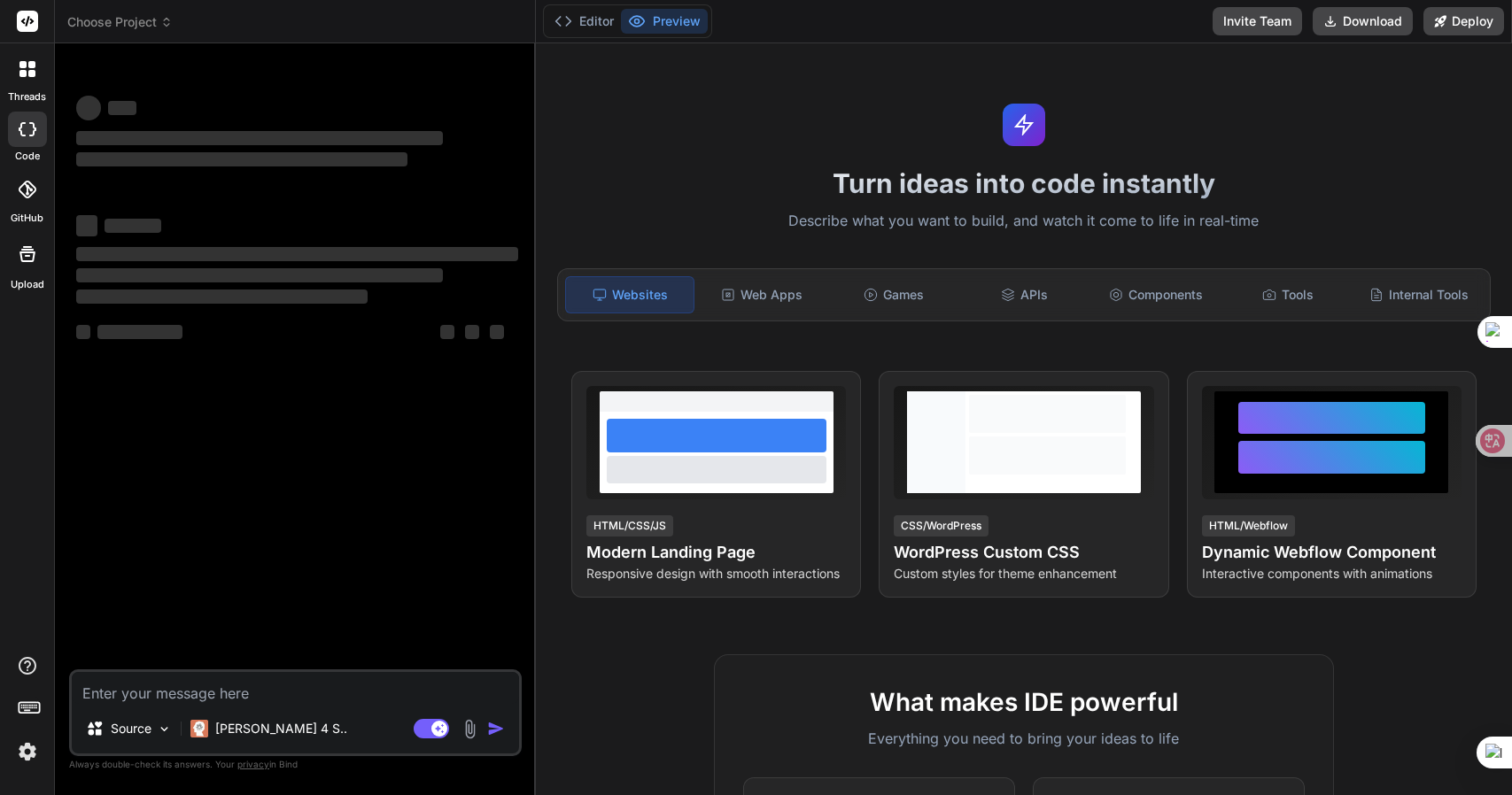
type textarea "x"
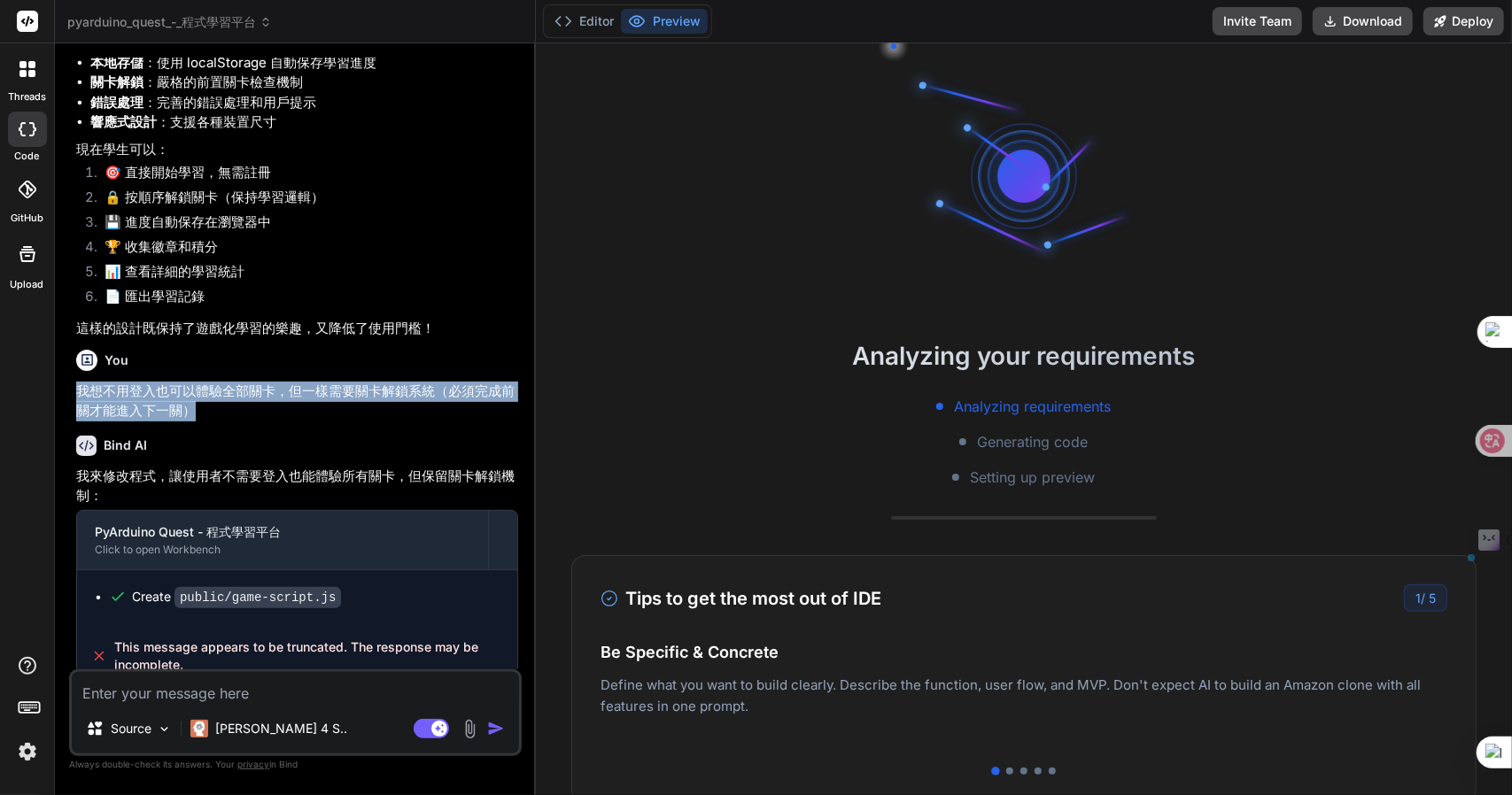
drag, startPoint x: 82, startPoint y: 370, endPoint x: 219, endPoint y: 389, distance: 138.3
click at [219, 389] on p "我想不用登入也可以體驗全部關卡，但一樣需要關卡解鎖系統（必須完成前關才能進入下一關）" at bounding box center [297, 401] width 442 height 40
copy p "我想不用登入也可以體驗全部關卡，但一樣需要關卡解鎖系統（必須完成前關才能進入下一關）"
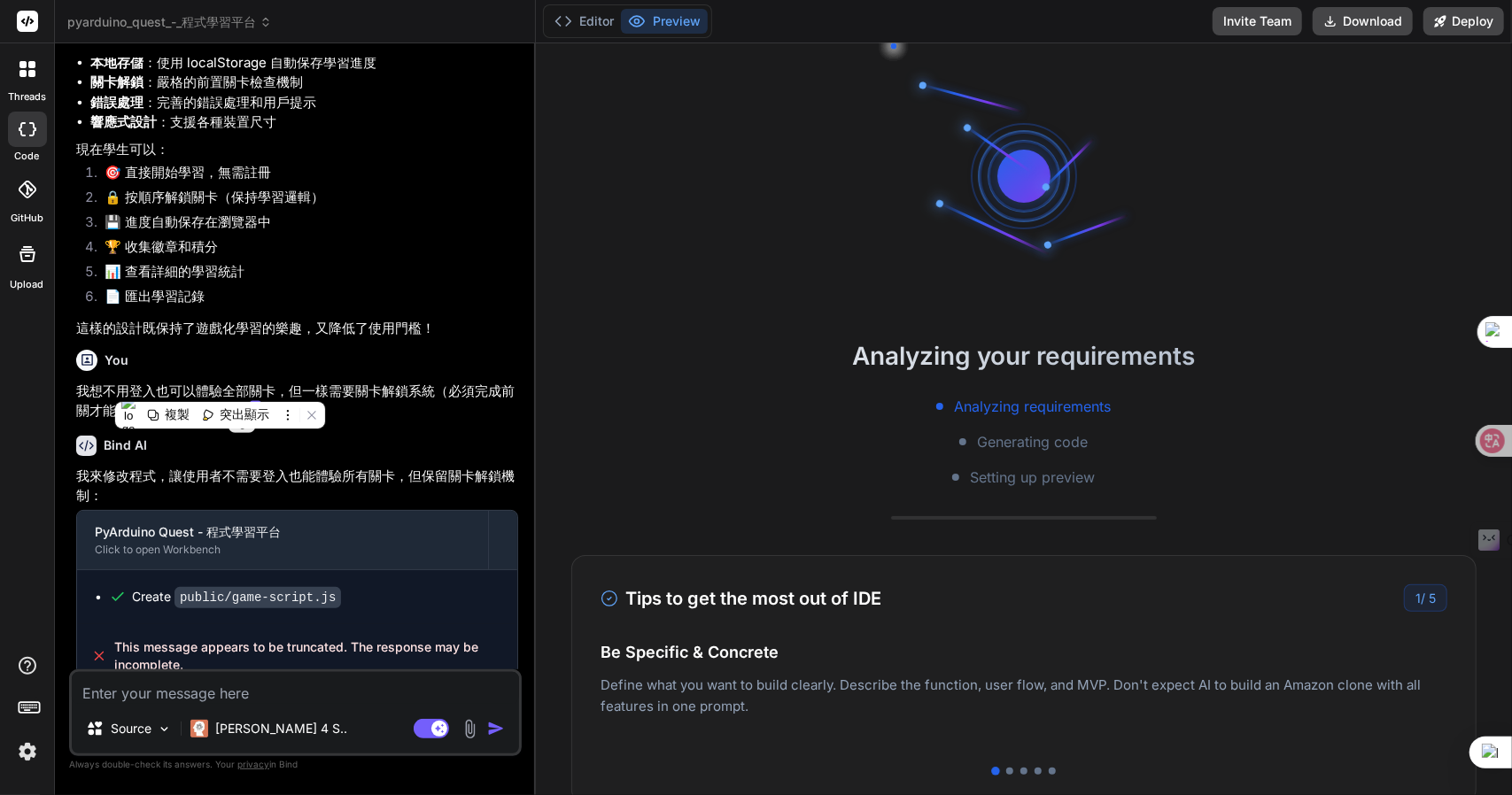
click at [164, 676] on textarea at bounding box center [296, 688] width 448 height 32
paste textarea "我想不用登入也可以體驗全部關卡，但一樣需要關卡解鎖系統（必須完成前關才能進入下一關）"
type textarea "我想不用登入也可以體驗全部關卡，但一樣需要關卡解鎖系統（必須完成前關才能進入下一關）"
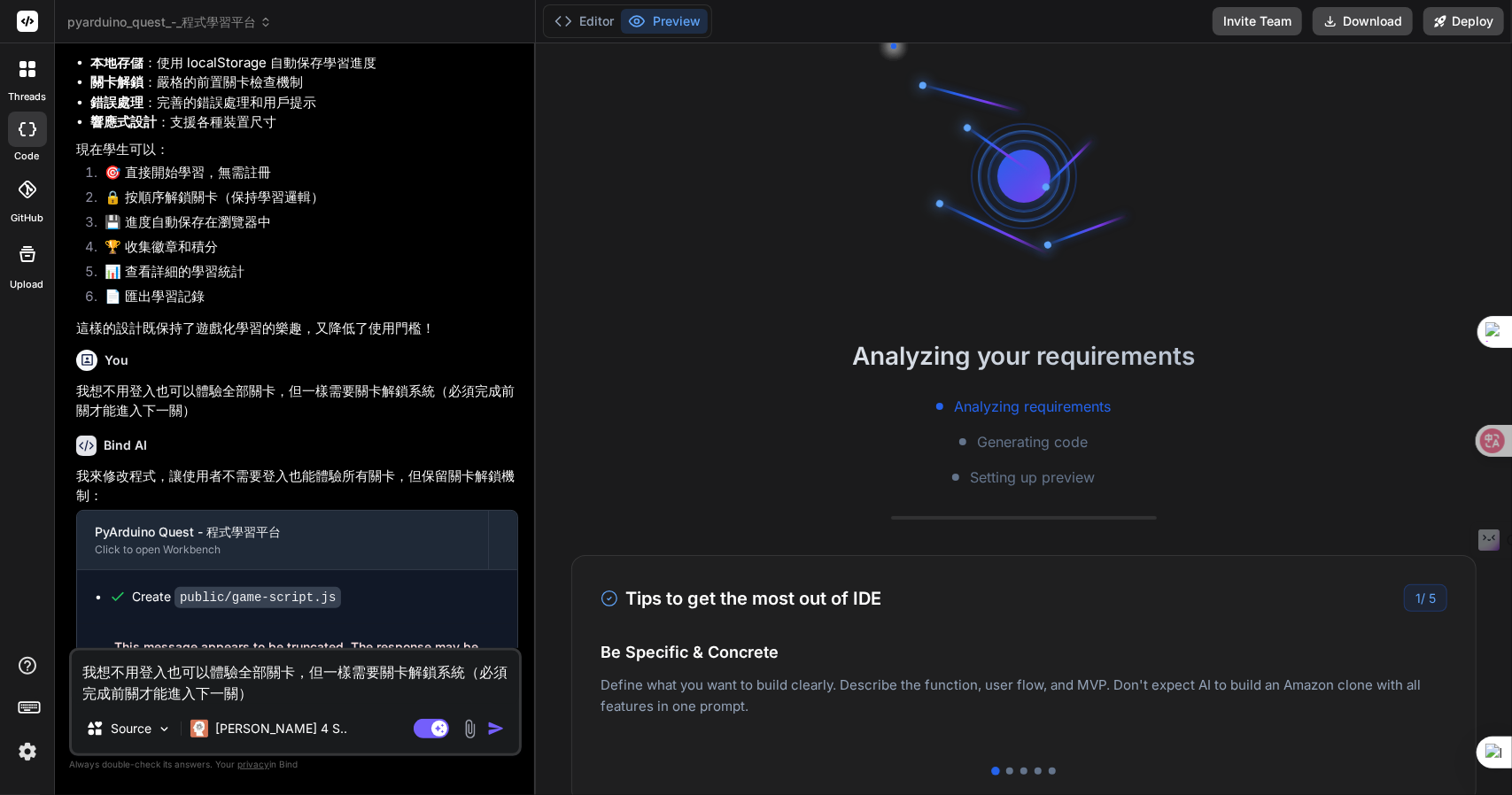
type textarea "x"
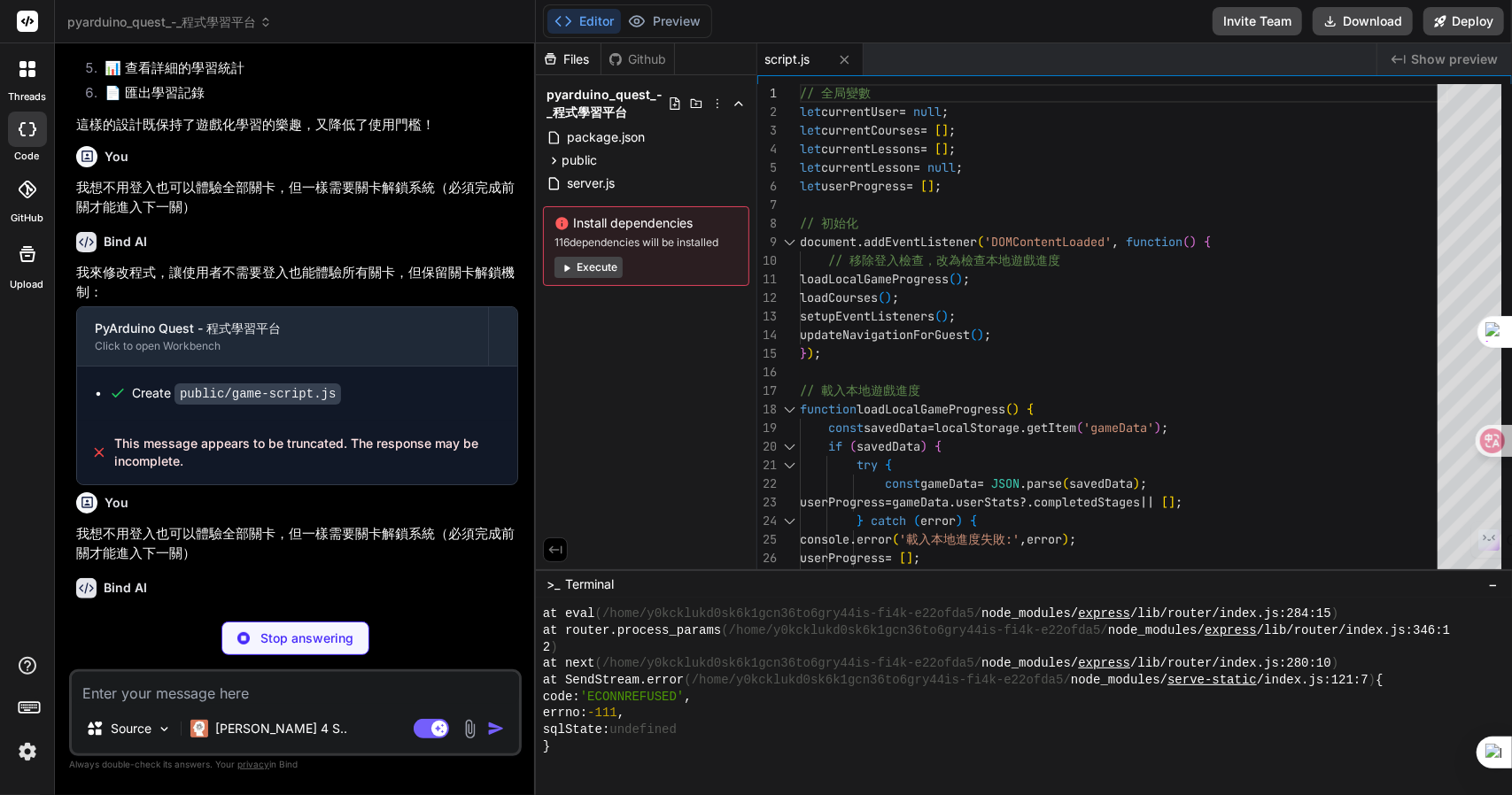
scroll to position [4577, 0]
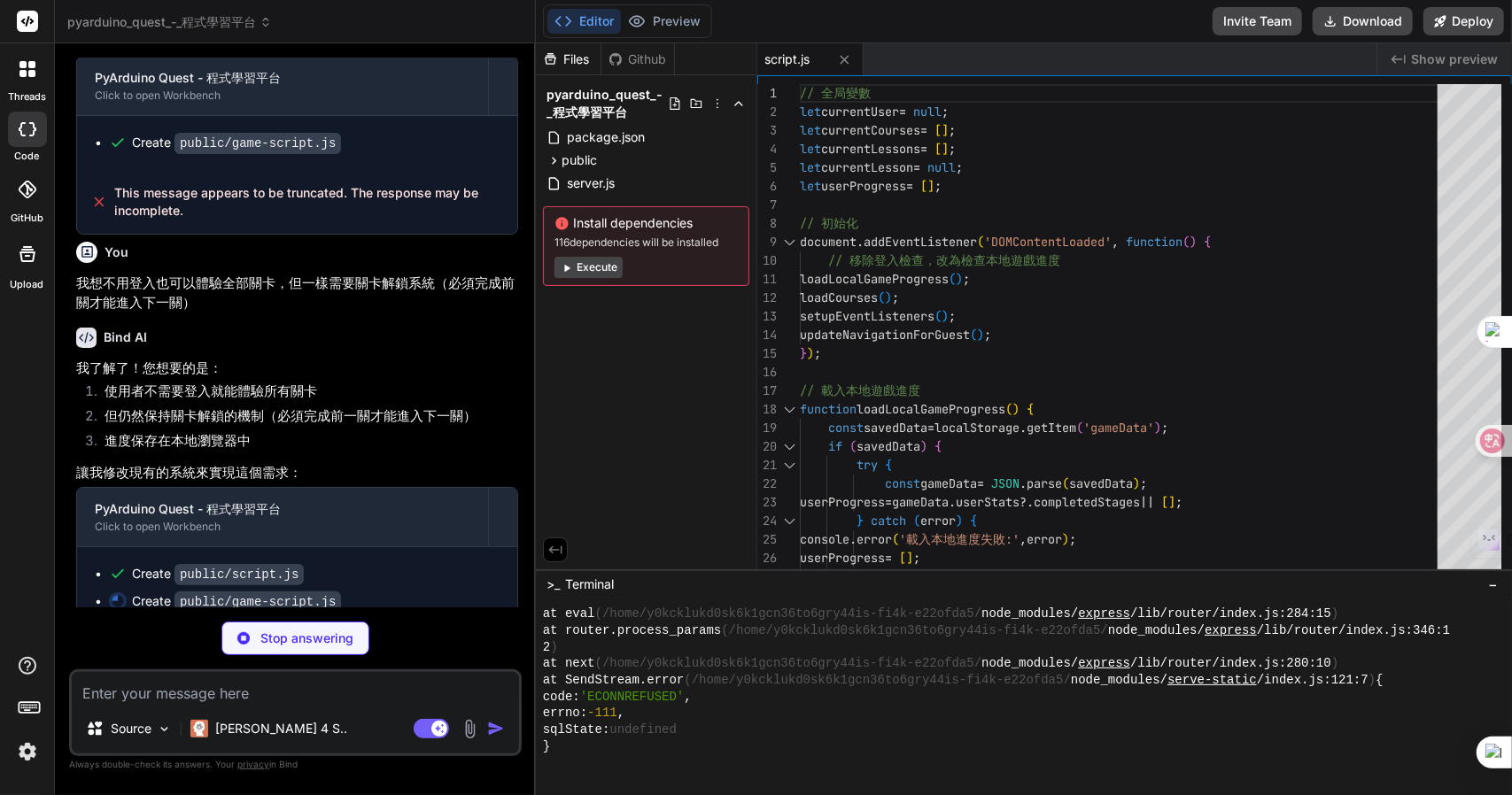
type textarea "x"
type textarea "});"
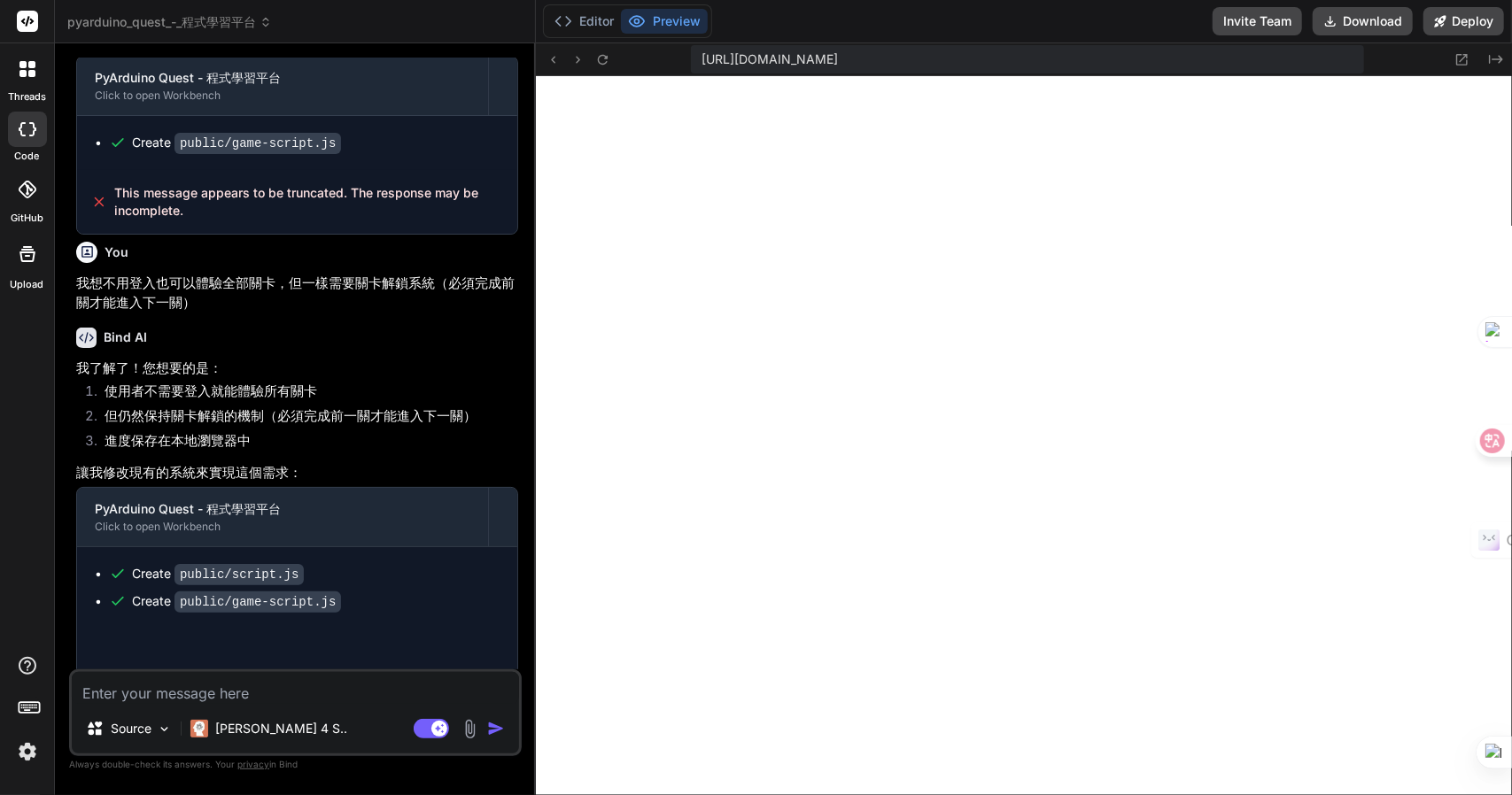
type textarea "x"
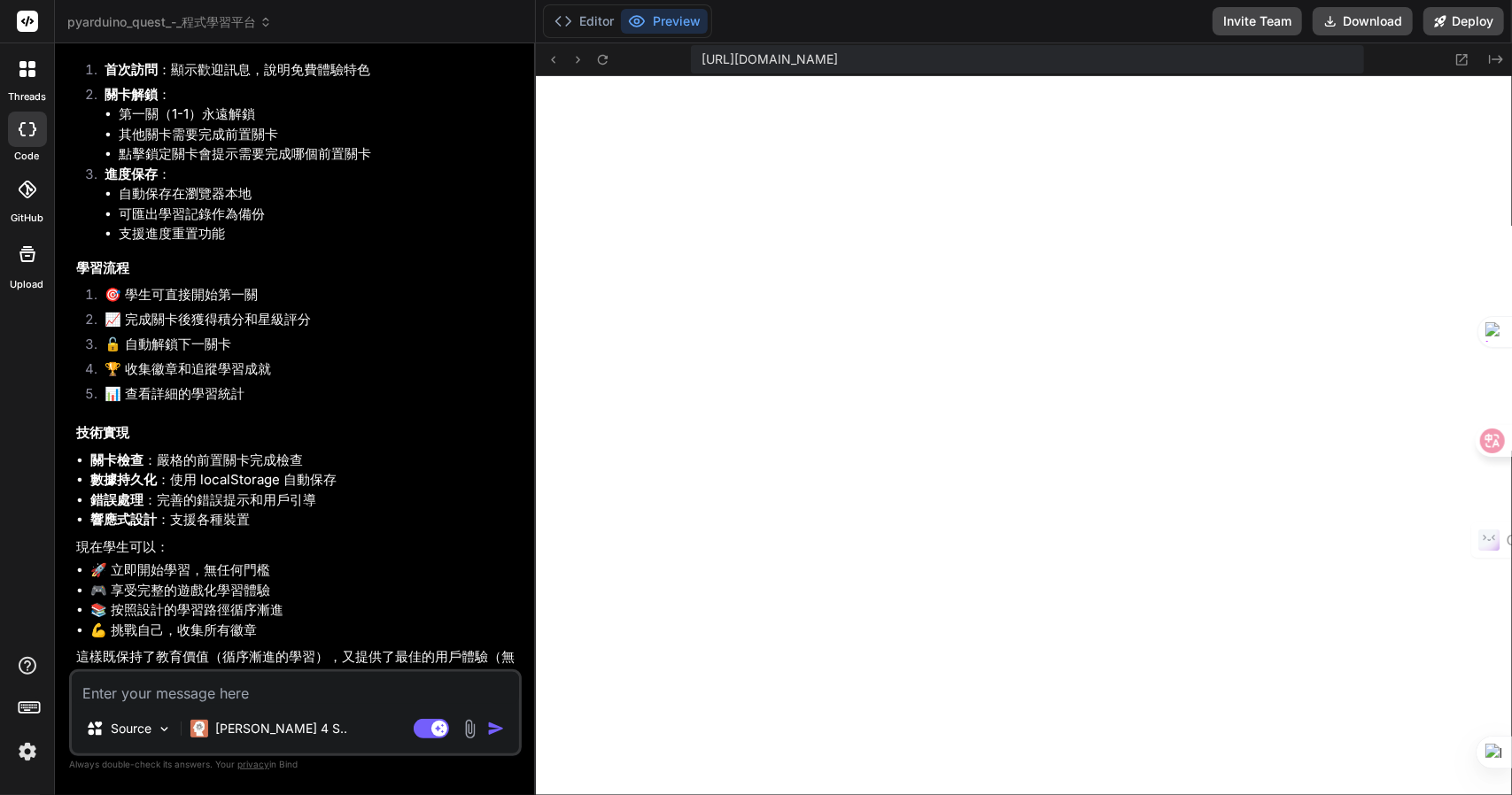
scroll to position [1984, 0]
click at [603, 66] on icon at bounding box center [603, 59] width 15 height 15
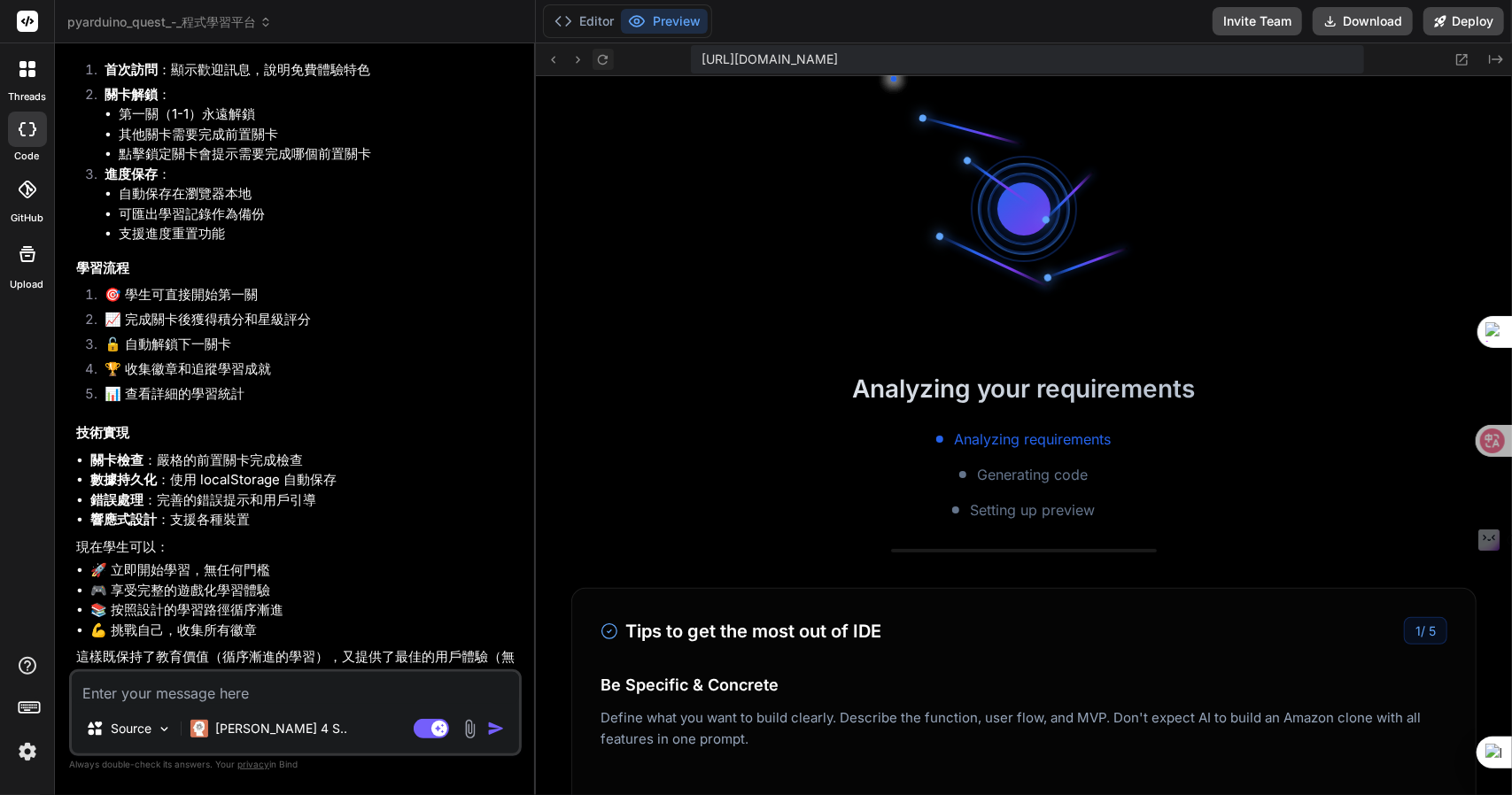
scroll to position [2247, 0]
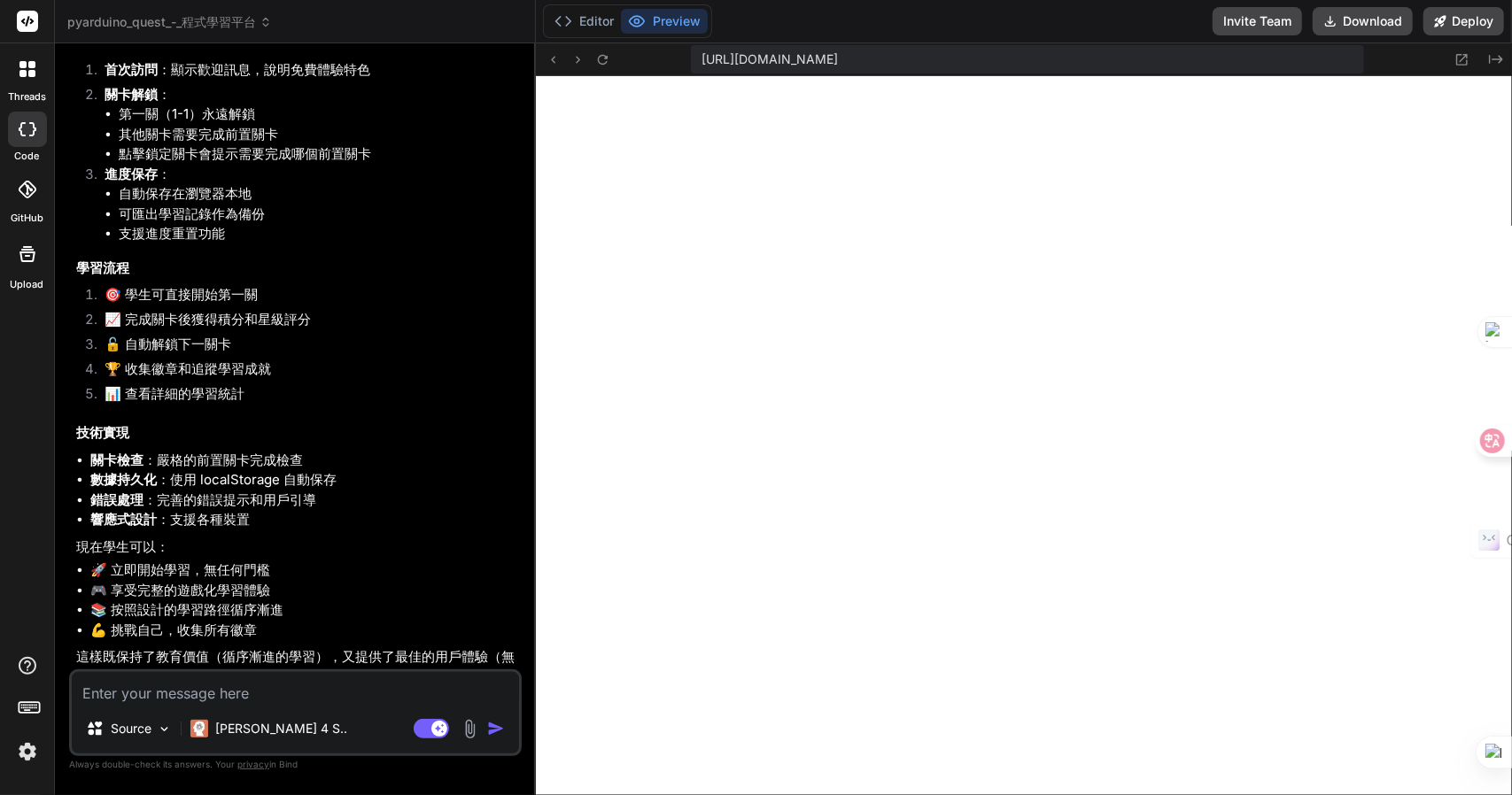
click at [277, 695] on textarea at bounding box center [296, 688] width 448 height 32
type textarea ","
type textarea "x"
type textarea ",一"
type textarea "x"
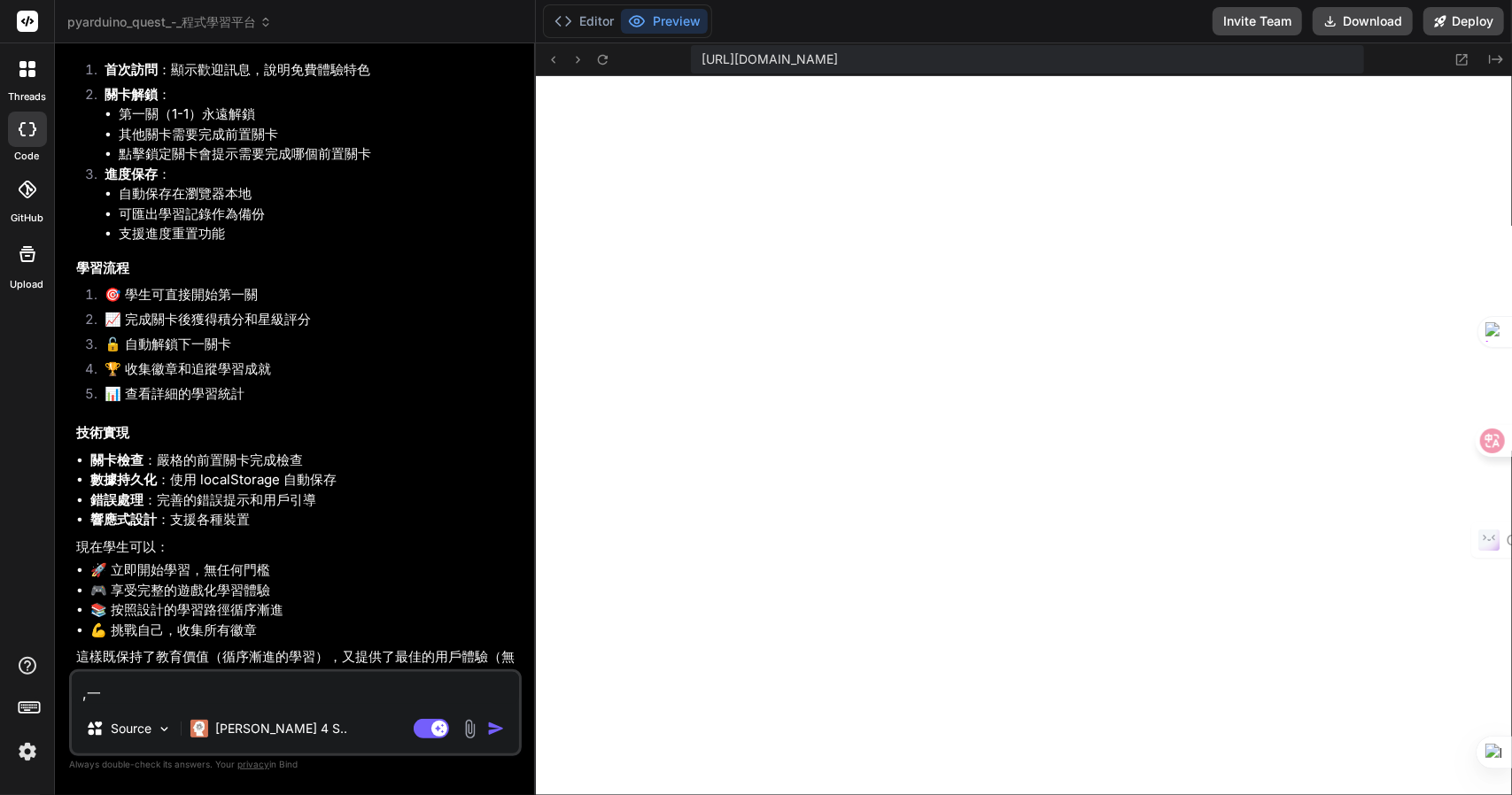
type textarea ","
type textarea "x"
type textarea "一"
type textarea "x"
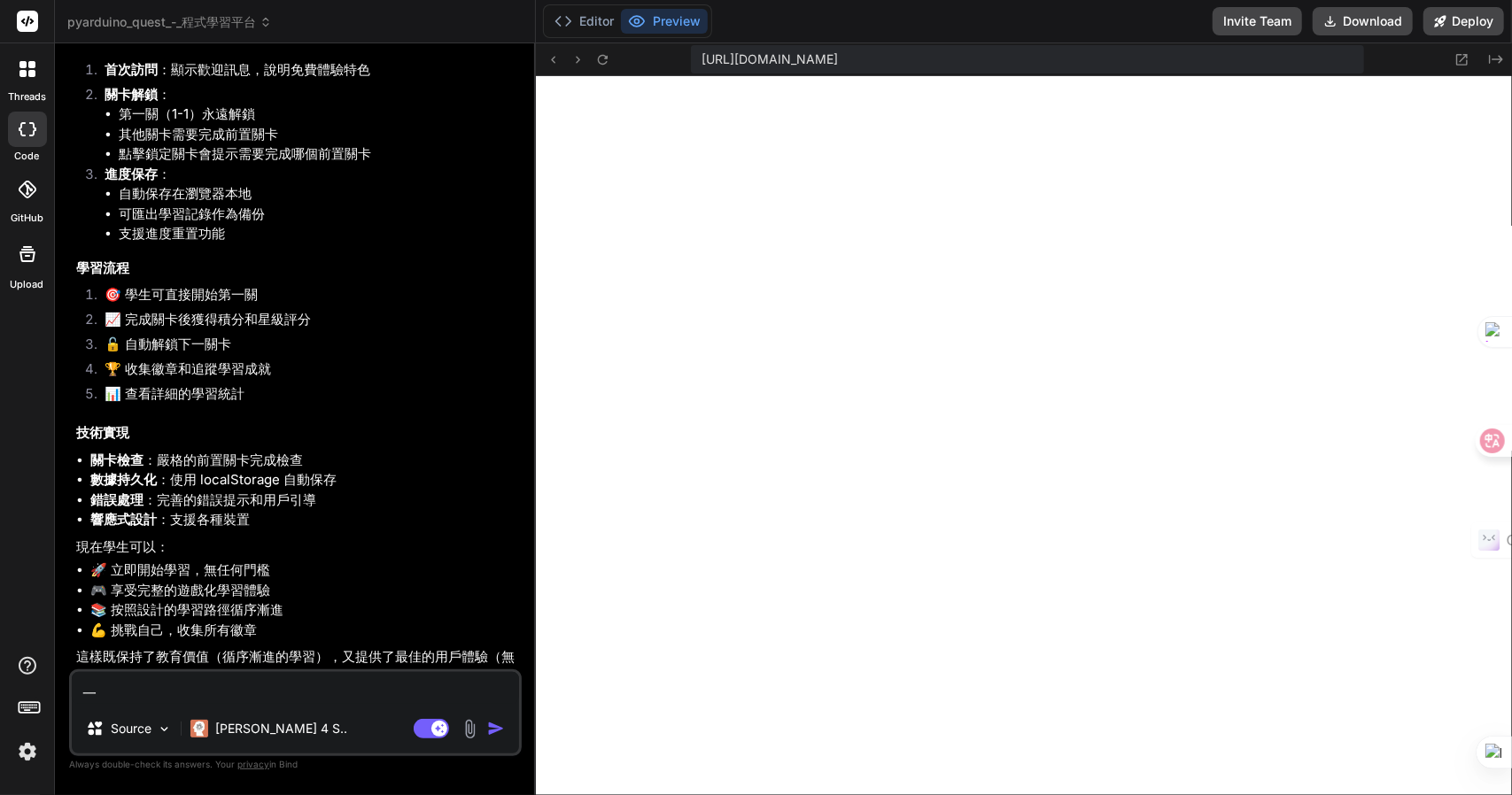
type textarea "一土"
type textarea "x"
type textarea "一土月"
type textarea "x"
type textarea "一土月山"
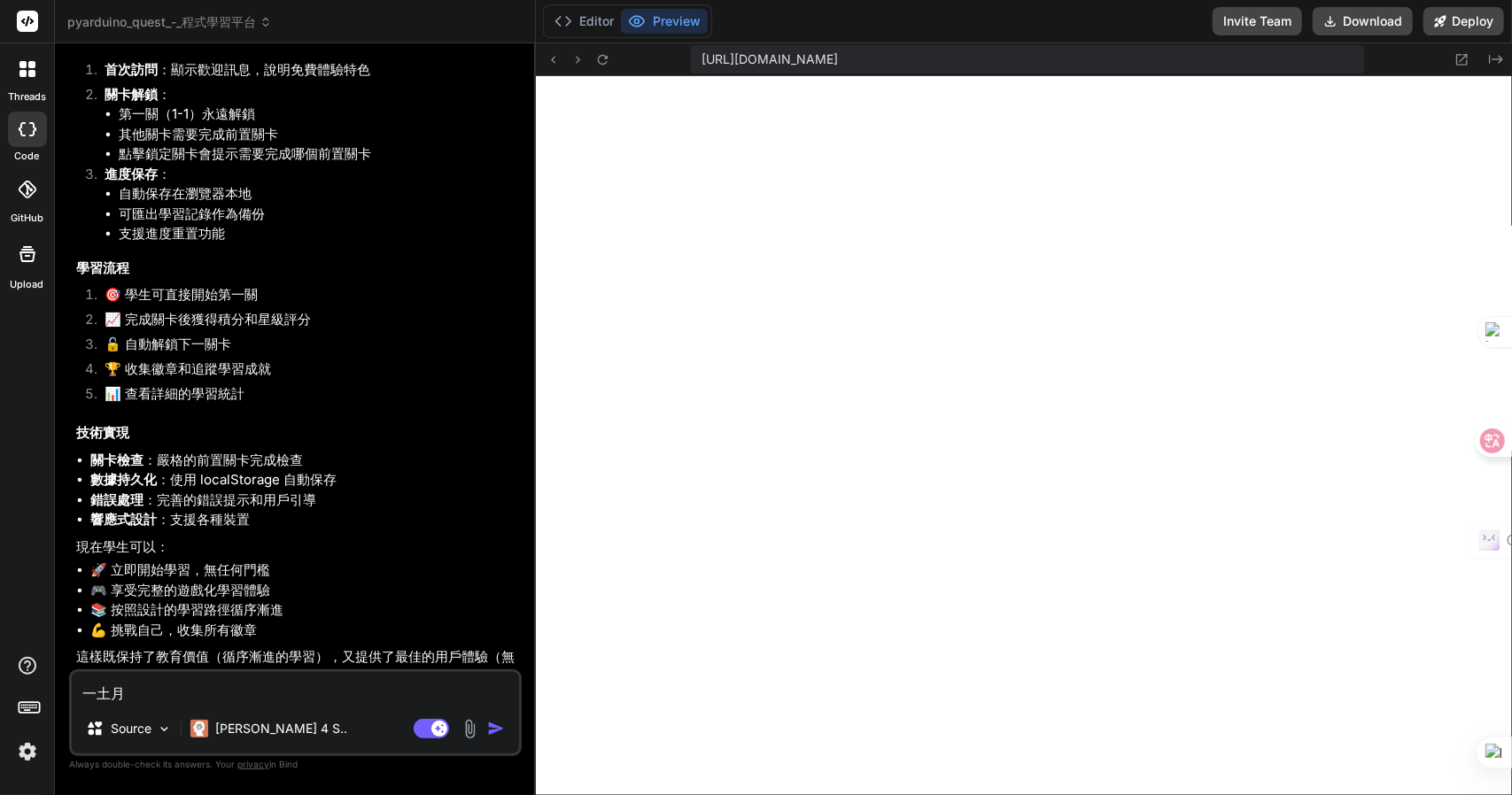
type textarea "x"
type textarea "一土月山山"
type textarea "x"
type textarea "現"
type textarea "x"
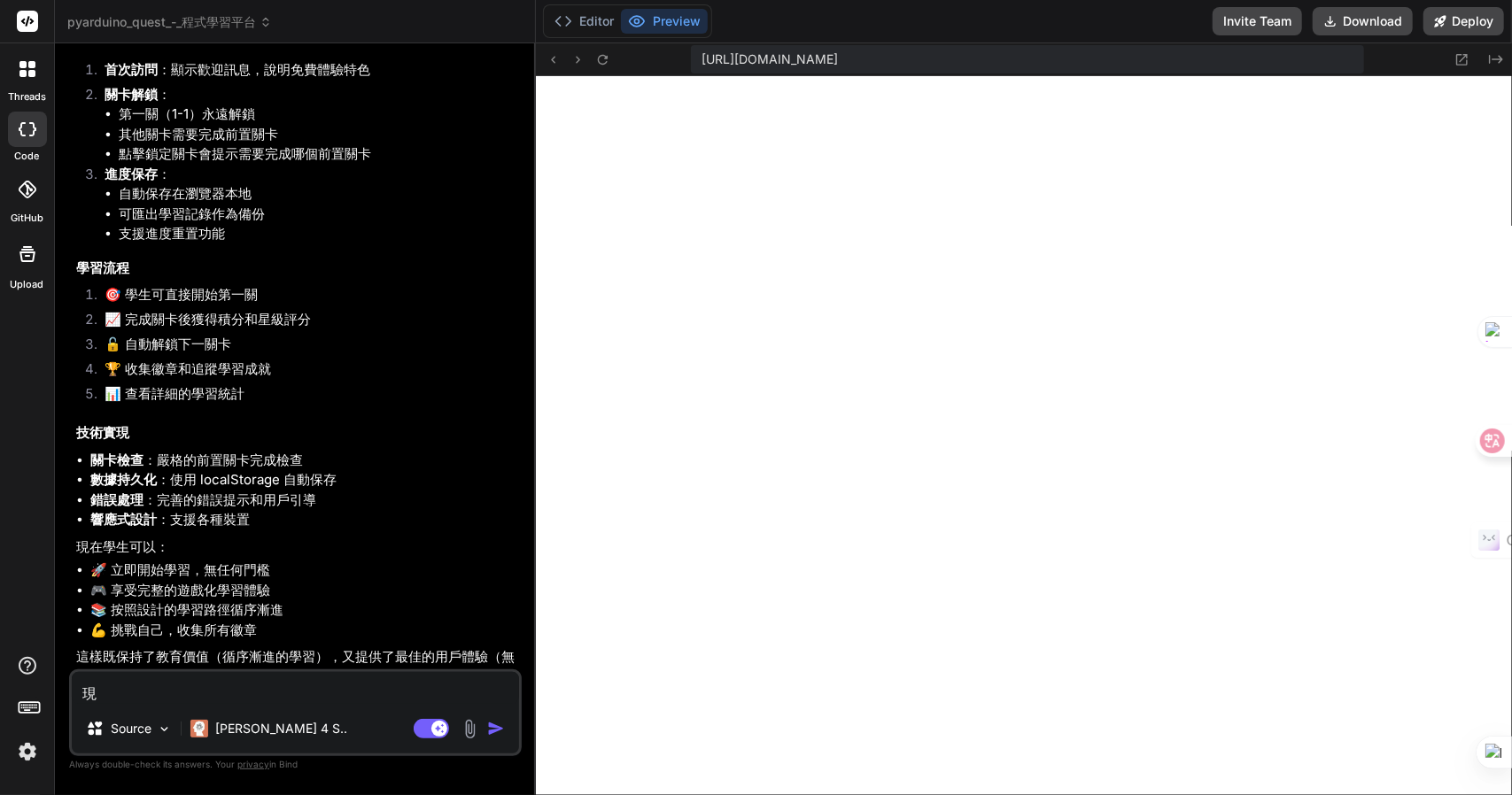
type textarea "現大"
type textarea "x"
type textarea "現大中"
type textarea "x"
type textarea "現大中土"
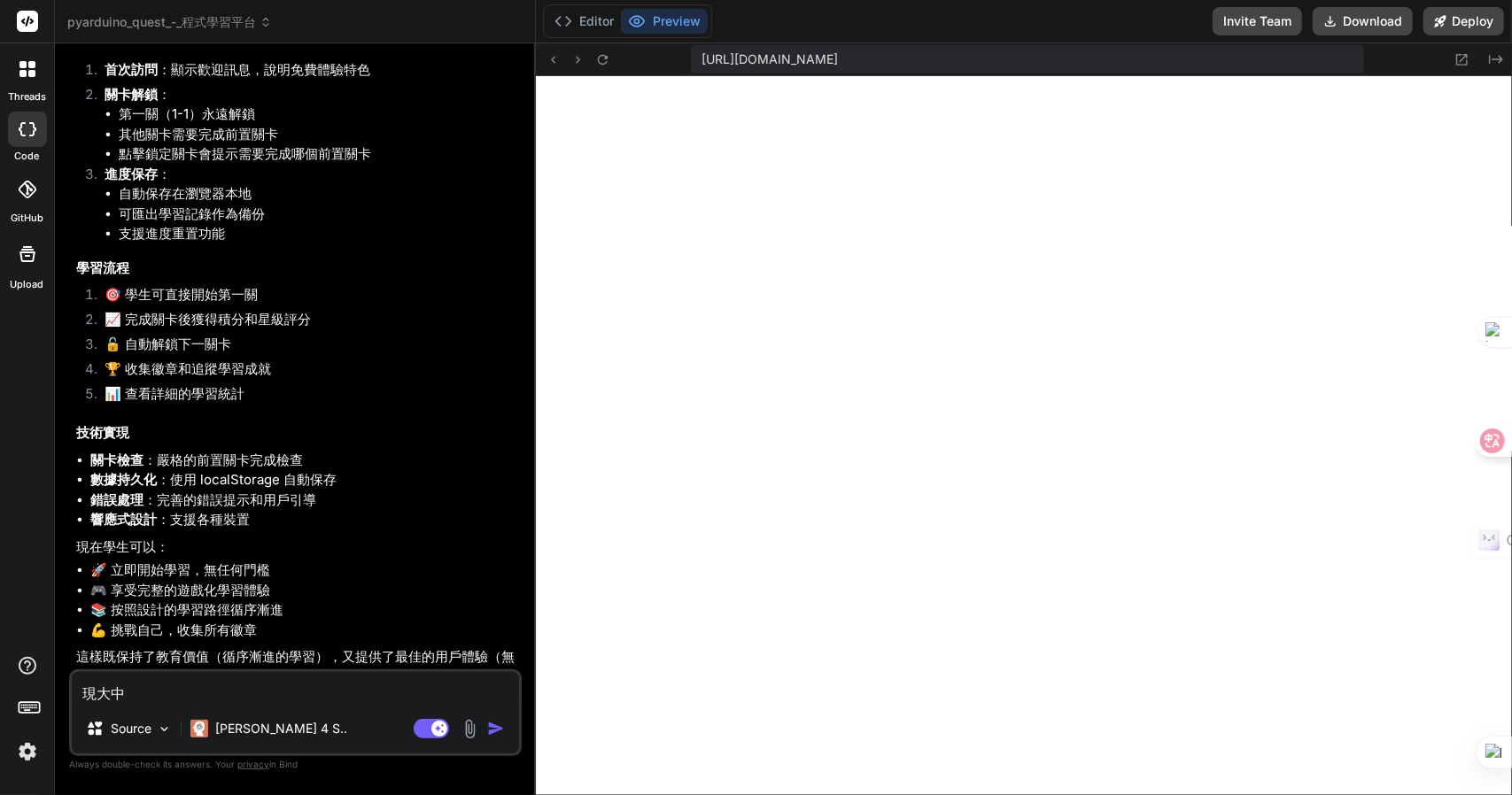
type textarea "x"
type textarea "現在"
type textarea "x"
type textarea "現在木"
type textarea "x"
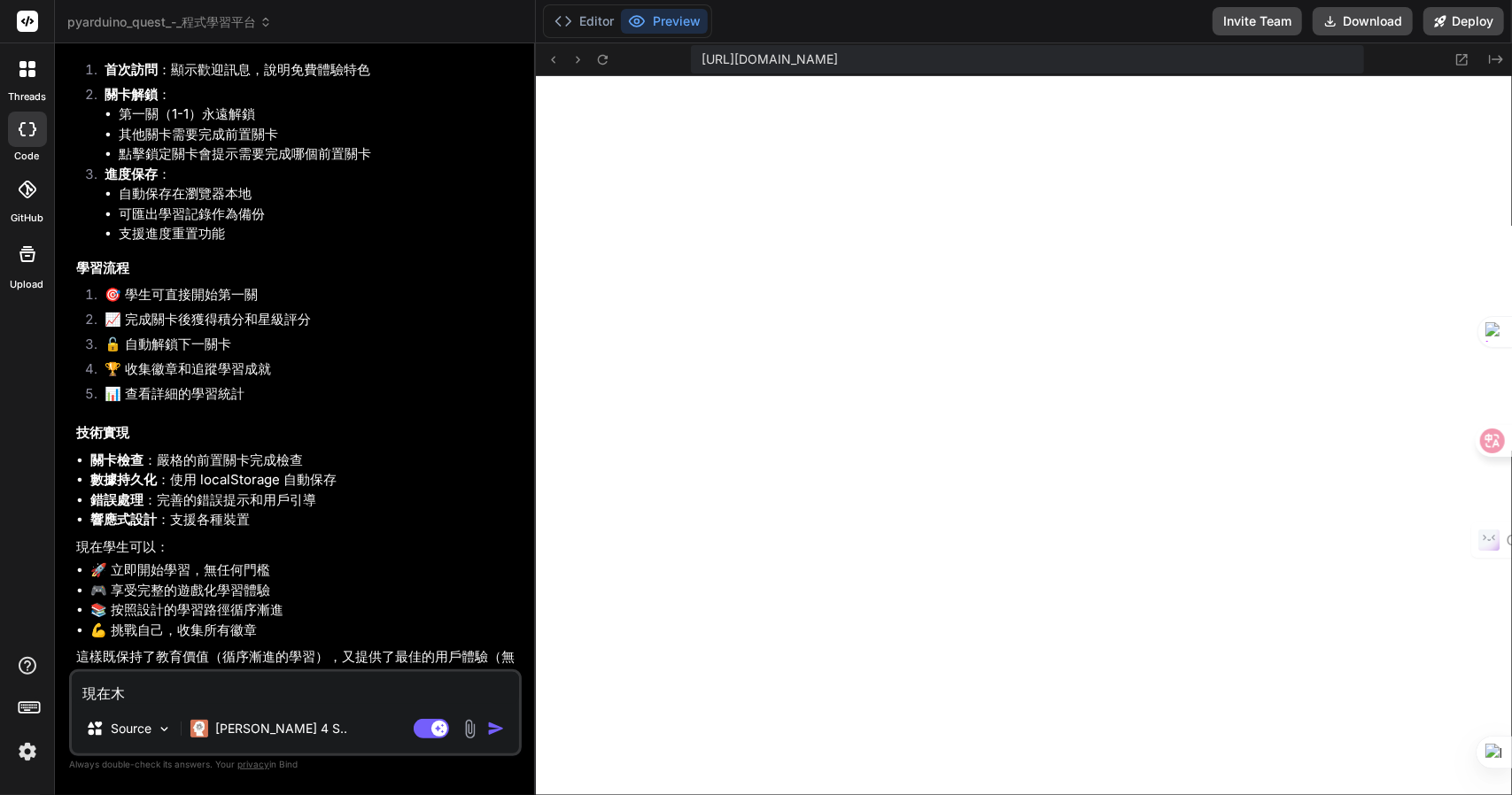
type textarea "現在木竹"
type textarea "x"
type textarea "現在木竹水"
type textarea "x"
type textarea "現在木竹水口"
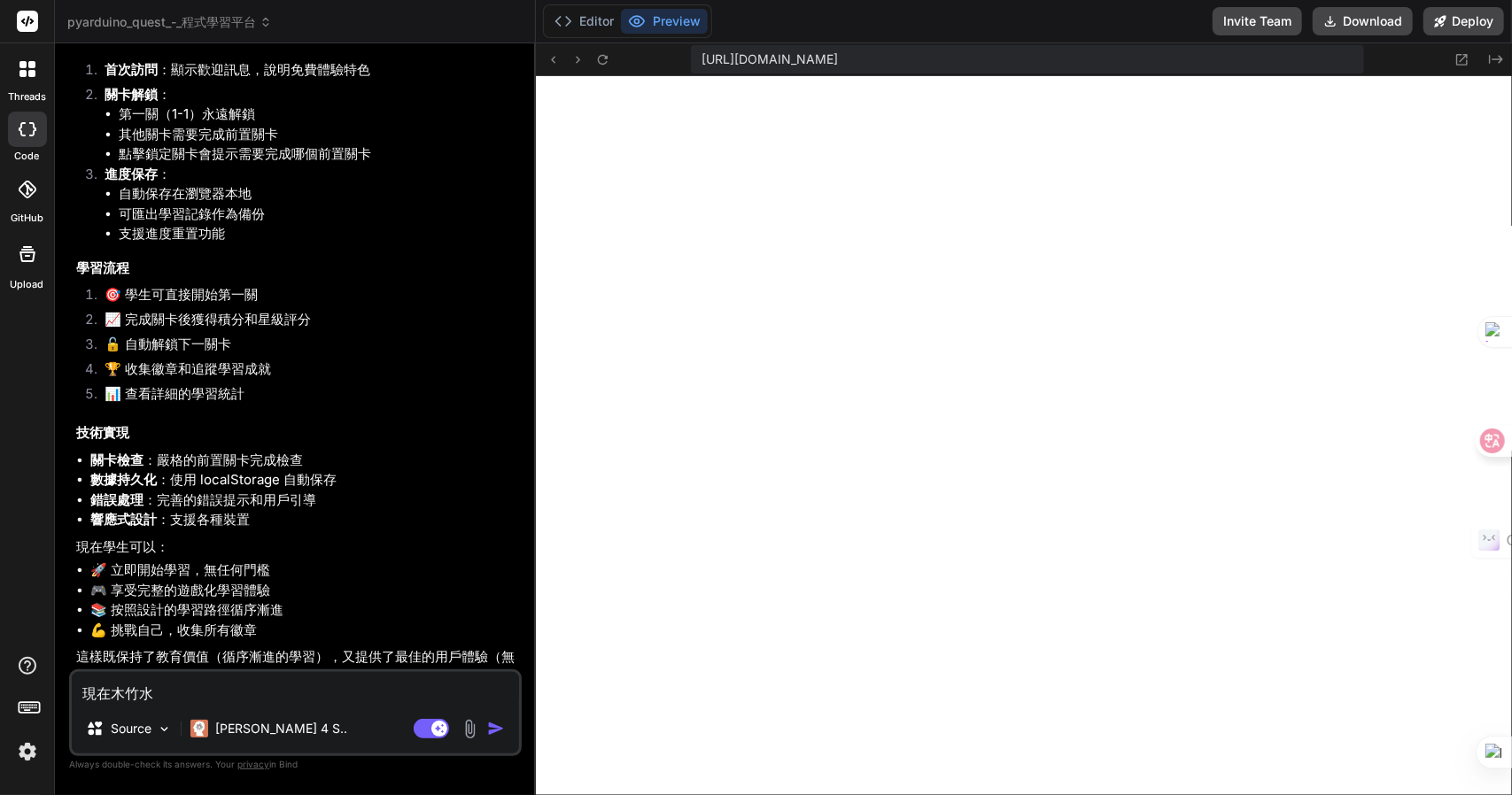
type textarea "x"
type textarea "現在格"
type textarea "x"
type textarea "現在"
type textarea "x"
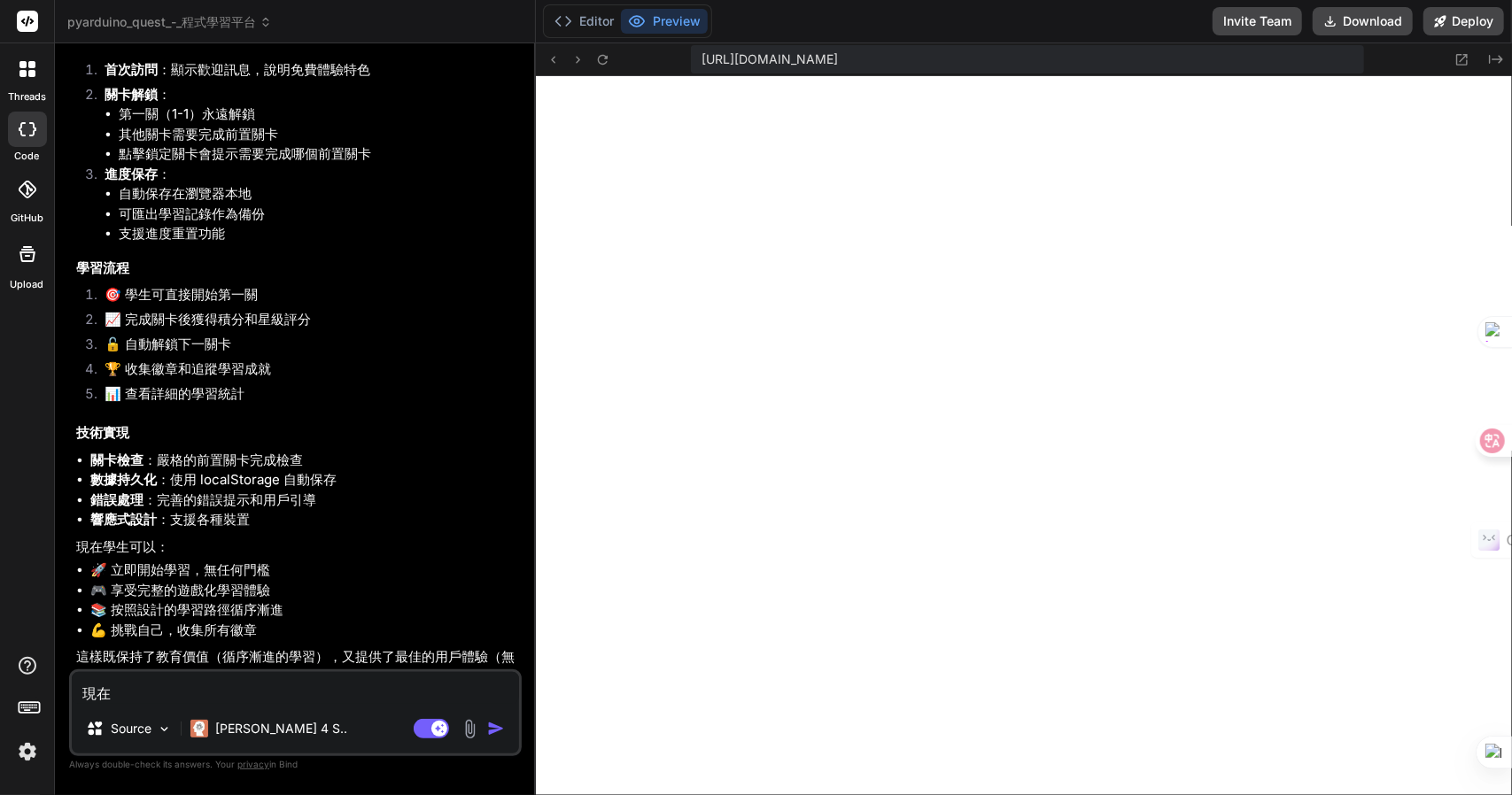
type textarea "現在C"
type textarea "x"
type textarea "現在CS"
type textarea "x"
type textarea "現在CSS"
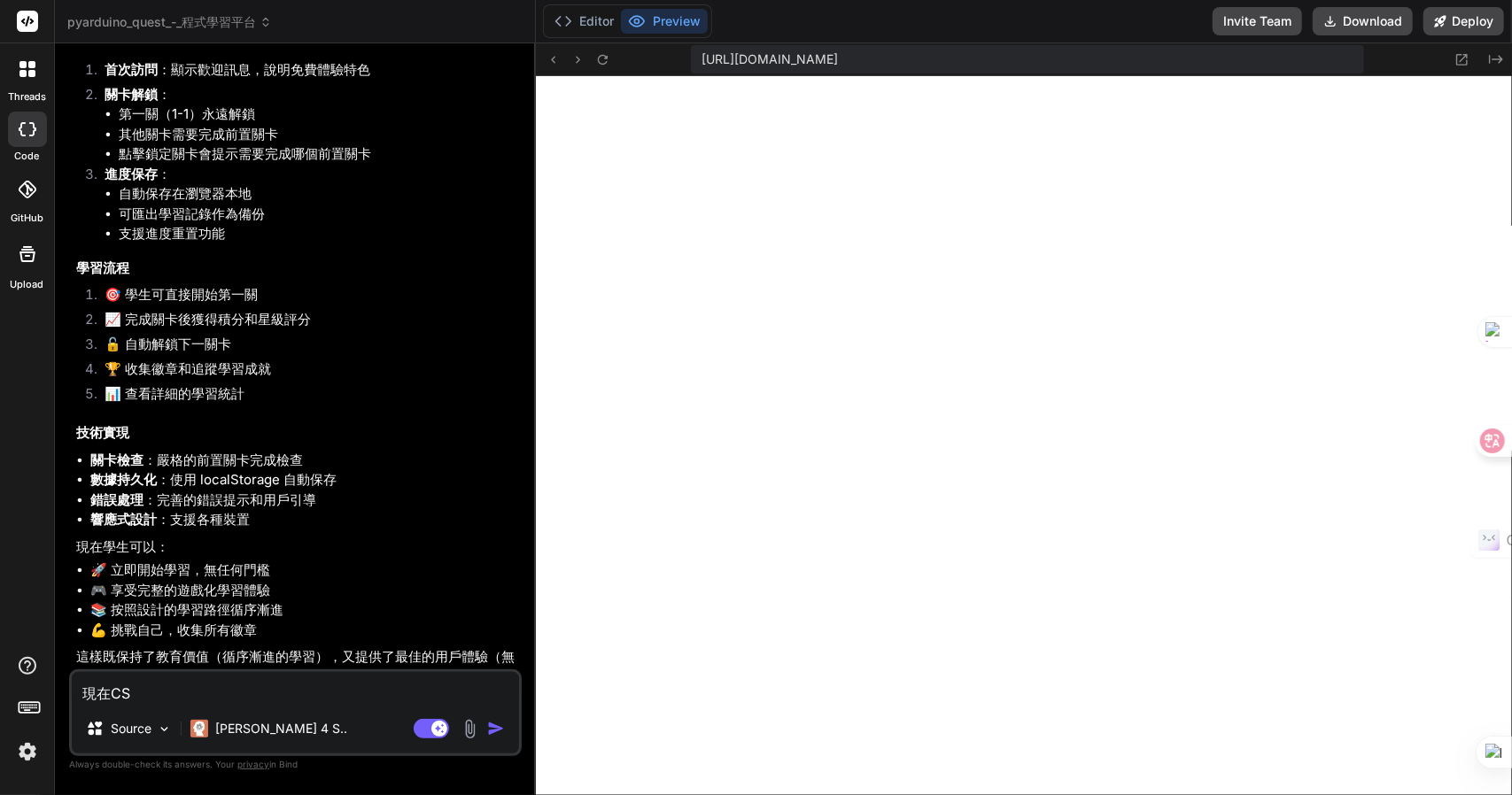
type textarea "x"
type textarea "現在CSS木"
type textarea "x"
type textarea "現在CSS木竹"
type textarea "x"
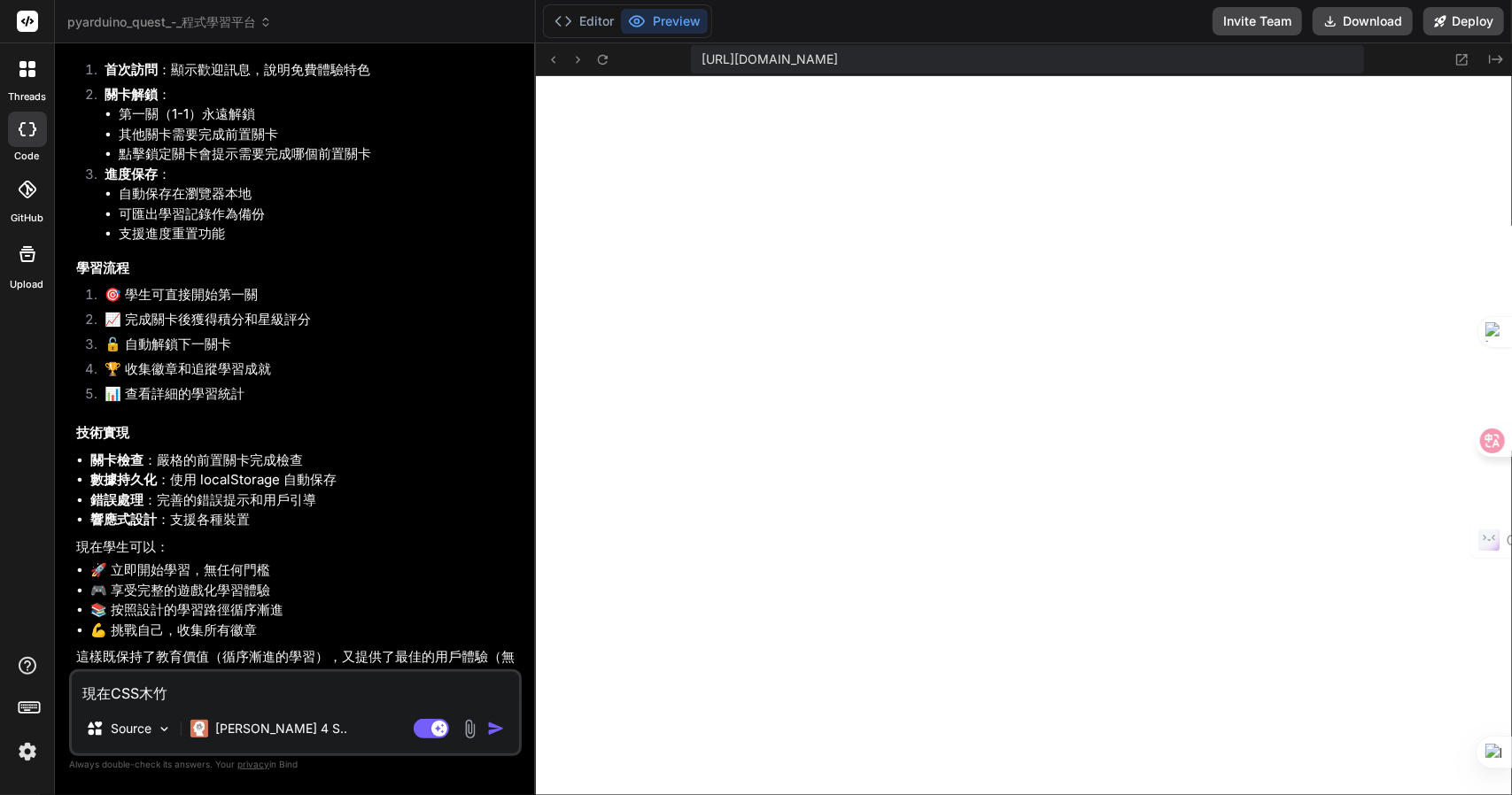
type textarea "現在CSS木竹水"
type textarea "x"
type textarea "現在CSS木竹水口"
type textarea "x"
type textarea "現在CSS格"
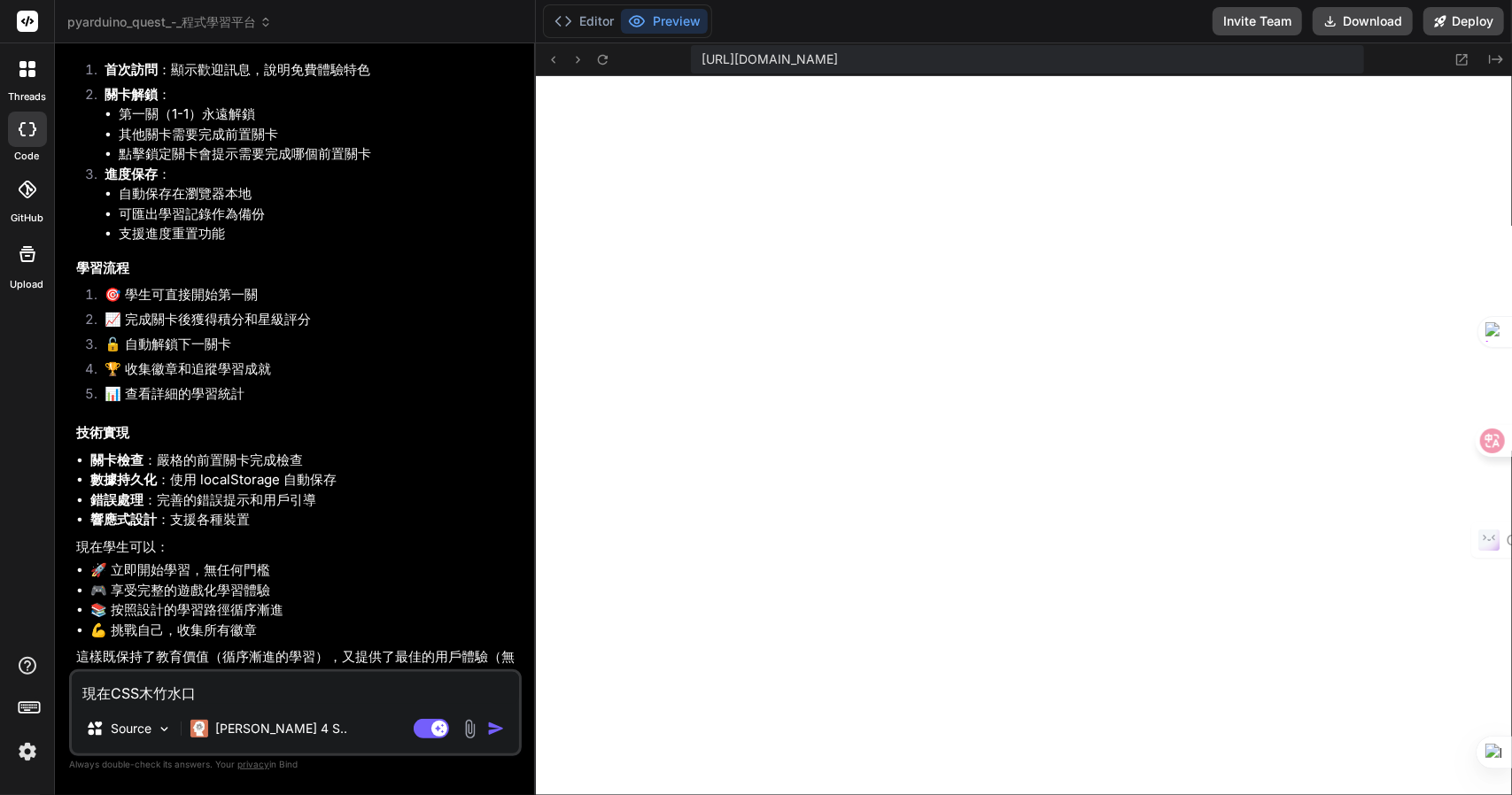
type textarea "x"
type textarea "現在CSS格戈"
type textarea "x"
type textarea "現在CSS格戈心"
type textarea "x"
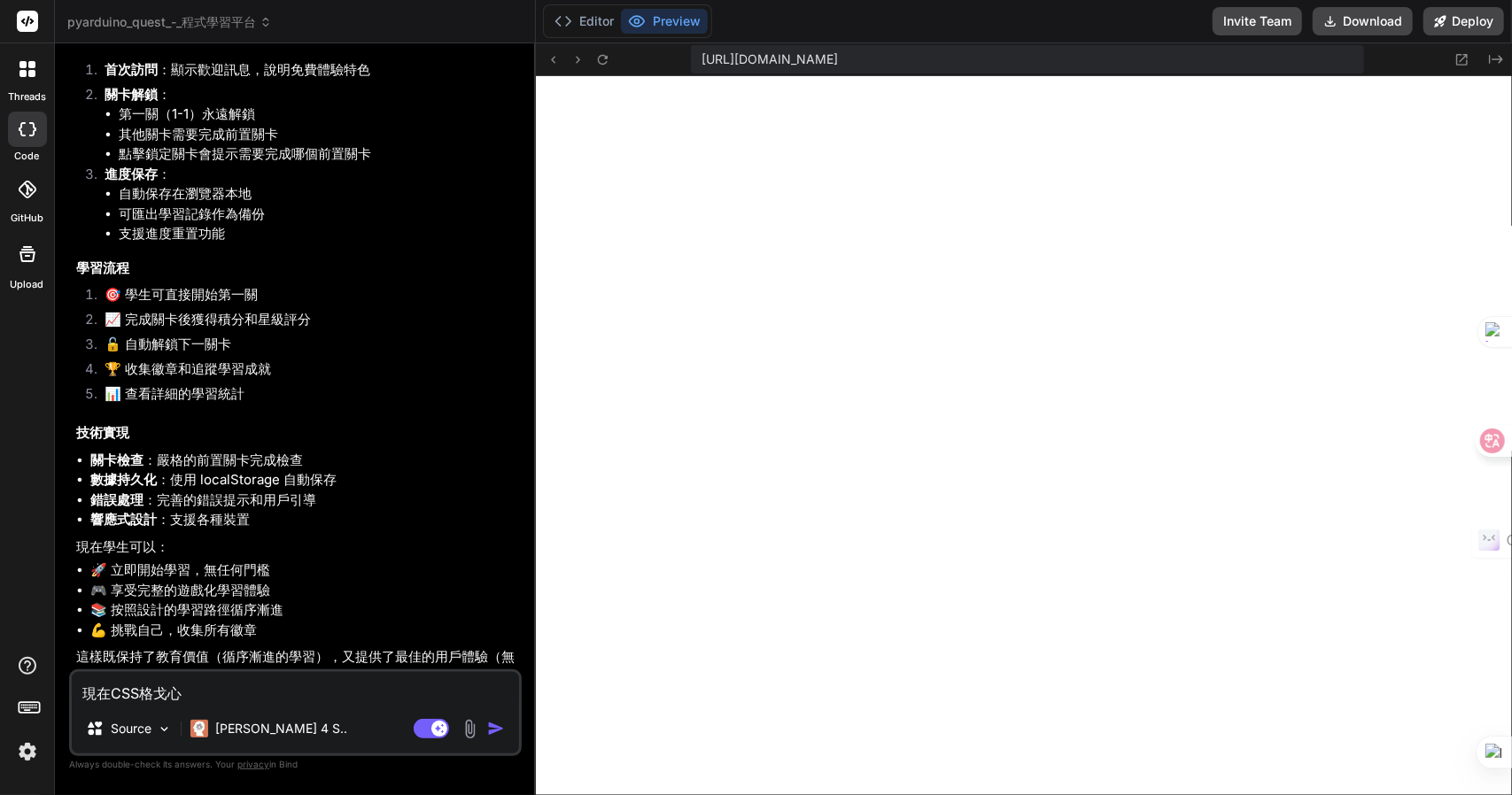
type textarea "現在CSS格戈心一"
type textarea "x"
type textarea "現在CSS格式"
type textarea "x"
type textarea "現在CSS格式十"
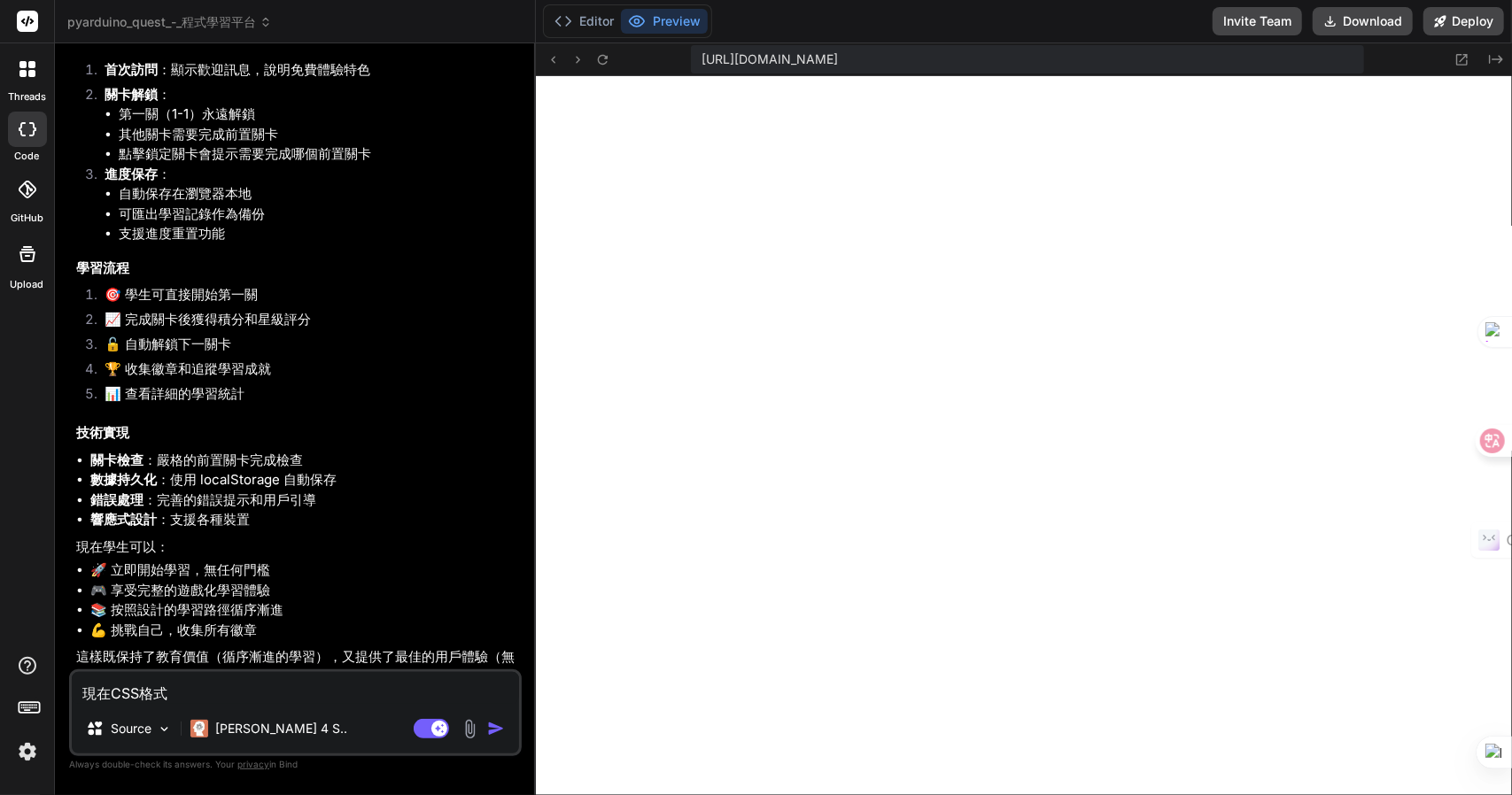
type textarea "x"
type textarea "現在CSS格式十日"
type textarea "x"
type textarea "現在CSS格式十日弓"
type textarea "x"
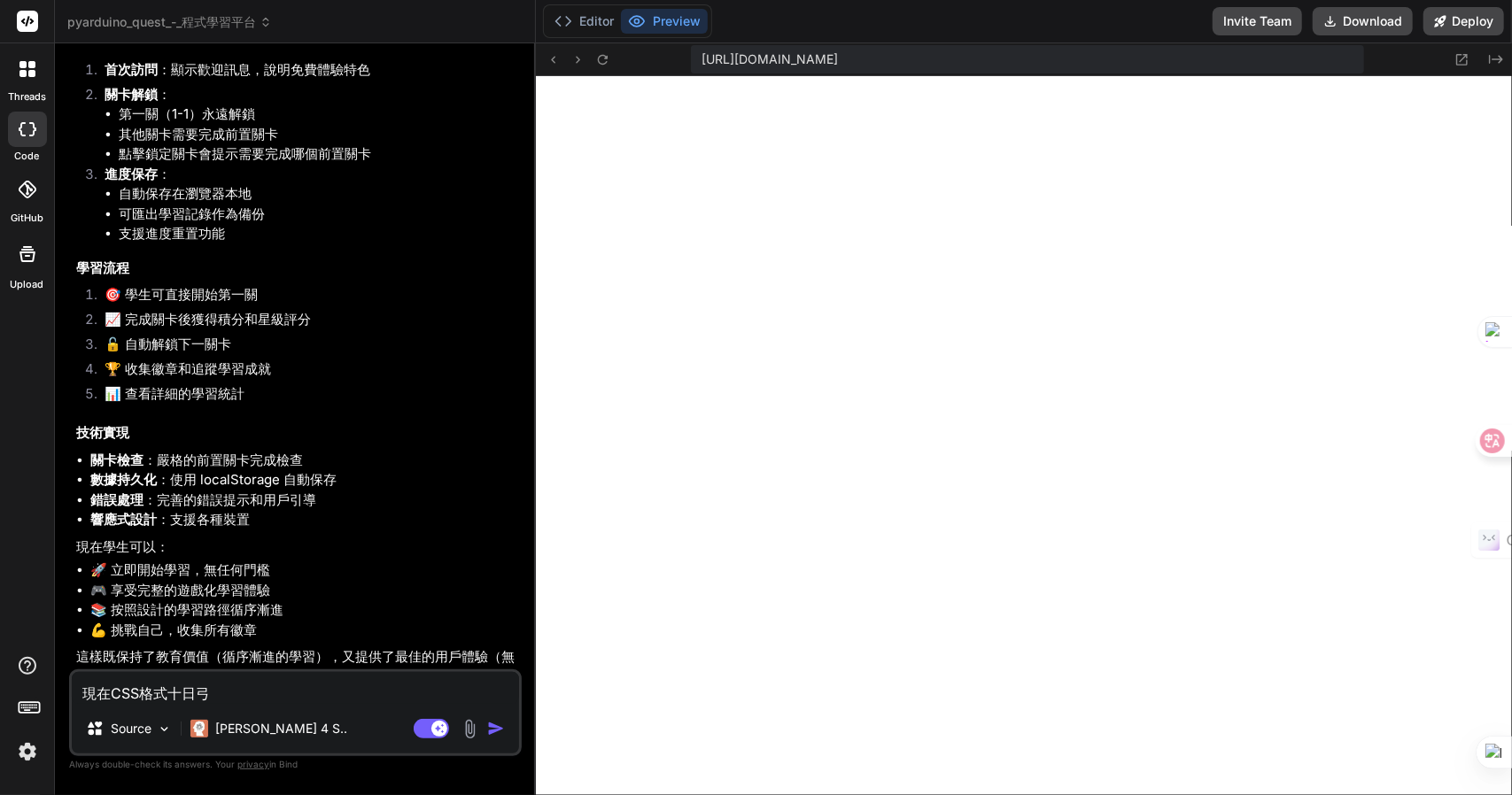
type textarea "現在CSS格式十日弓中"
type textarea "x"
type textarea "現在CSS格式都"
type textarea "x"
type textarea "現在CSS格式都月"
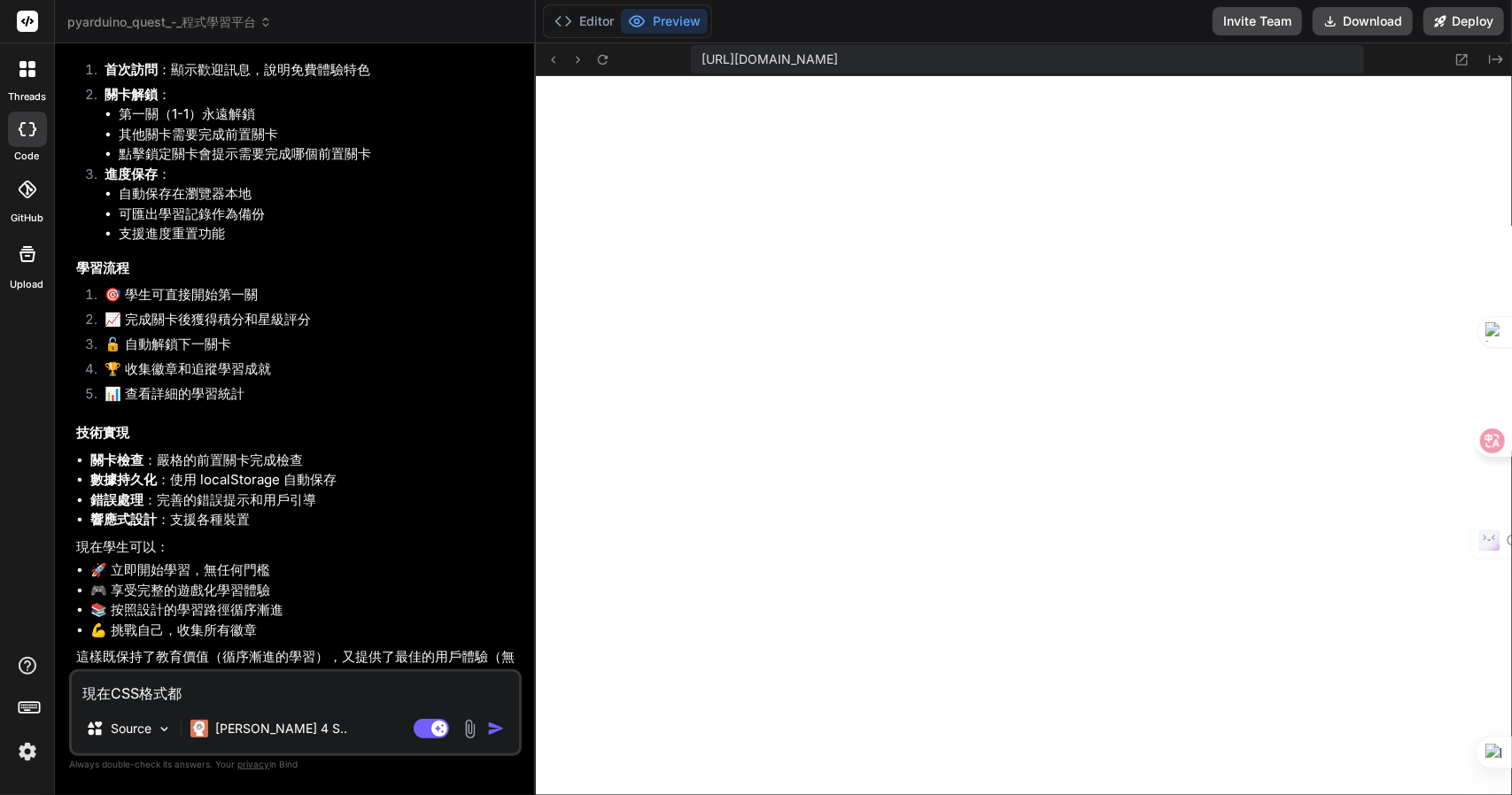
type textarea "x"
type textarea "現在CSS格式都月月"
type textarea "x"
type textarea "現在CSS格式都月月山"
type textarea "x"
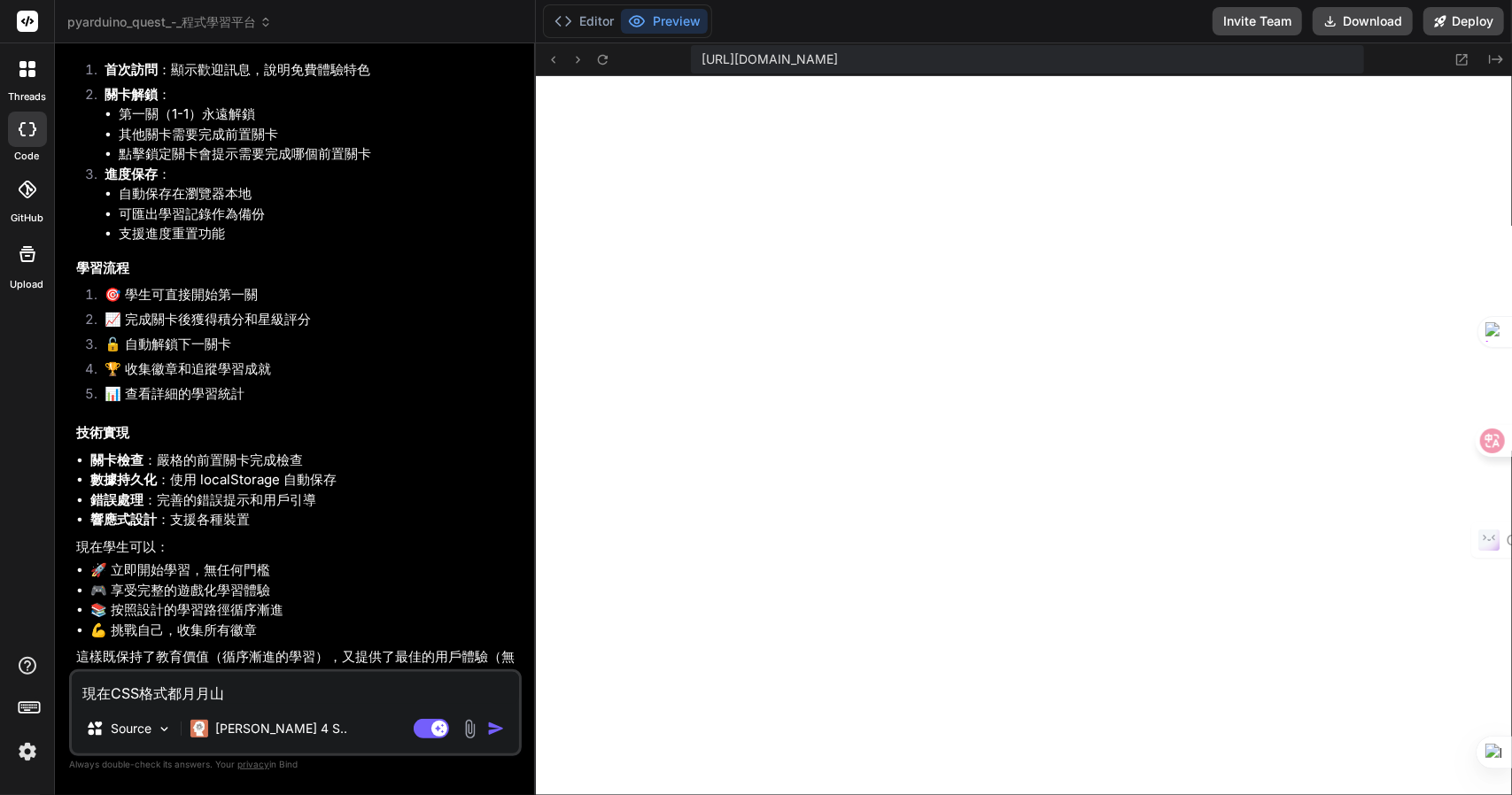
type textarea "現在CSS格式都亂"
type textarea "x"
type textarea "現在CSS格式都亂一"
type textarea "x"
type textarea "現在CSS格式都亂一口"
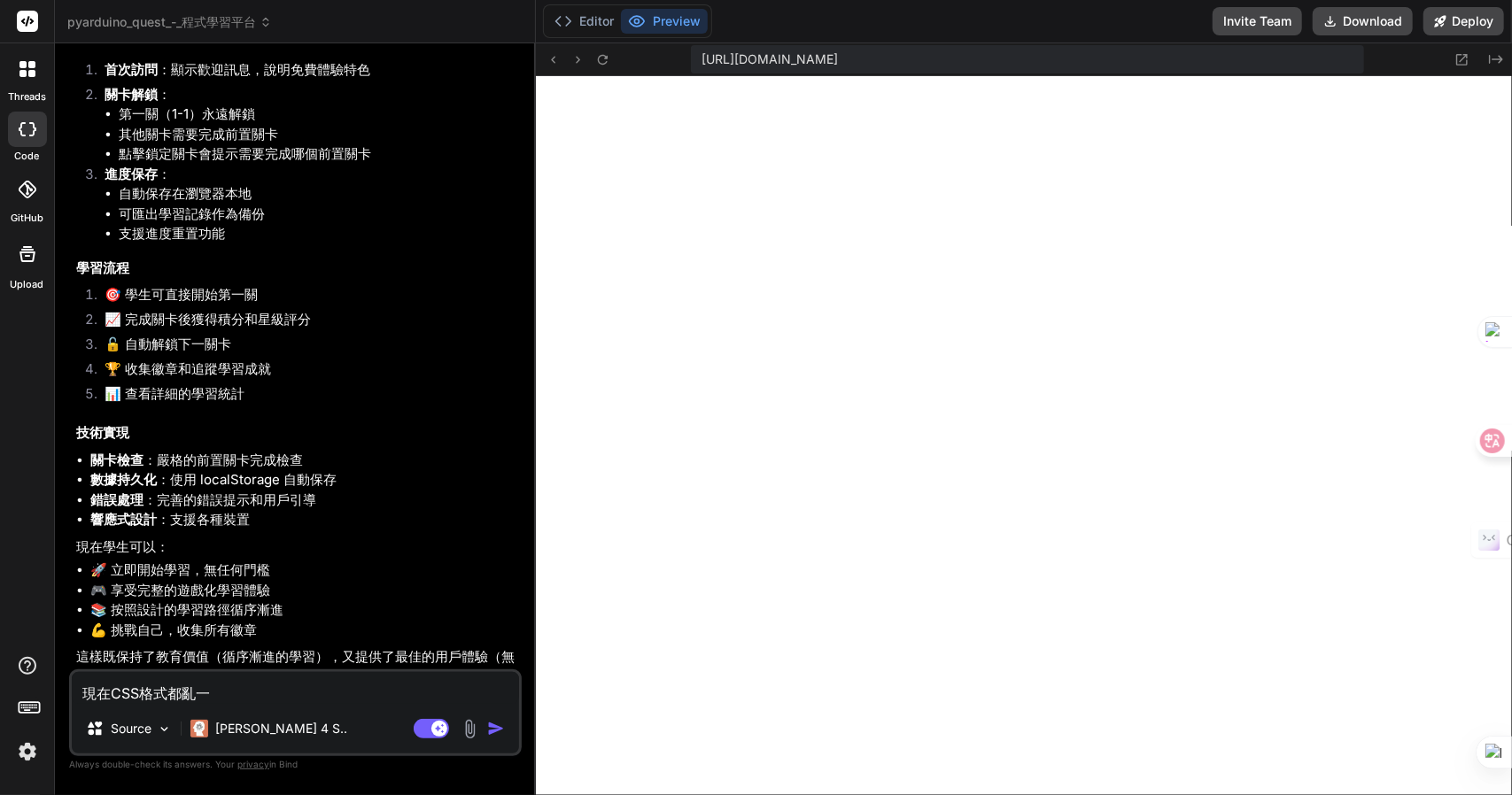
type textarea "x"
type textarea "現在CSS格式都亂一口尸"
type textarea "x"
type textarea "現在CSS格式都亂一口尸手"
type textarea "x"
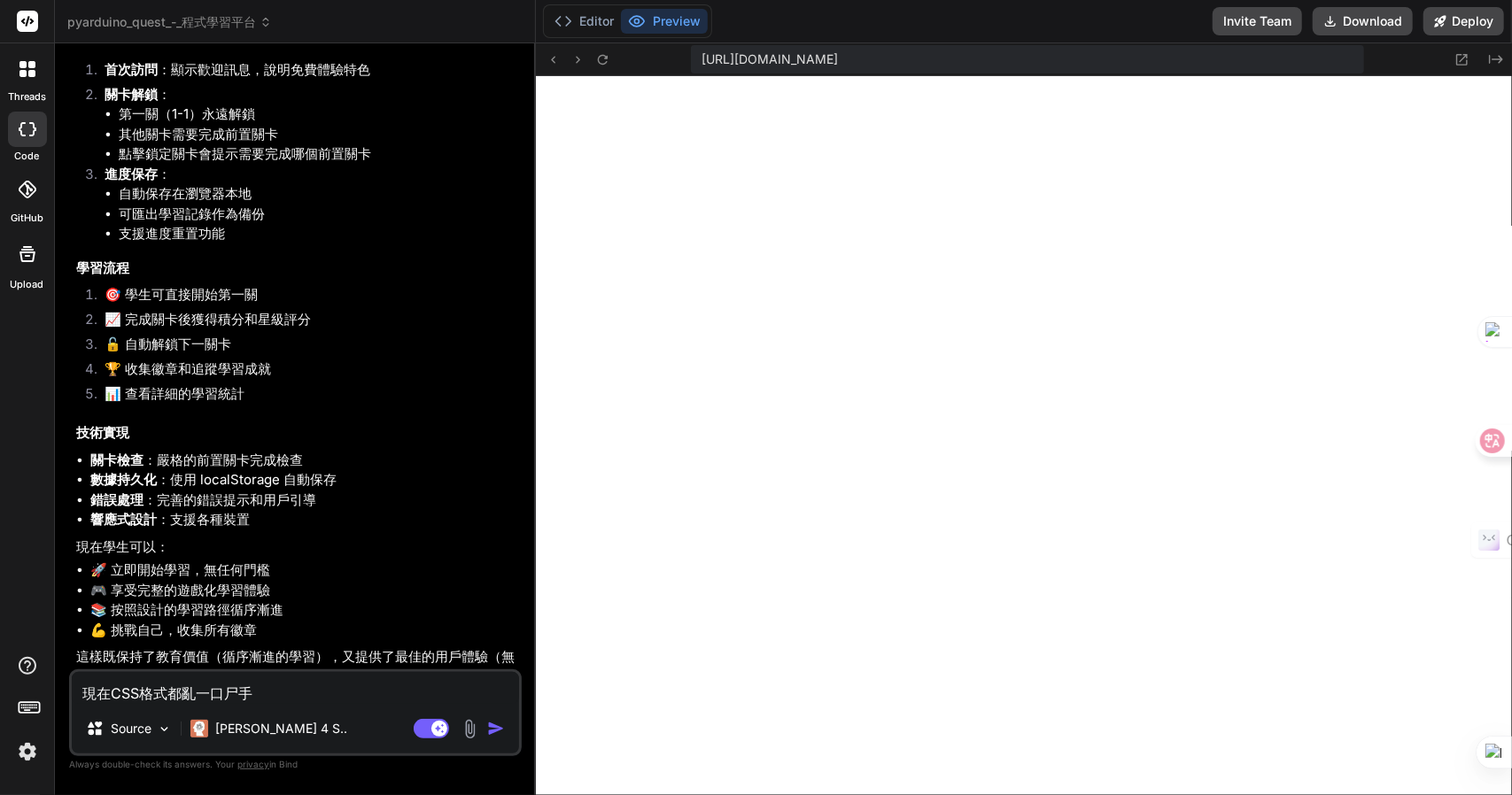
type textarea "現在CSS格式都亂一口尸手火"
type textarea "x"
type textarea "現在CSS格式都亂碼"
type textarea "x"
type textarea "現在CSS格式都亂碼Z"
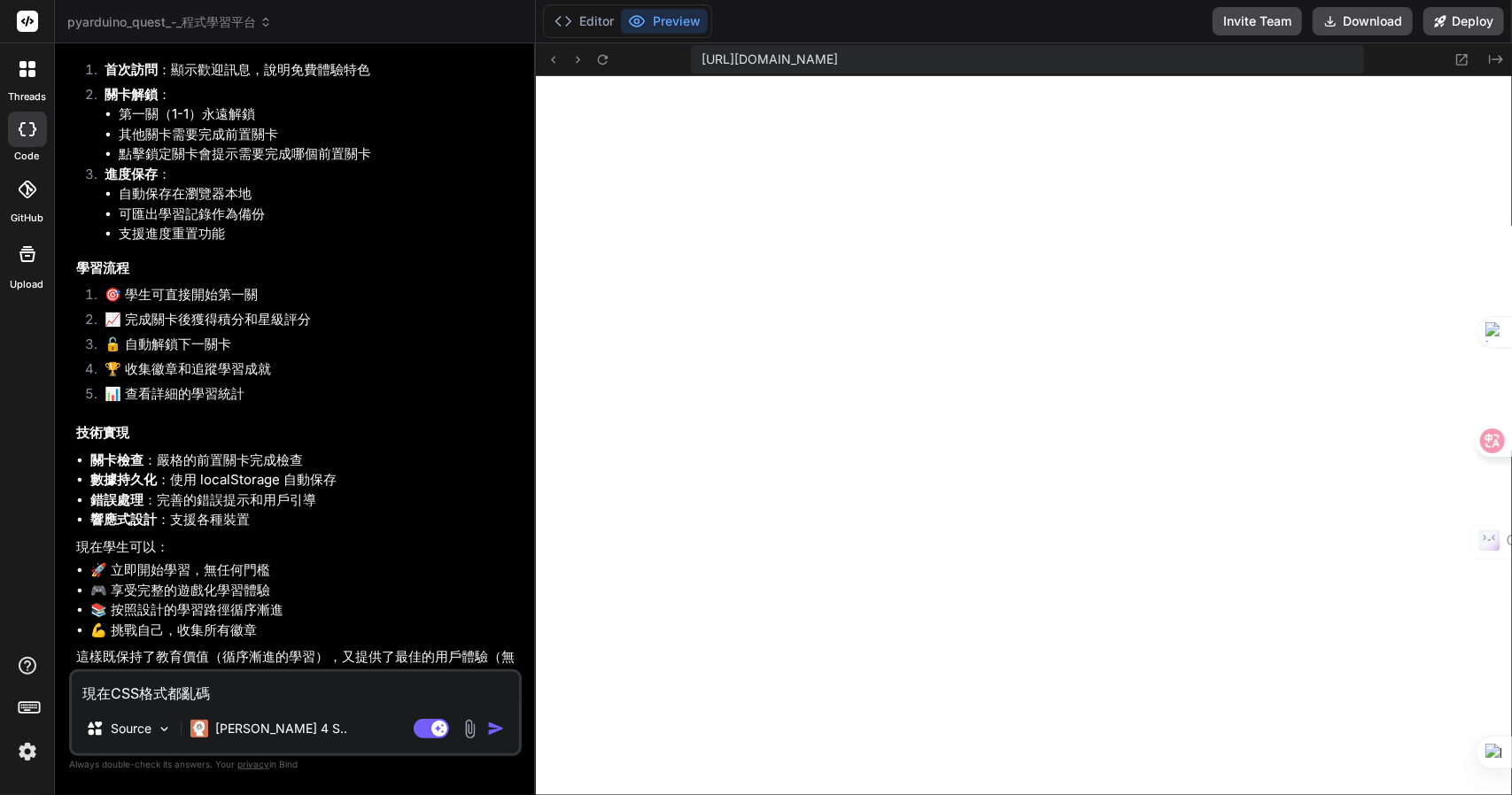
type textarea "x"
type textarea "現在CSS格式都亂碼Z難"
type textarea "x"
type textarea "現在CSS格式都亂碼Z難日"
type textarea "x"
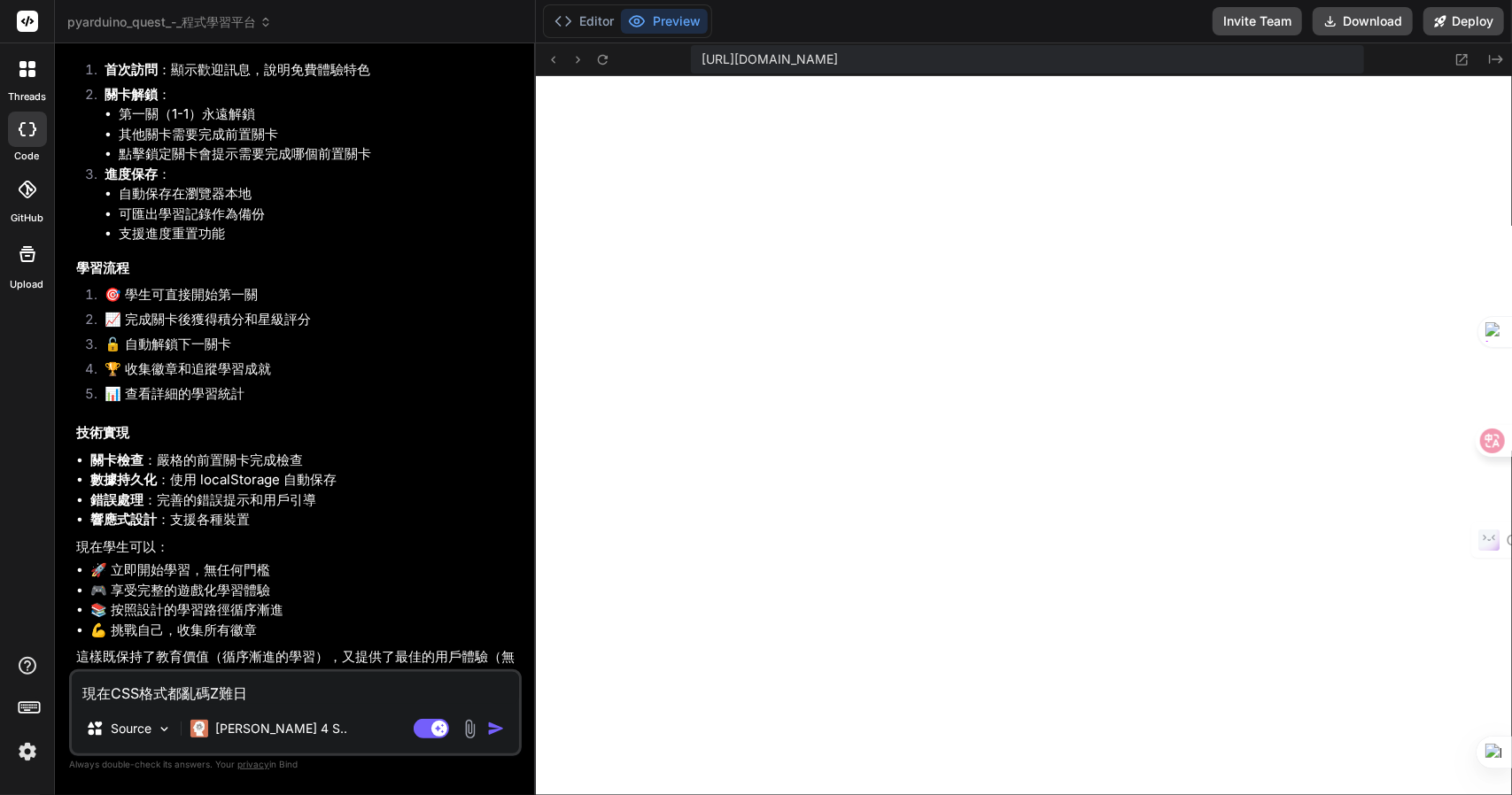
type textarea "現在CSS格式都亂碼Z難日月"
type textarea "x"
type textarea "現在CSS格式都亂碼，"
type textarea "x"
type textarea "現在CSS格式都亂碼，一"
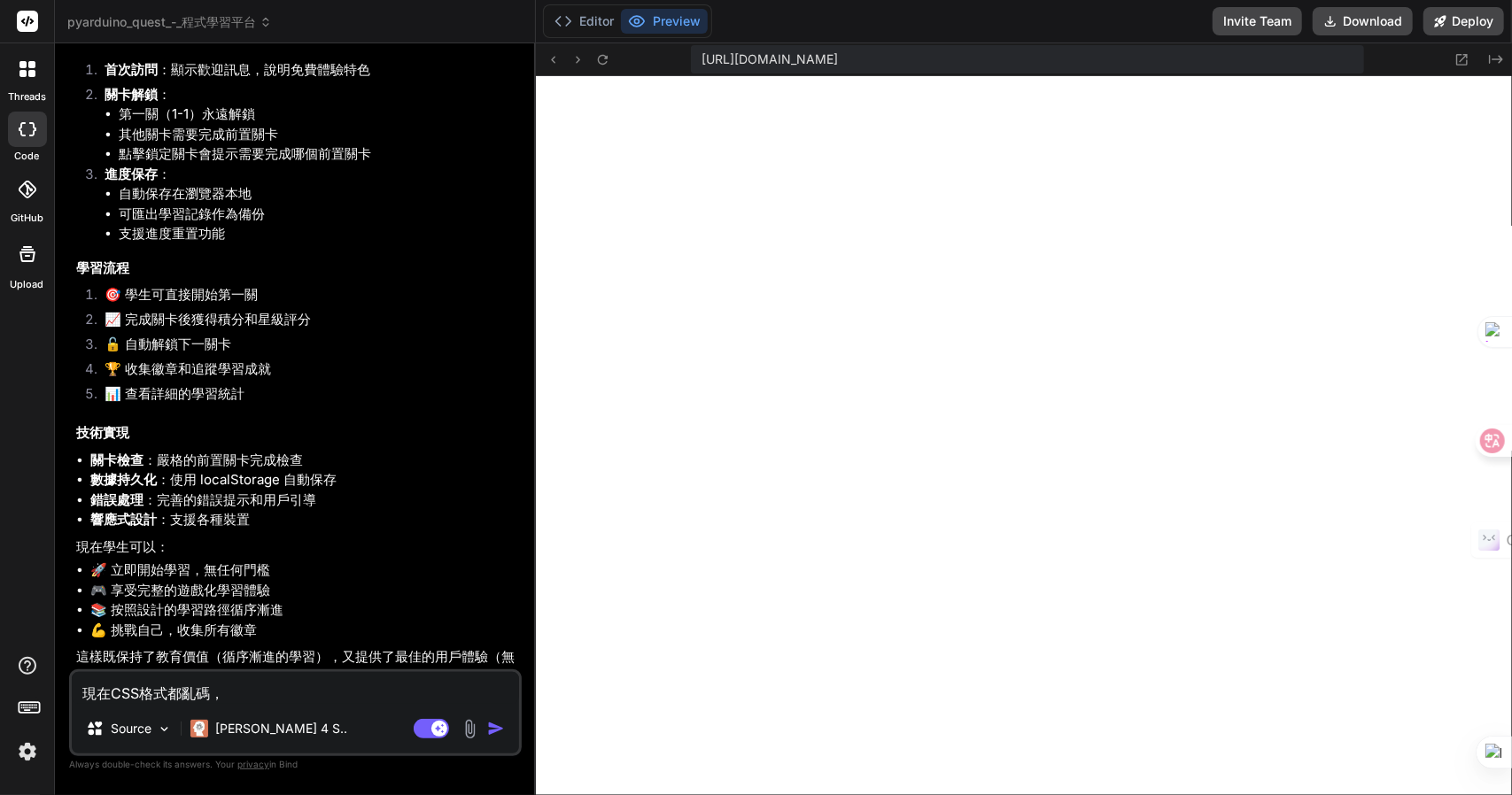
type textarea "x"
type textarea "現在CSS格式都亂碼，一月"
type textarea "x"
type textarea "現在CSS格式都亂碼，一月中"
type textarea "x"
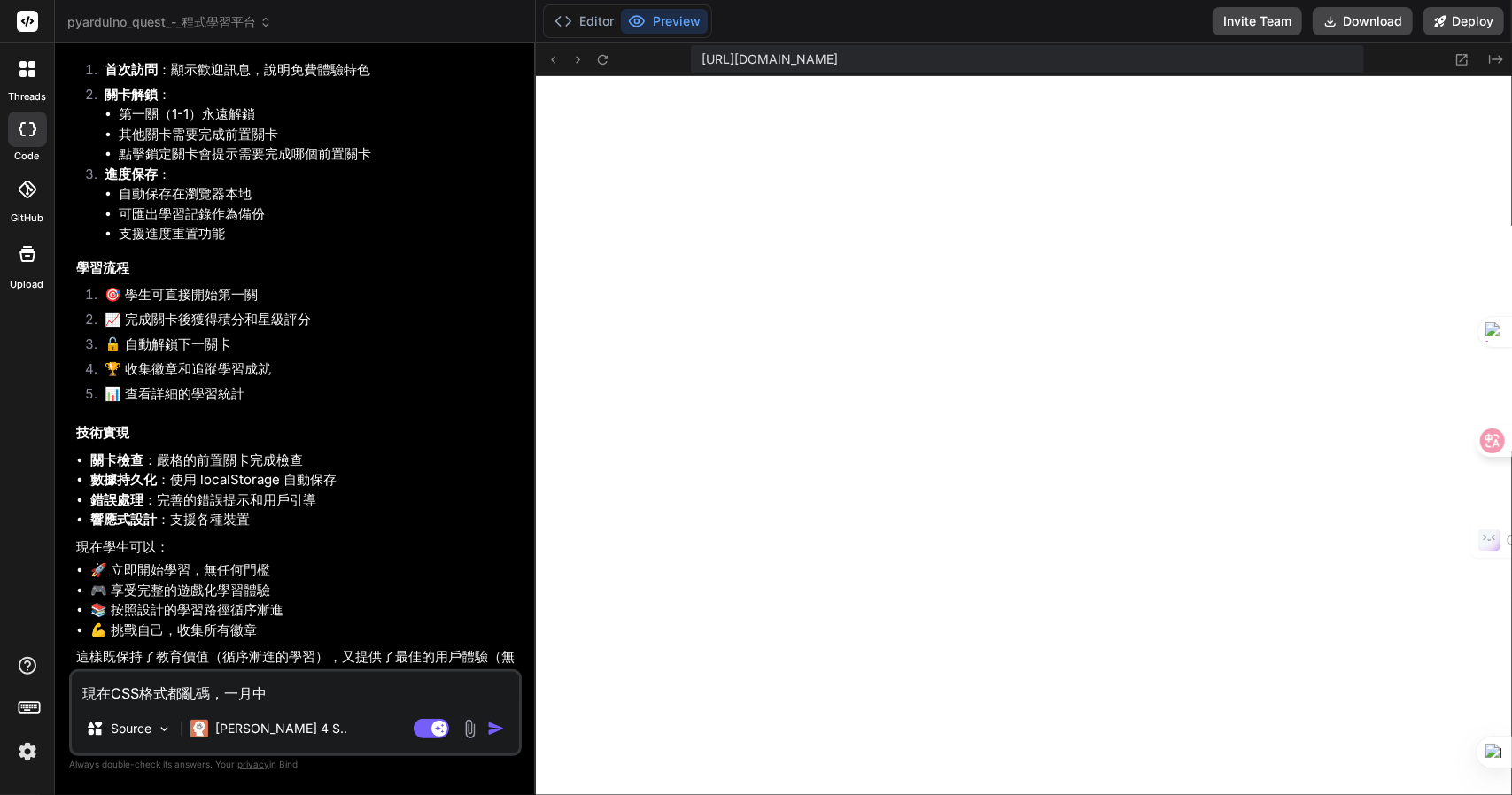
type textarea "現在CSS格式都亂碼，一月中中"
type textarea "x"
type textarea "現在CSS格式都亂碼，而"
type textarea "x"
type textarea "現在CSS格式都亂碼，而月"
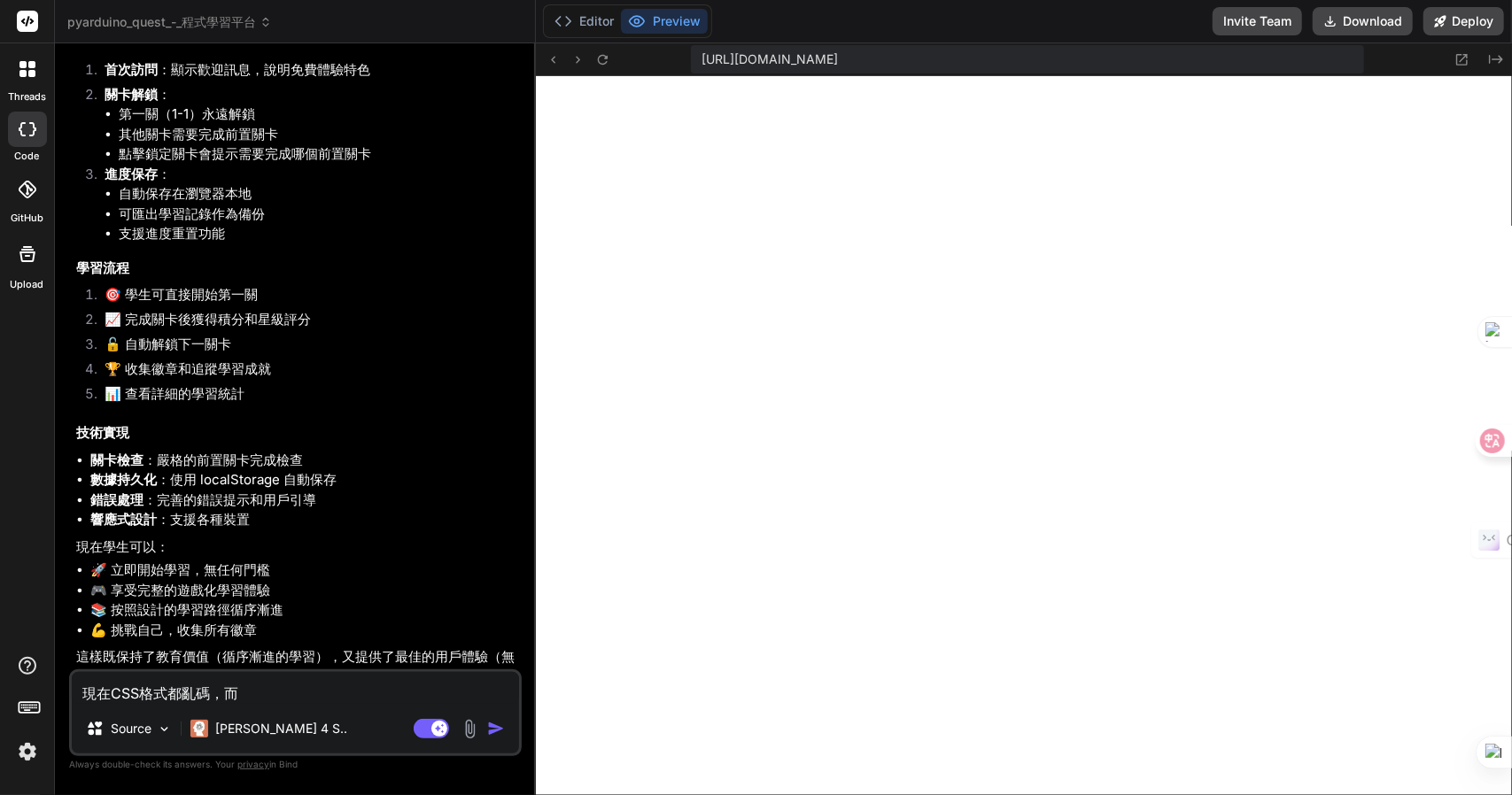
type textarea "x"
type textarea "現在CSS格式都亂碼，而月一"
type textarea "x"
type textarea "現在CSS格式都亂碼，而且"
type textarea "x"
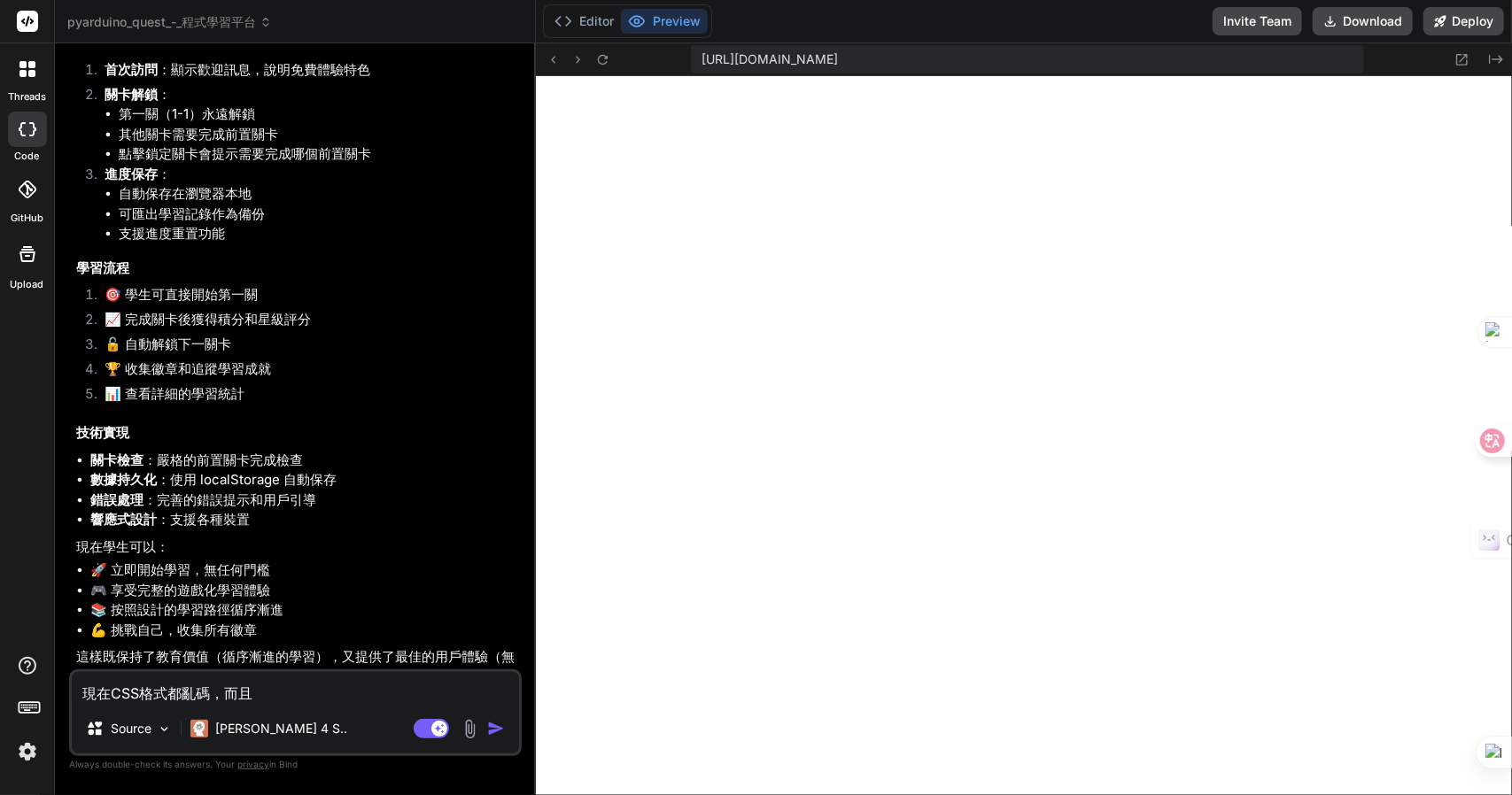
type textarea "現在CSS格式都亂碼，而且人"
type textarea "x"
type textarea "現在CSS格式都亂碼，而且人竹"
type textarea "x"
type textarea "現在CSS格式都亂碼，而且人竹土"
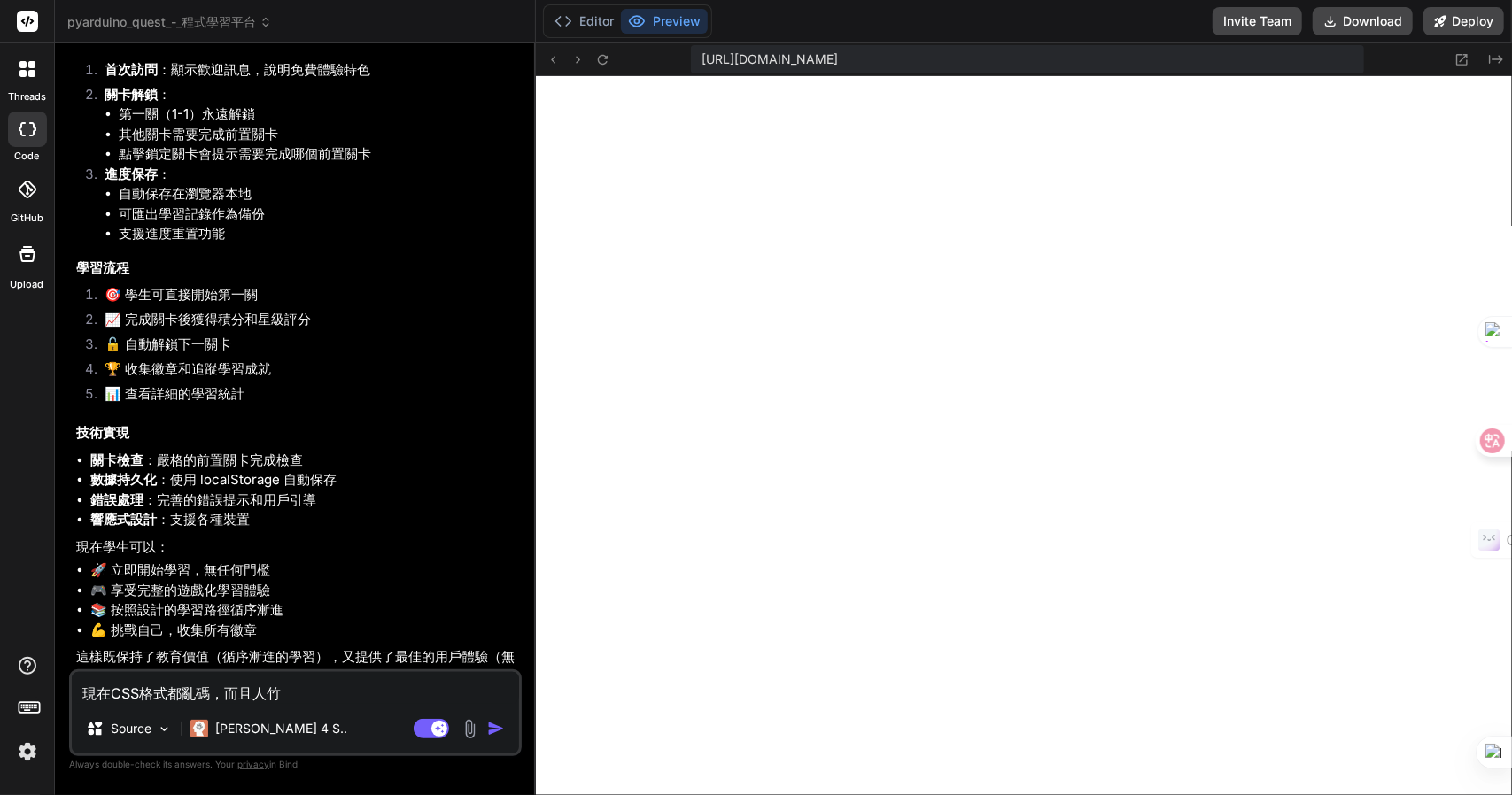
type textarea "x"
type textarea "現在CSS格式都亂碼，而且任"
type textarea "x"
type textarea "現在CSS格式都亂碼，而且任人"
type textarea "x"
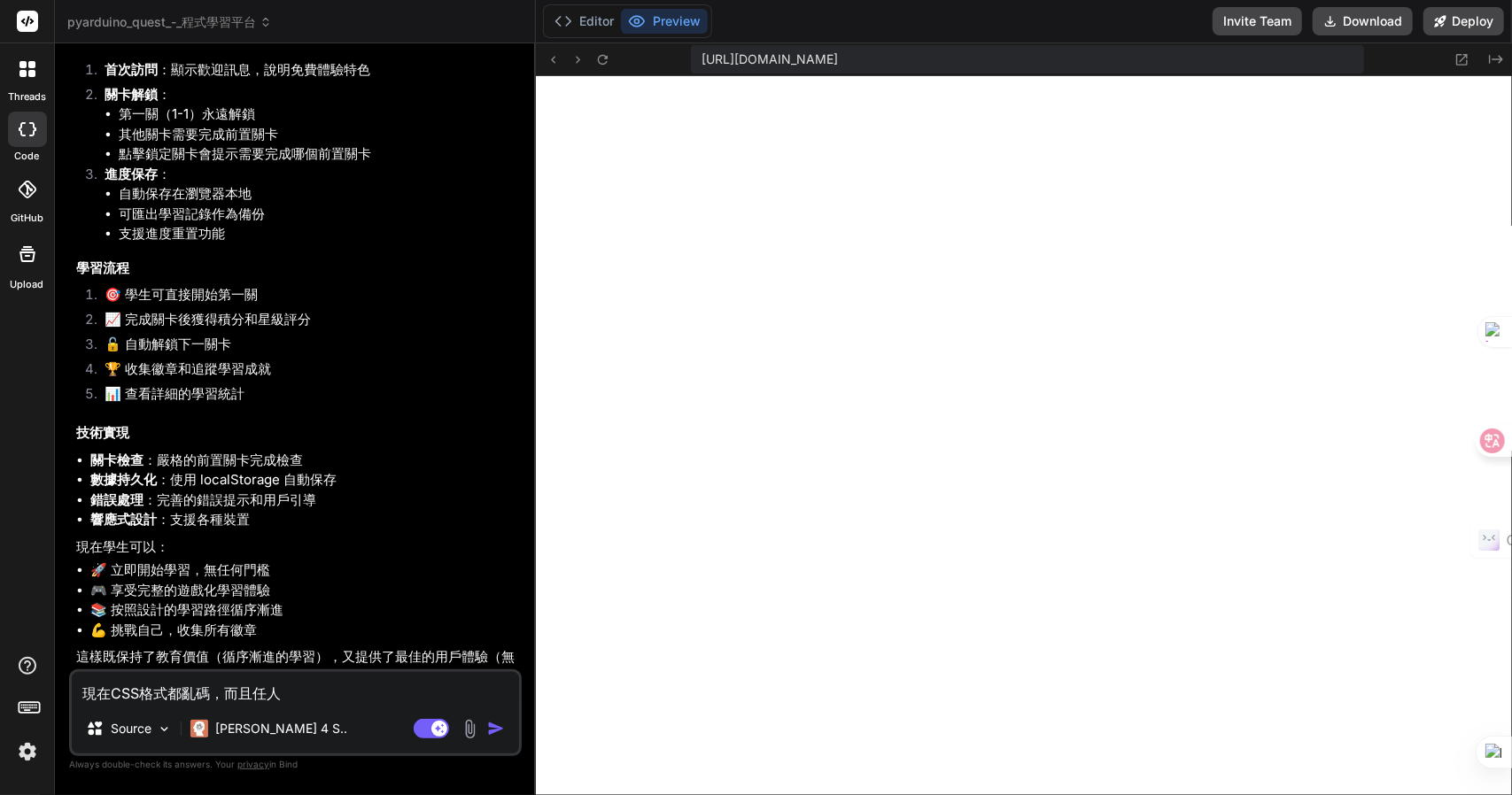
type textarea "現在CSS格式都亂碼，而且任人一"
type textarea "x"
type textarea "現在CSS格式都亂碼，而且任人一弓"
type textarea "x"
type textarea "現在CSS格式都亂碼，而且任人一弓口"
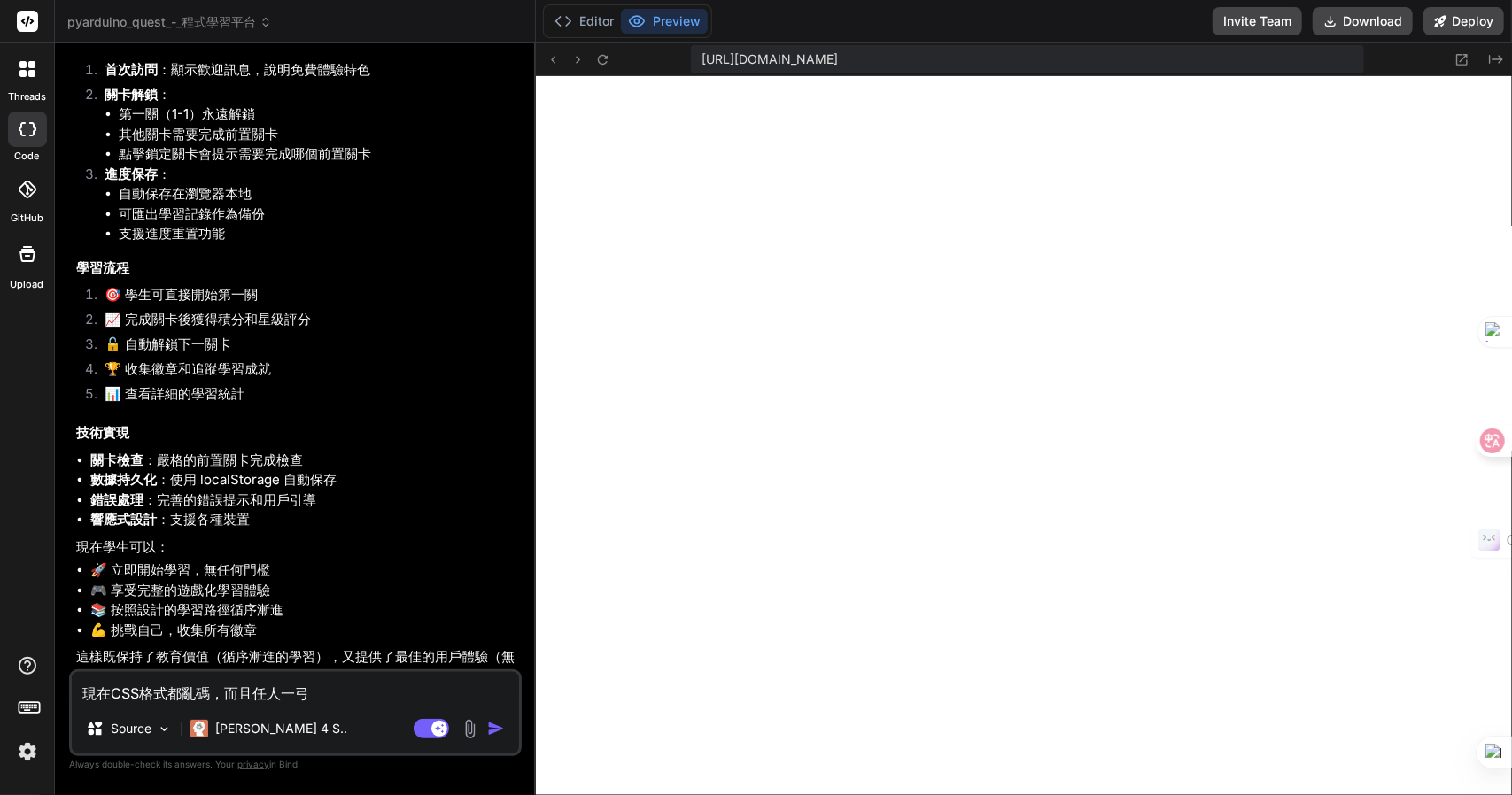
type textarea "x"
type textarea "現在CSS格式都亂碼，而且任何"
type textarea "x"
type textarea "現在CSS格式都亂碼，而且任何日"
type textarea "x"
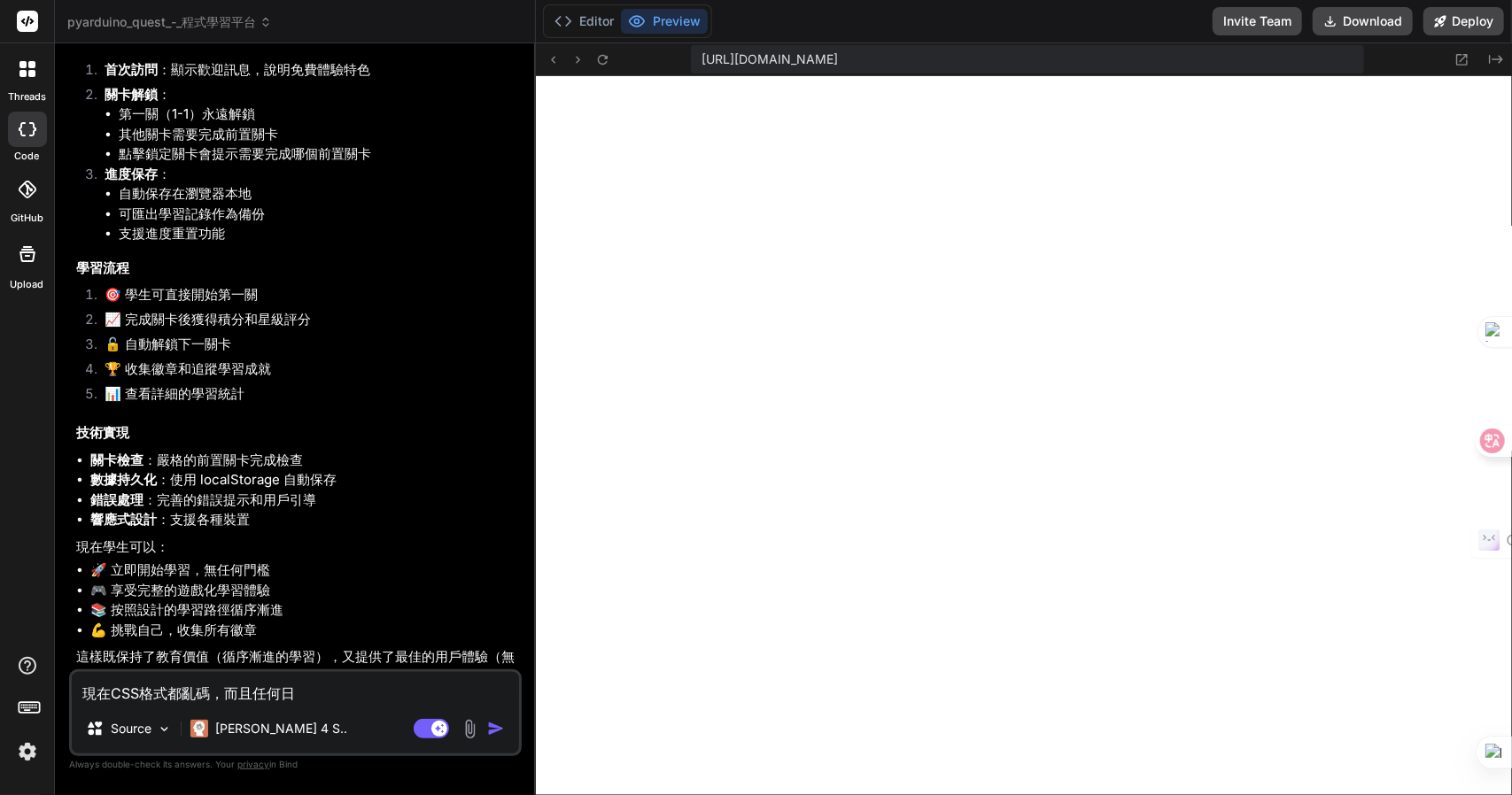
type textarea "現在CSS格式都亂碼，而且任何日弓"
type textarea "x"
type textarea "現在CSS格式都亂碼，而且任何日弓女"
type textarea "x"
type textarea "現在CSS格式都亂碼，而且任何日弓女戈"
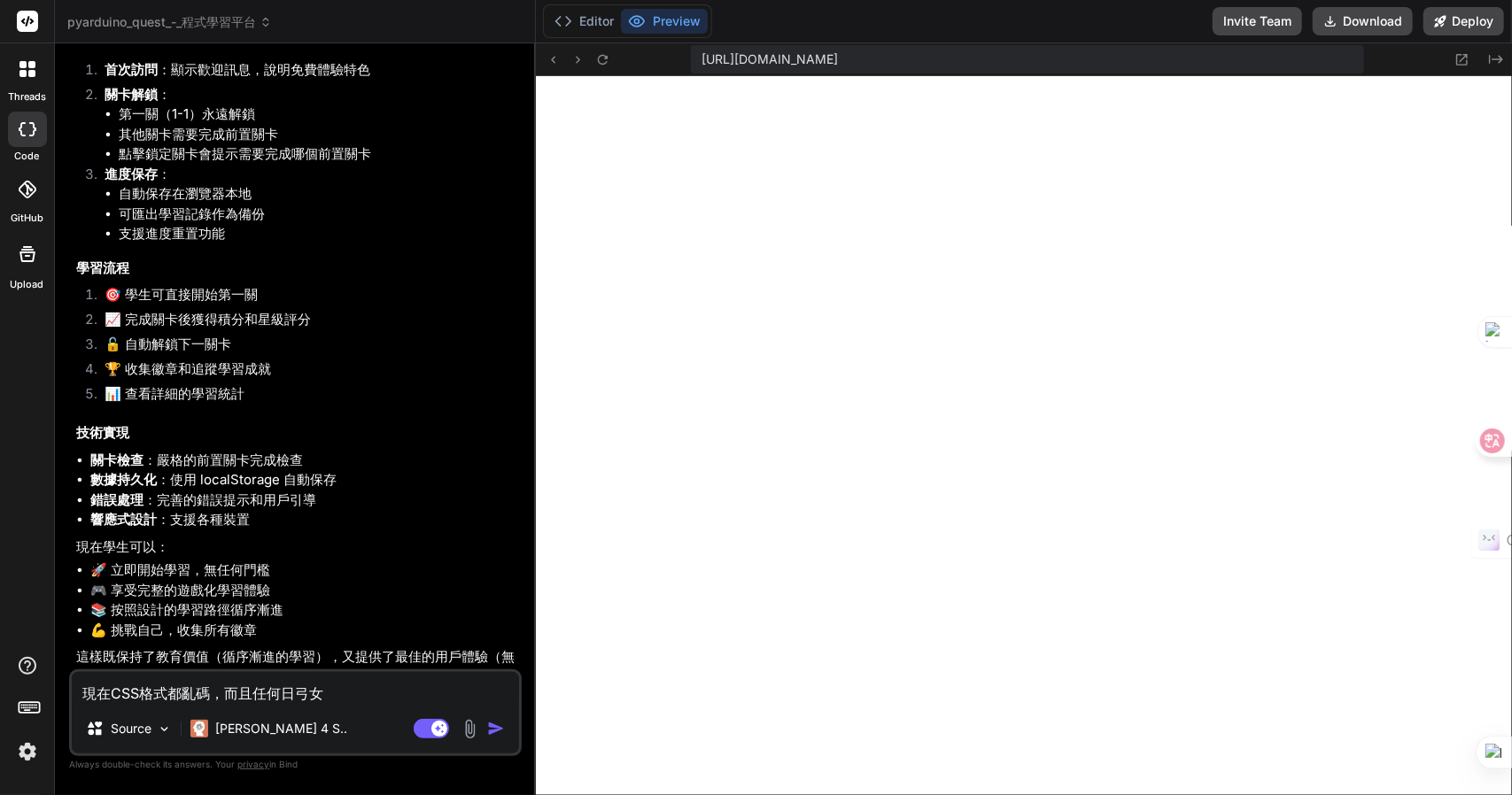
type textarea "x"
type textarea "現在CSS格式都亂碼，而且任何日弓女戈廿"
type textarea "x"
type textarea "現在CSS格式都亂碼，而且任何關"
type textarea "x"
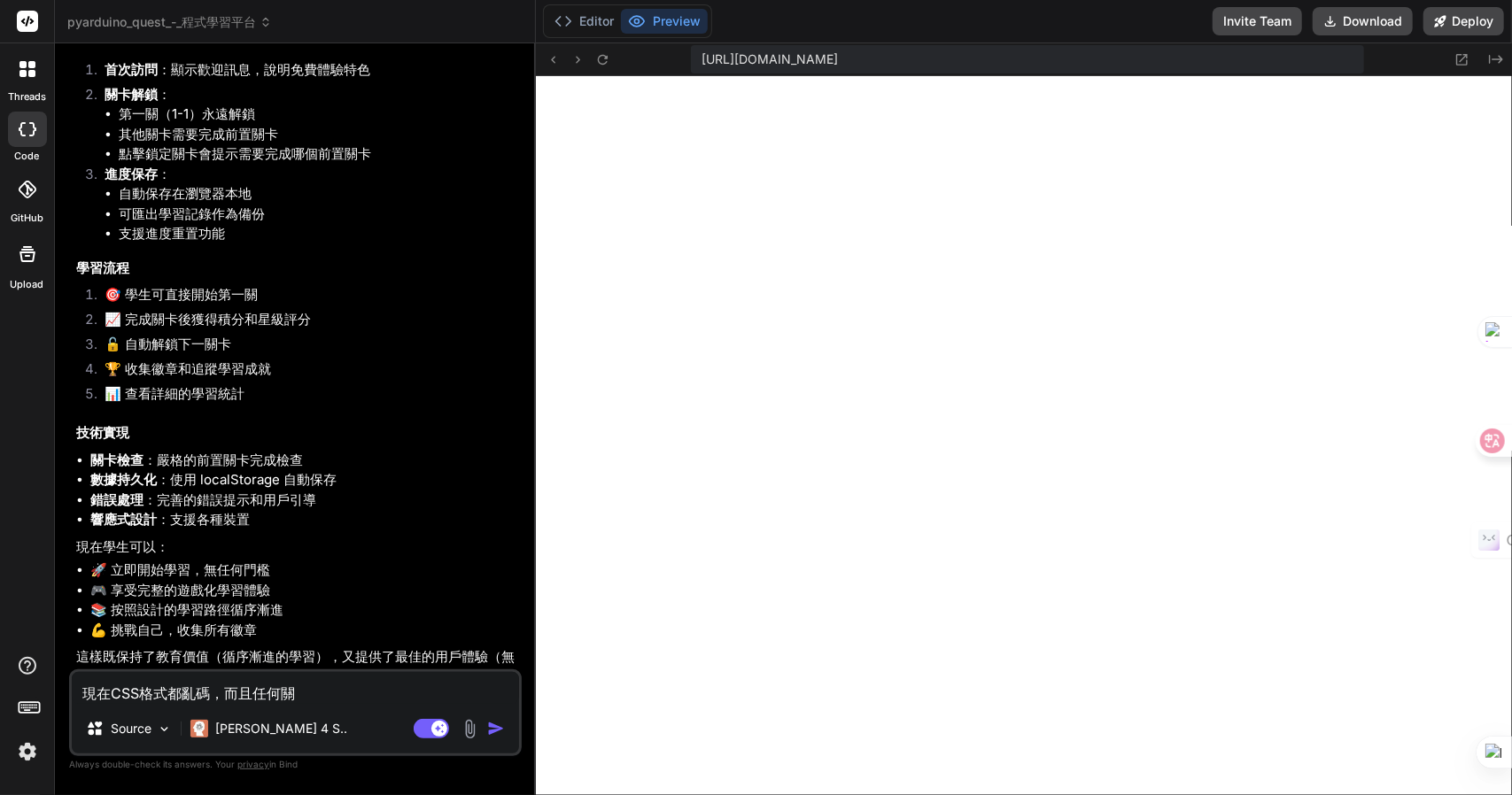
type textarea "現在CSS格式都亂碼，而且任何關卜"
type textarea "x"
type textarea "現在CSS格式都亂碼，而且任何關卜一"
type textarea "x"
type textarea "現在CSS格式都亂碼，而且任何關卜一卜"
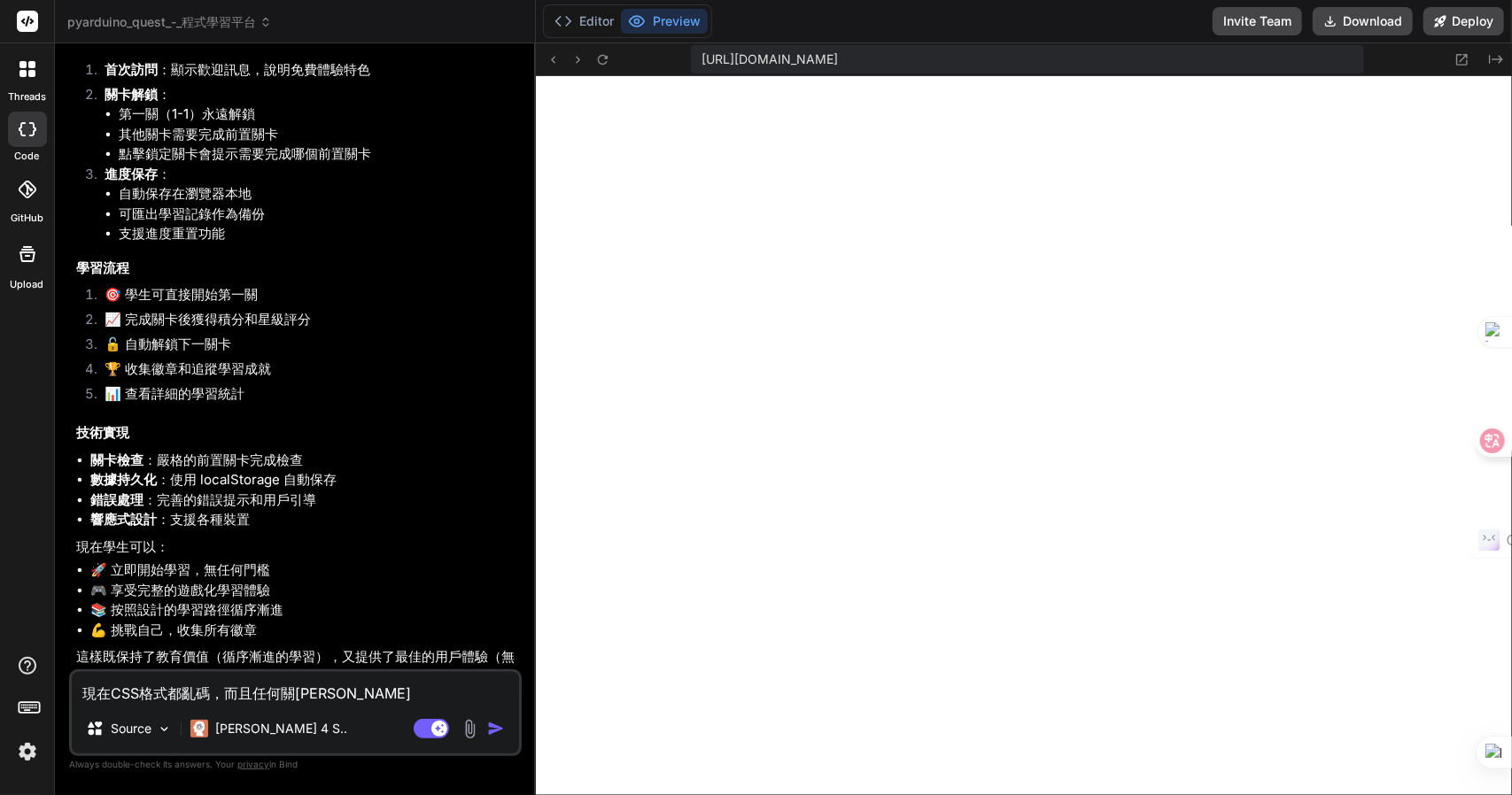
type textarea "x"
type textarea "現在CSS格式都亂碼，而且任何關卡"
type textarea "x"
type textarea "現在CSS格式都亂碼，而且任何關卡十"
type textarea "x"
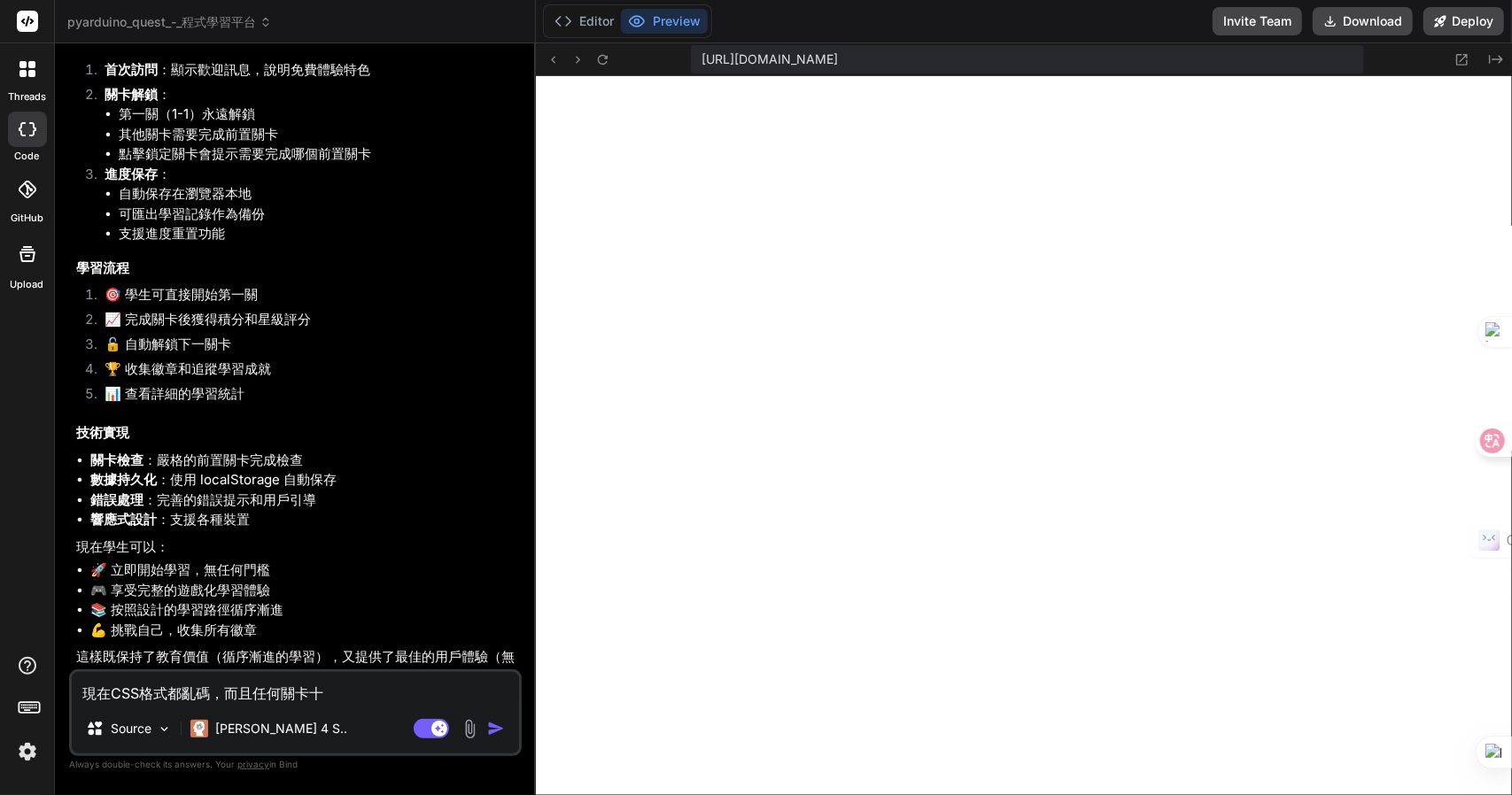
type textarea "現在CSS格式都亂碼，而且任何關卡十日"
type textarea "x"
type textarea "現在CSS格式都亂碼，而且任何關卡十日弓"
type textarea "x"
type textarea "現在CSS格式都亂碼，而且任何關卡十日弓中"
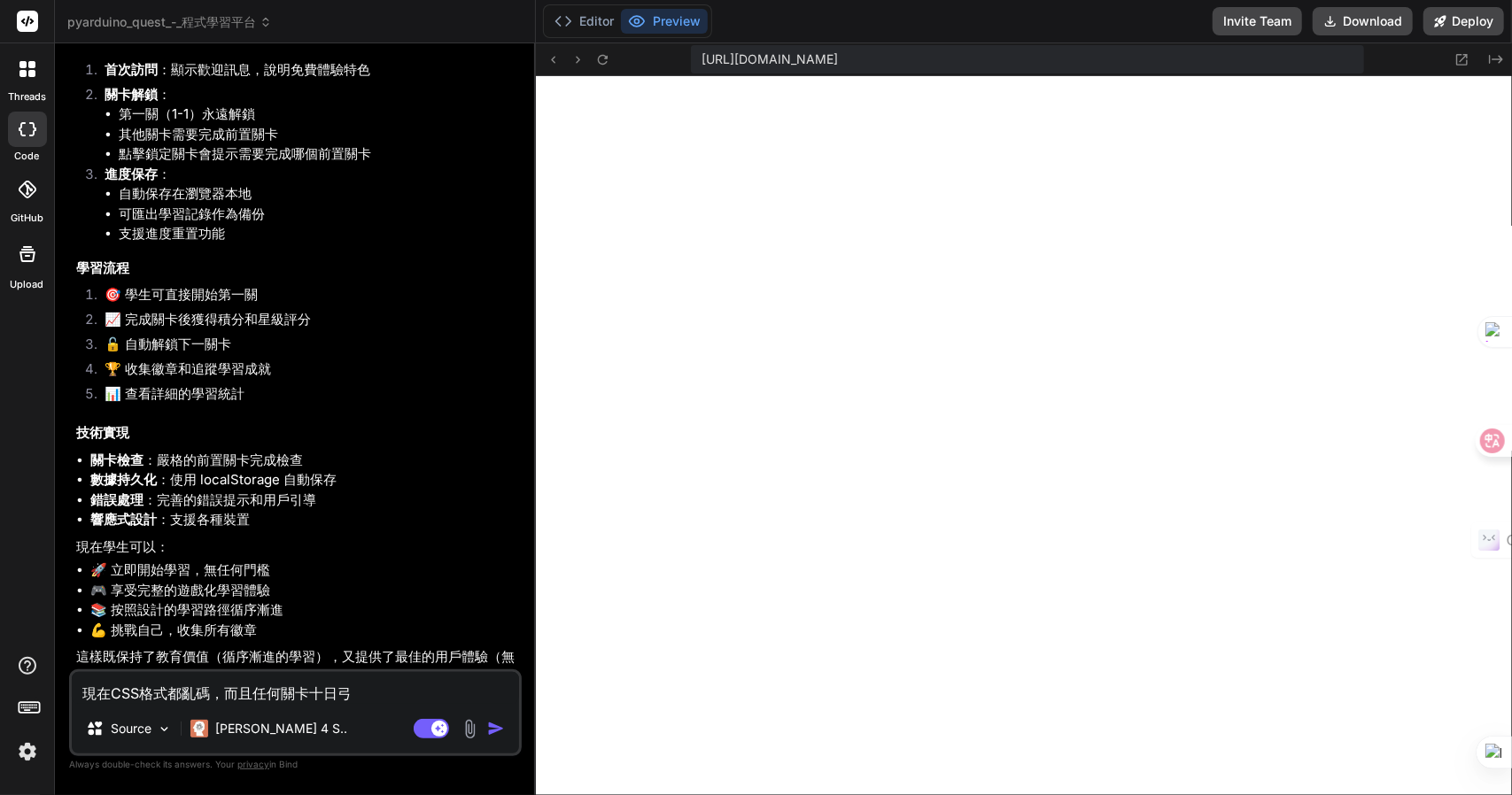
type textarea "x"
type textarea "現在CSS格式都亂碼，而且任何關卡都"
type textarea "x"
type textarea "現在CSS格式都亂，而且任何關卡都"
type textarea "x"
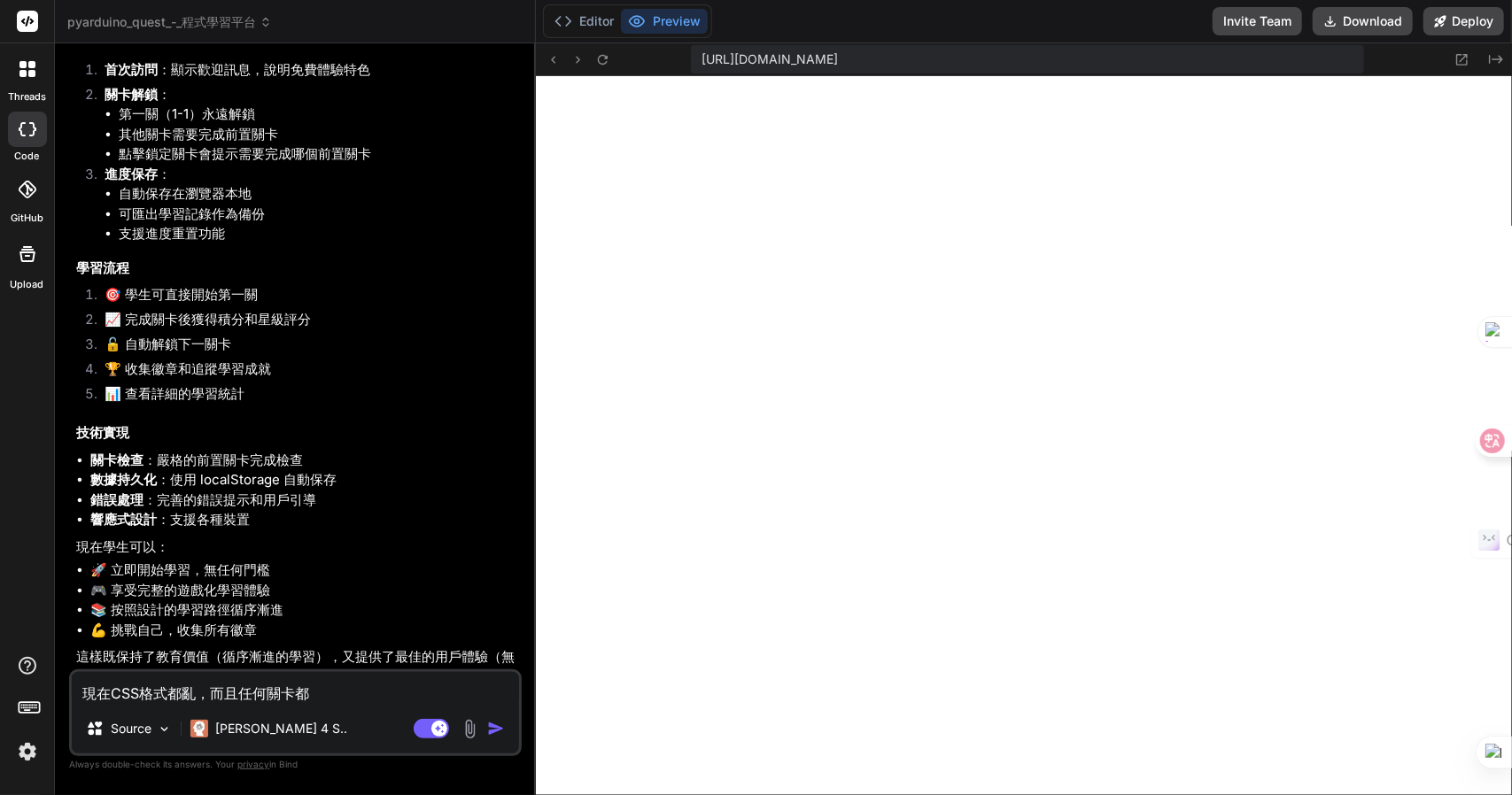
type textarea "現在CSS格式都亂弓，而且任何關卡都"
type textarea "x"
type textarea "現在CSS格式都亂弓弓，而且任何關卡都"
type textarea "x"
type textarea "現在CSS格式都亂了，而且任何關卡都"
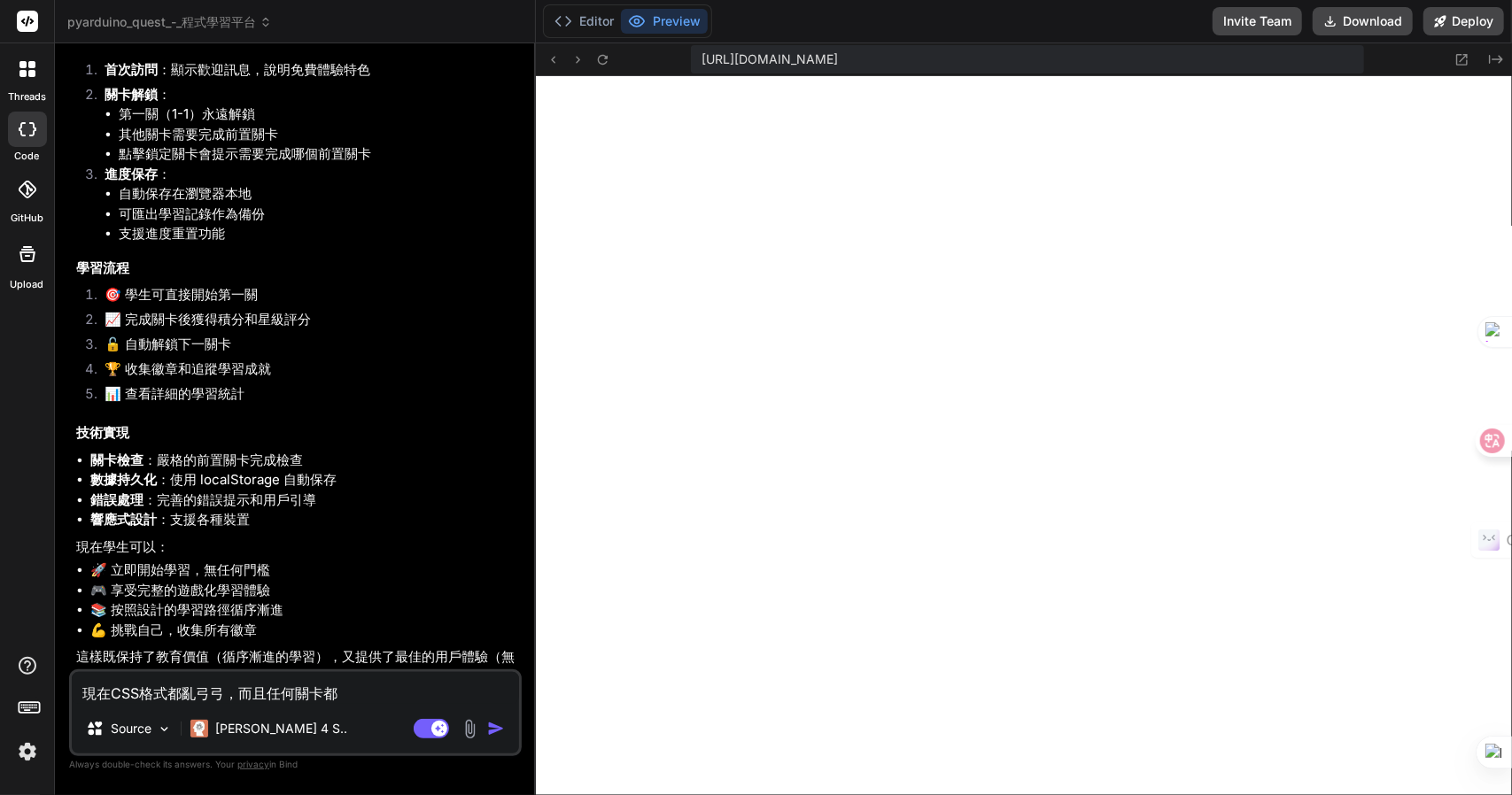
type textarea "x"
type textarea "現在CSS格式都亂了竹，而且任何關卡都"
type textarea "x"
type textarea "現在CSS格式都亂了竹手，而且任何關卡都"
type textarea "x"
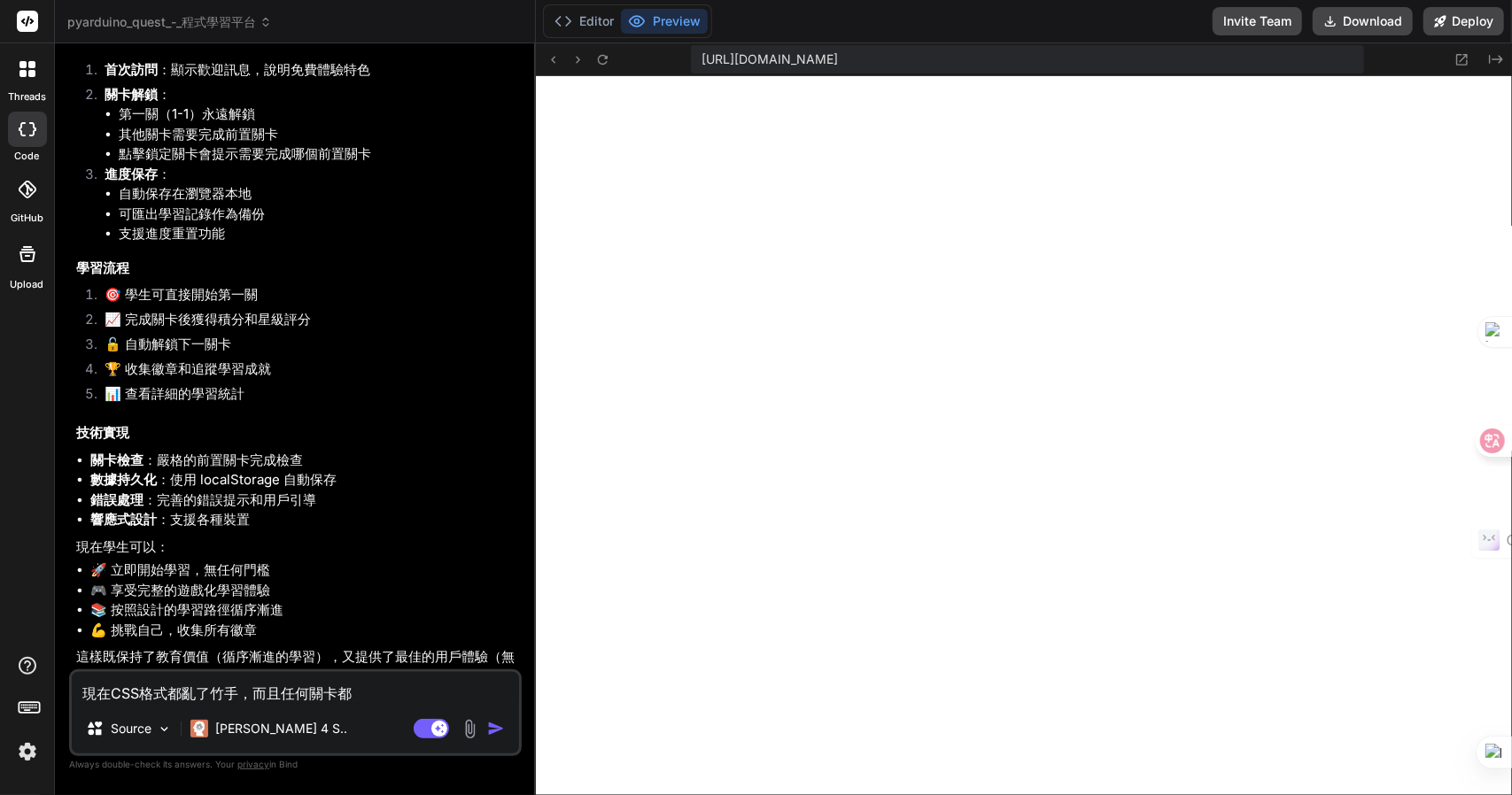
type textarea "現在CSS格式都亂了竹手人，而且任何關卡都"
type textarea "x"
type textarea "現在CSS格式都亂了失，而且任何關卡都"
type textarea "x"
type textarea "現在CSS格式都亂了失卜，而且任何關卡都"
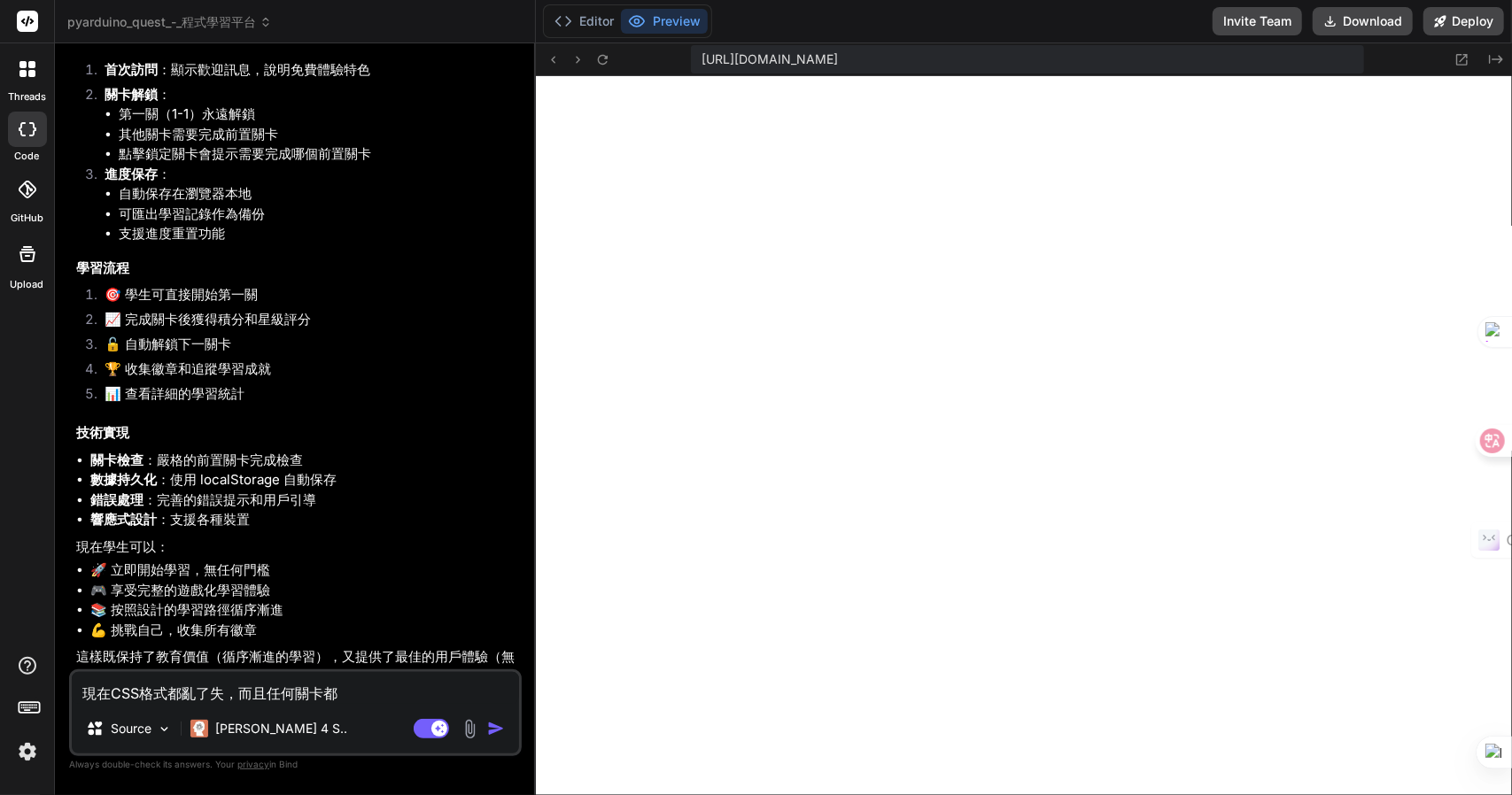
type textarea "x"
type textarea "現在CSS格式都亂了失卜大，而且任何關卡都"
type textarea "x"
type textarea "現在CSS格式都亂了失卜大人，而且任何關卡都"
type textarea "x"
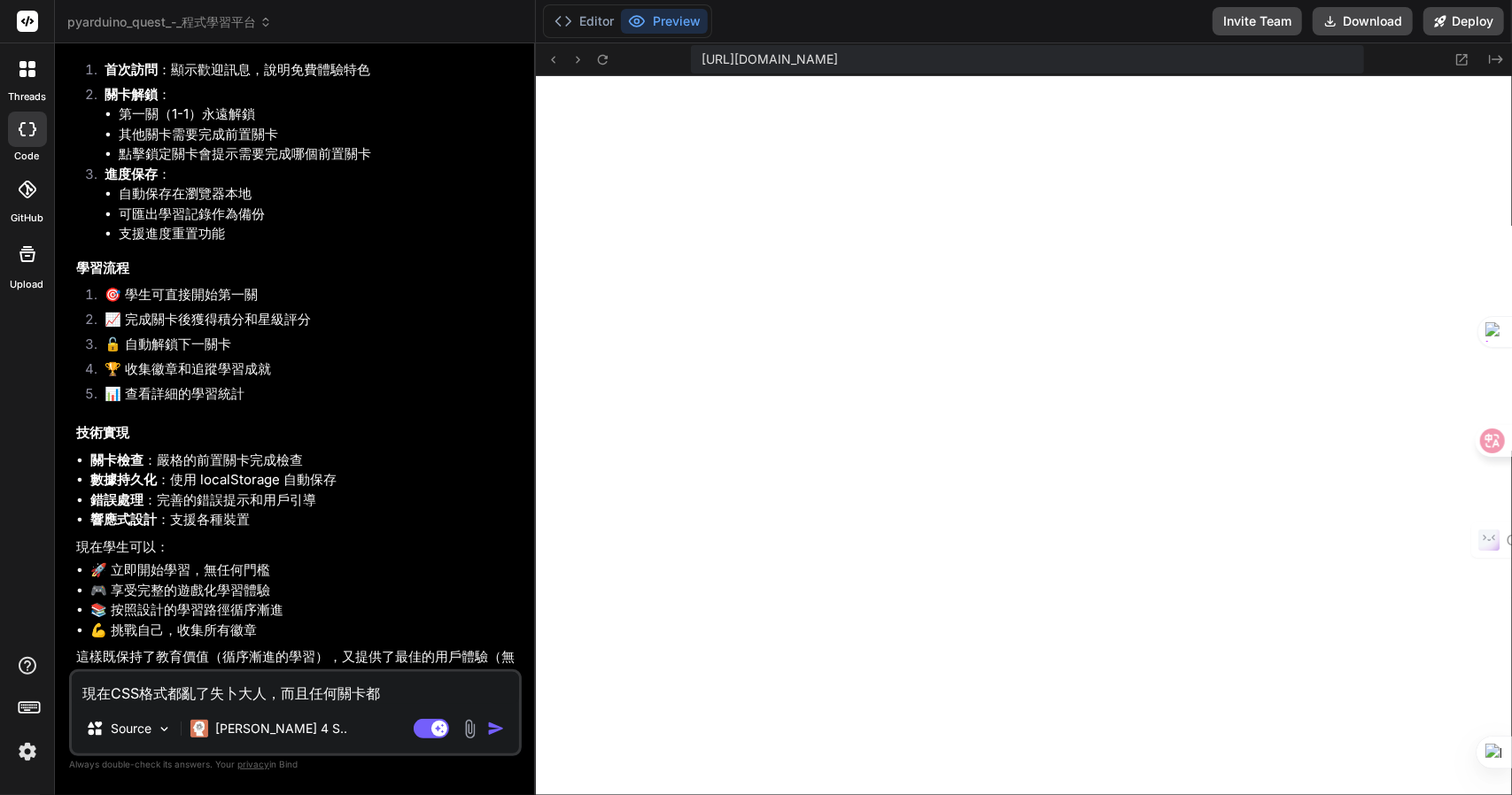
type textarea "現在CSS格式都亂了失卜大人大，而且任何關卡都"
type textarea "x"
type textarea "現在CSS格式都亂了失效，而且任何關卡都"
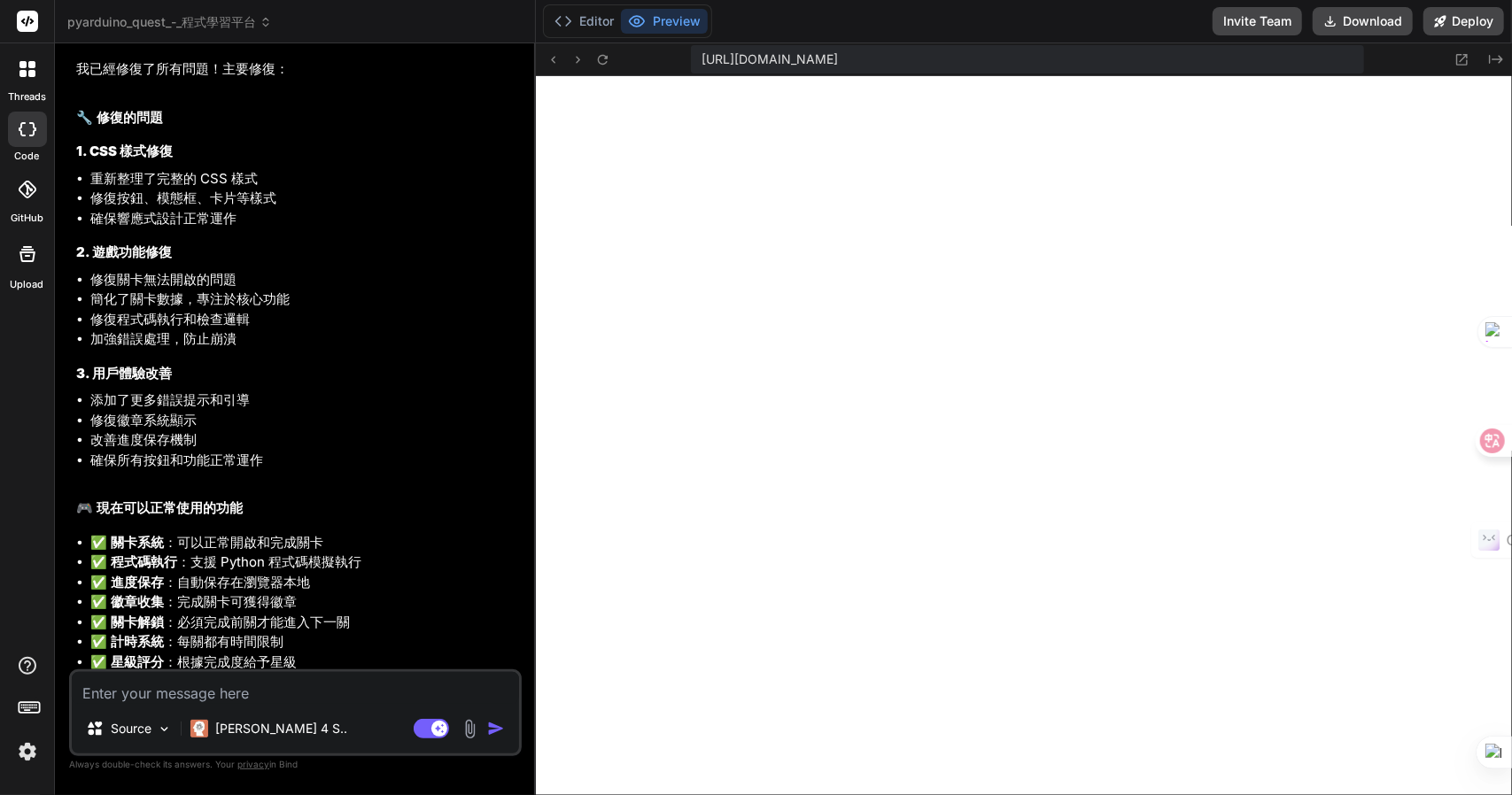
scroll to position [6621, 0]
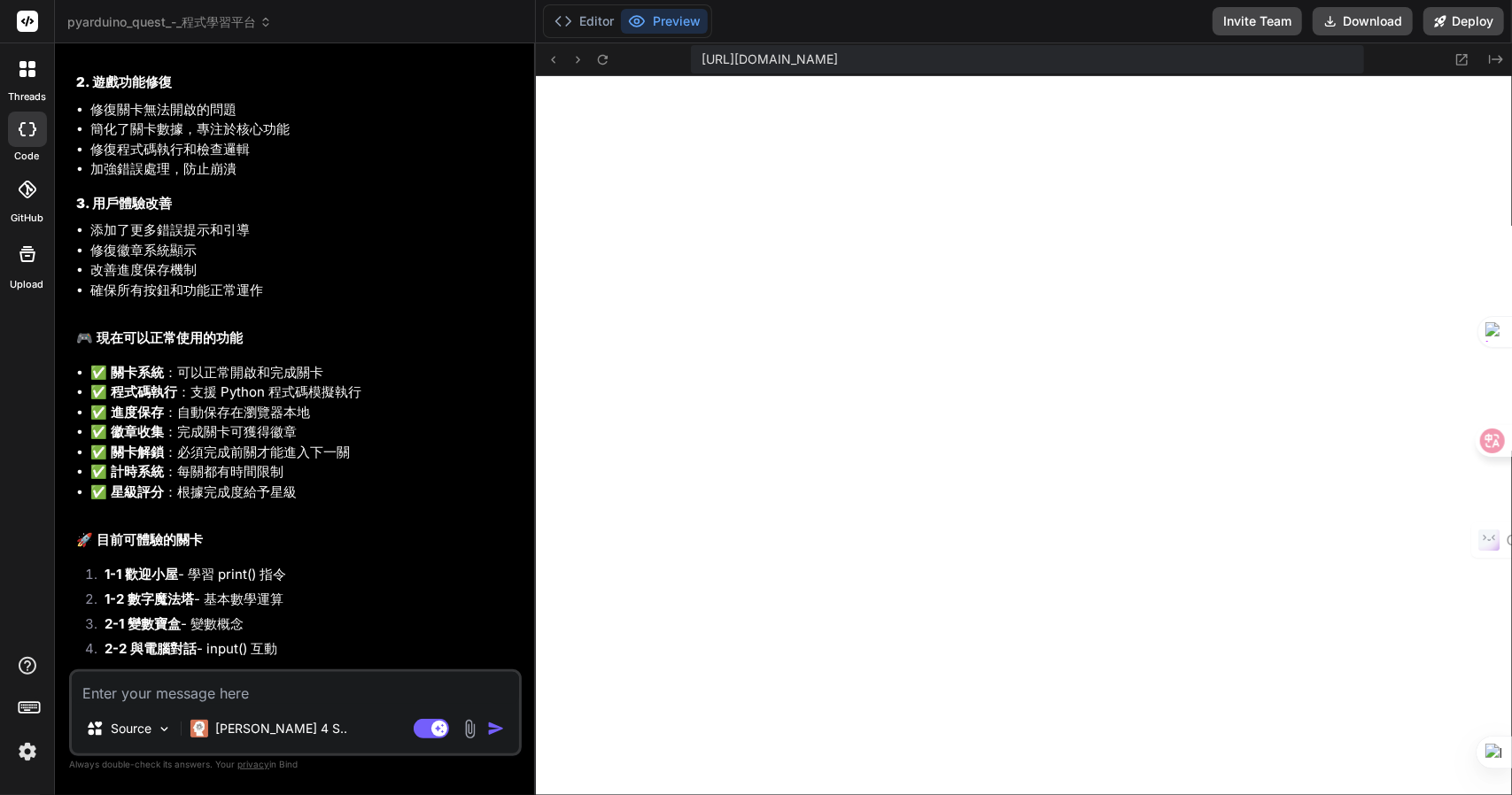
click at [462, 736] on img at bounding box center [469, 729] width 21 height 21
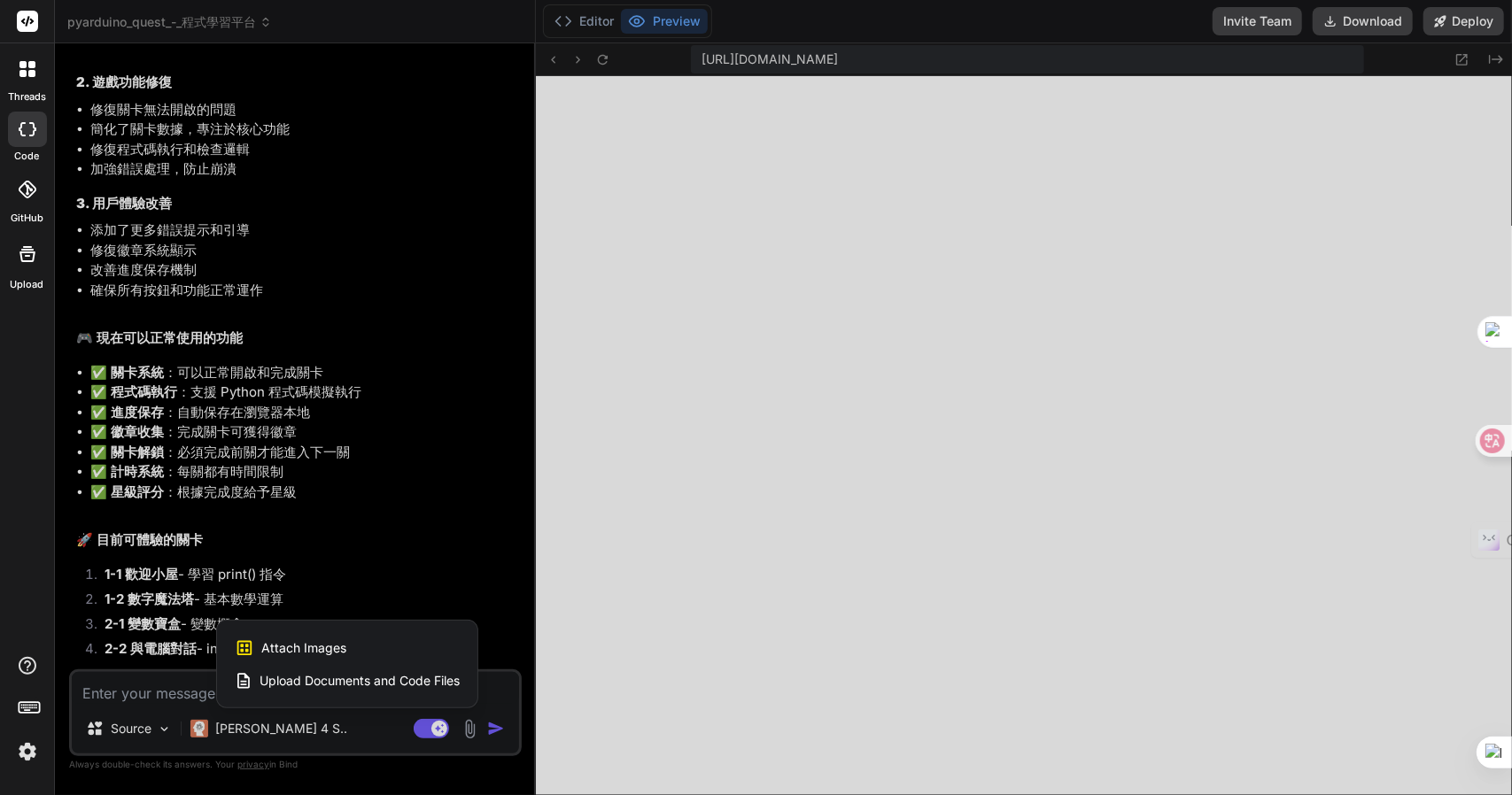
click at [114, 705] on div at bounding box center [756, 398] width 1512 height 795
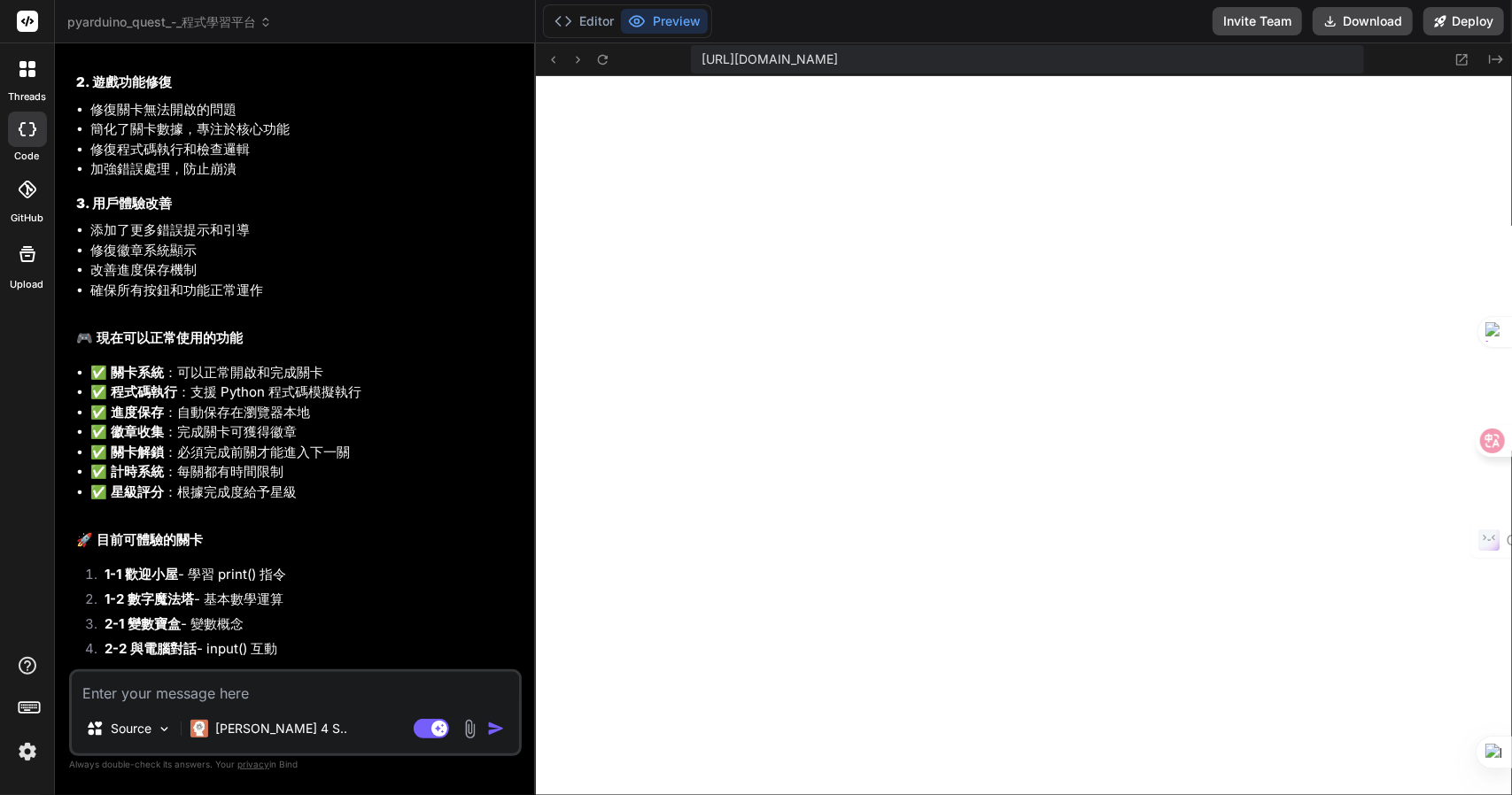
click at [121, 704] on textarea at bounding box center [296, 688] width 448 height 32
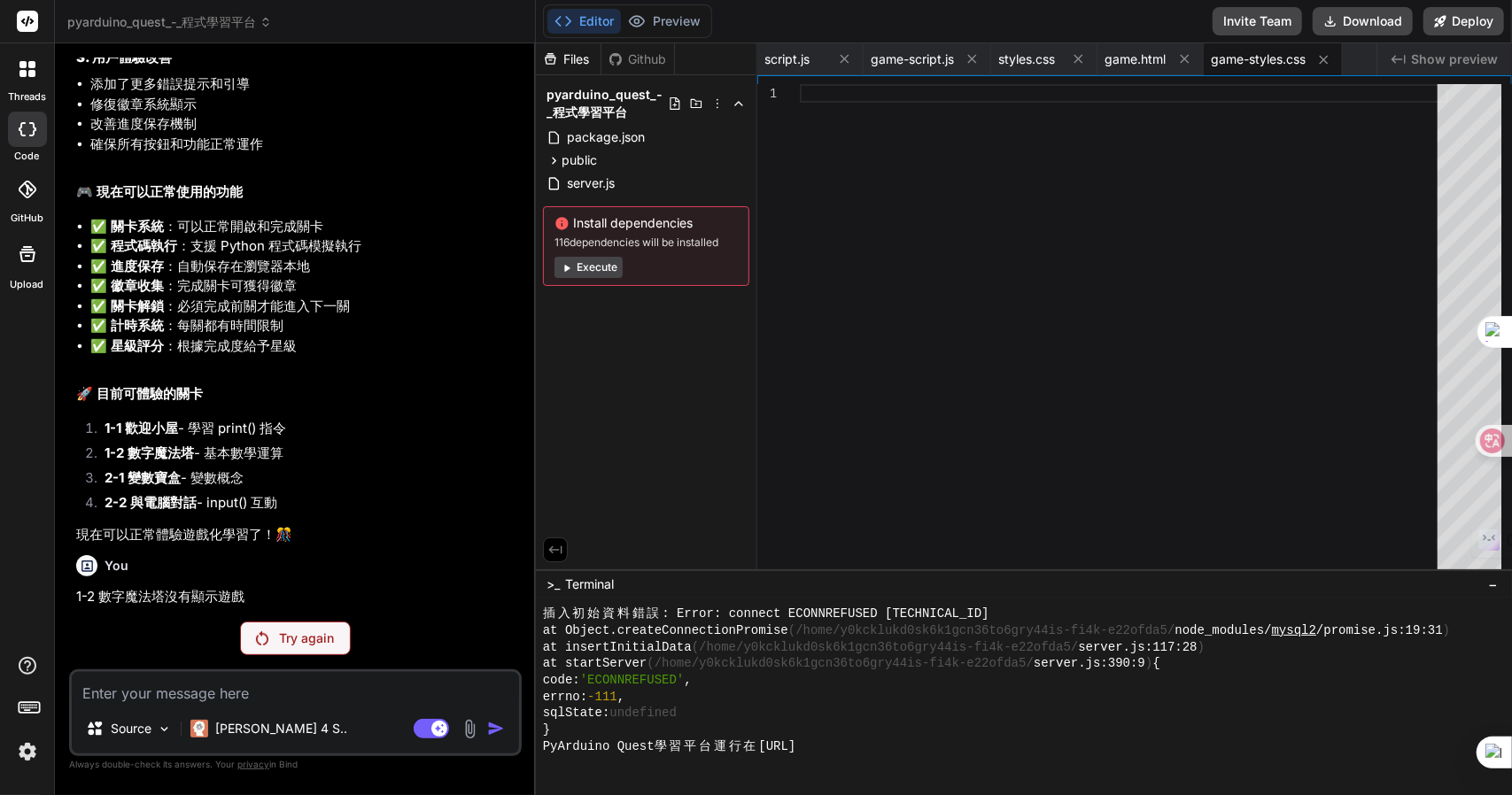
scroll to position [6740, 0]
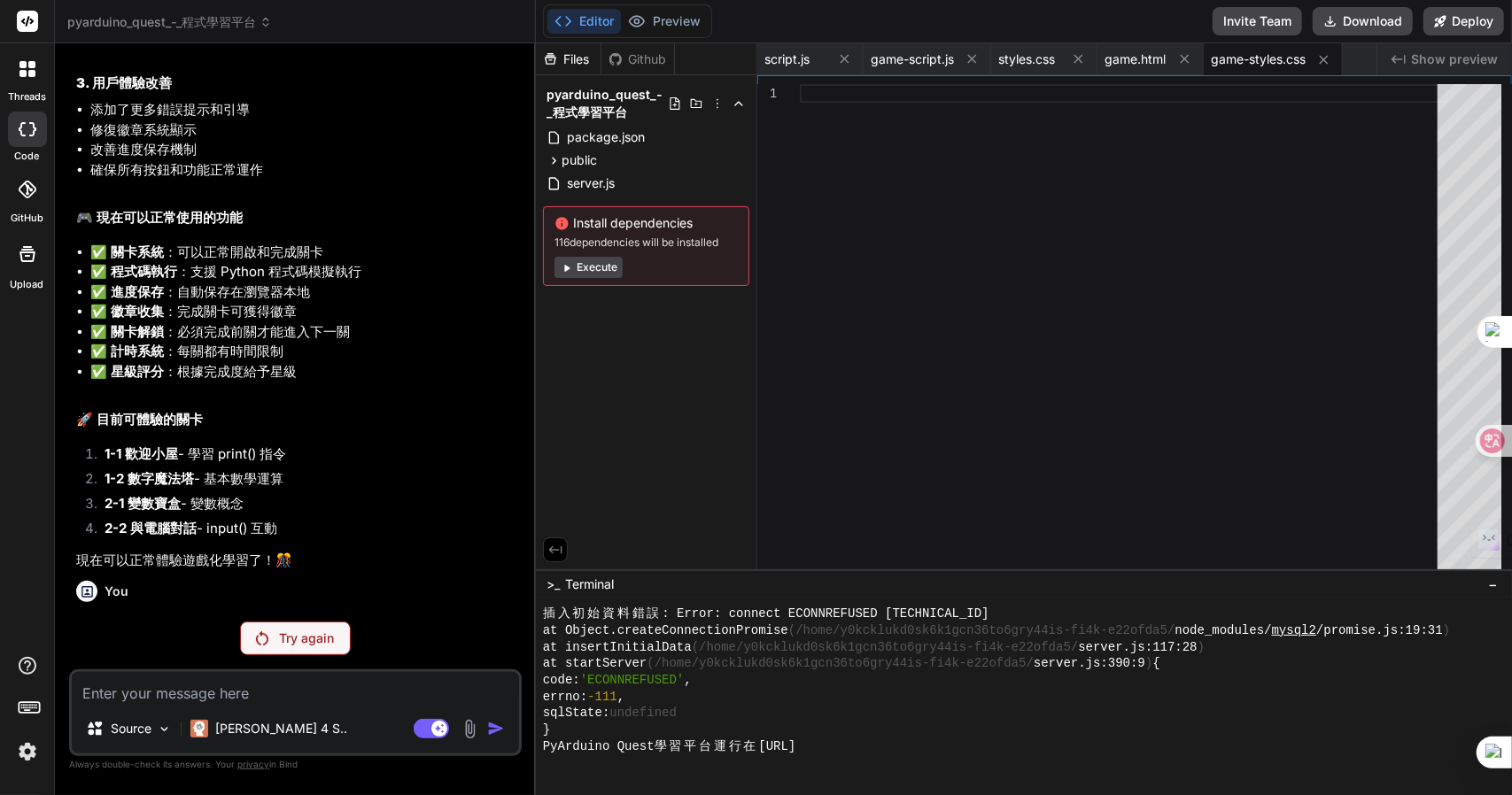
click at [286, 656] on div "You 可以了，可以開發了 Bind AI PyArduino Quest - 程式學習平台 Click to open Workbench Create p…" at bounding box center [295, 425] width 452 height 737
click at [293, 639] on p "Try again" at bounding box center [306, 638] width 55 height 18
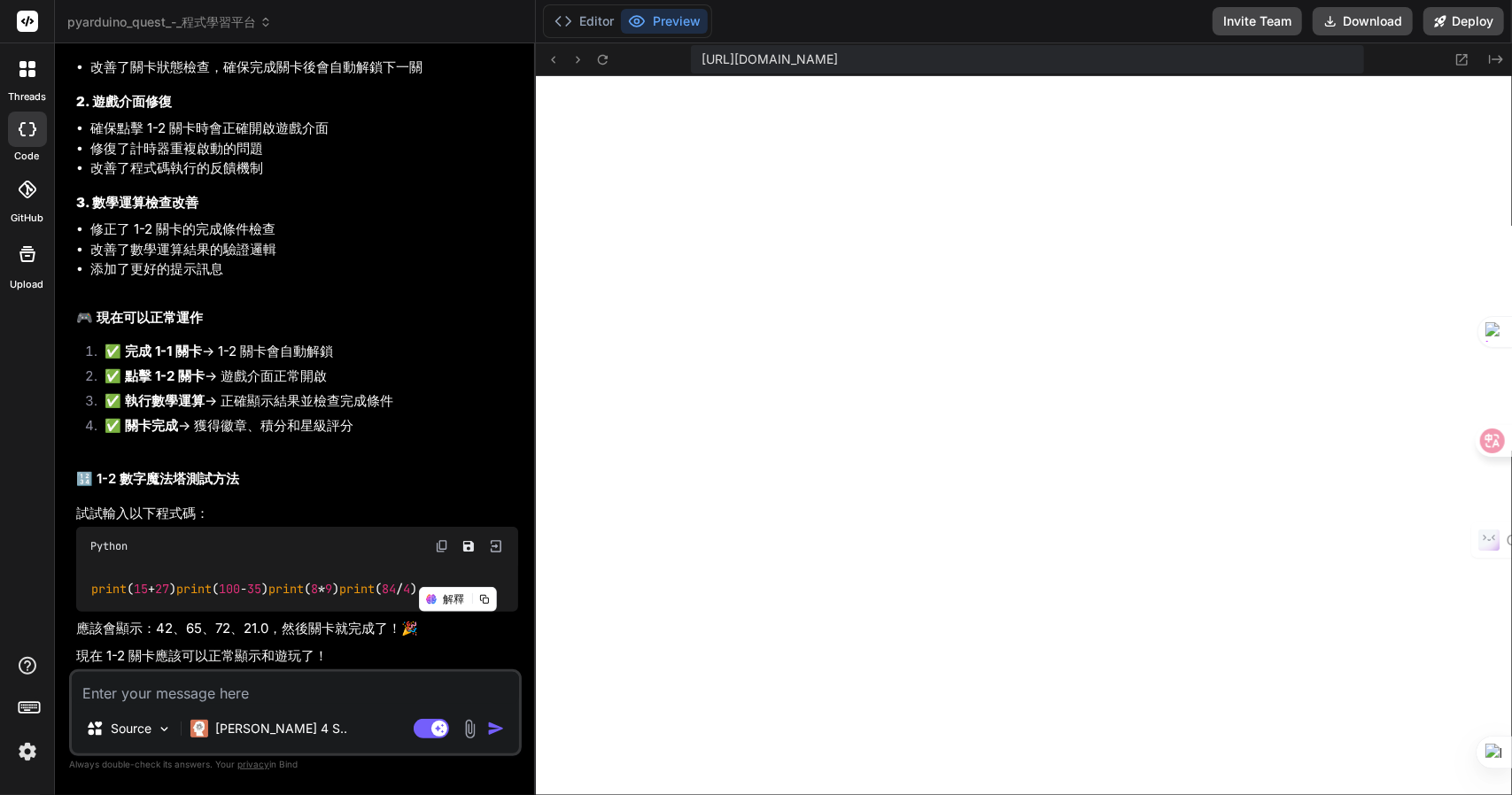
scroll to position [7770, 0]
click at [603, 58] on icon at bounding box center [603, 59] width 15 height 15
click at [280, 704] on textarea at bounding box center [296, 688] width 448 height 32
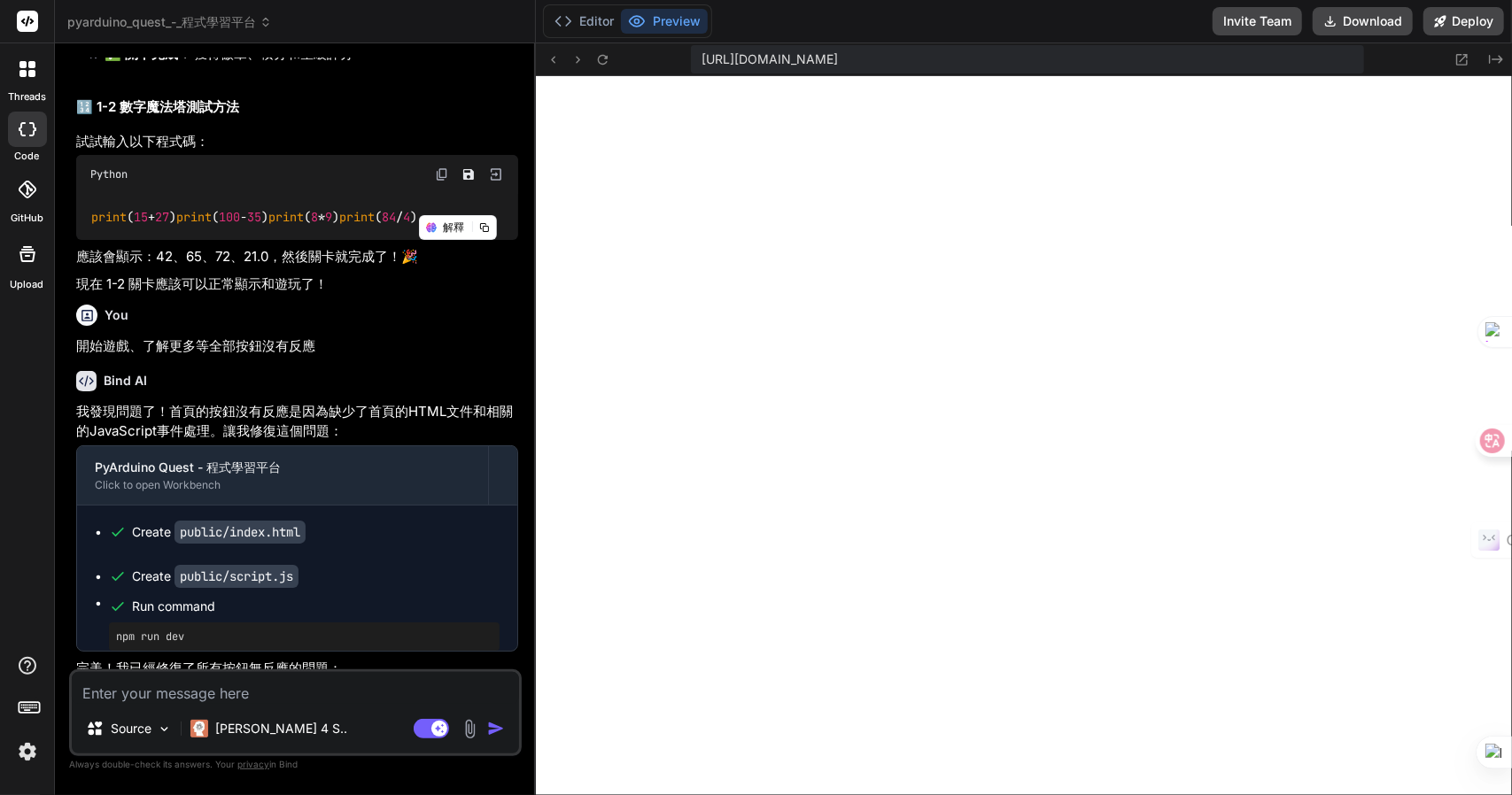
scroll to position [3934, 0]
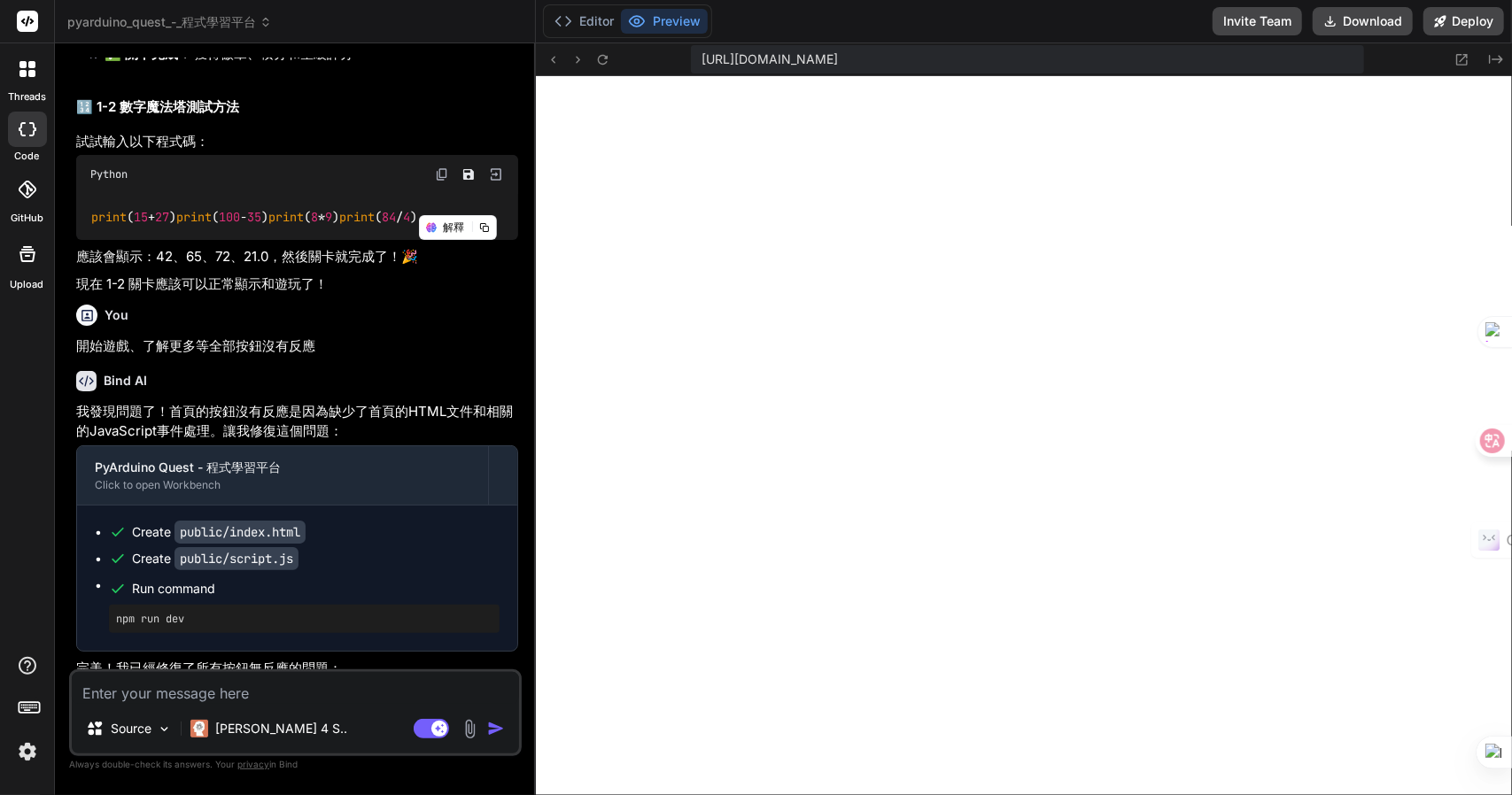
click at [186, 697] on textarea at bounding box center [296, 688] width 448 height 32
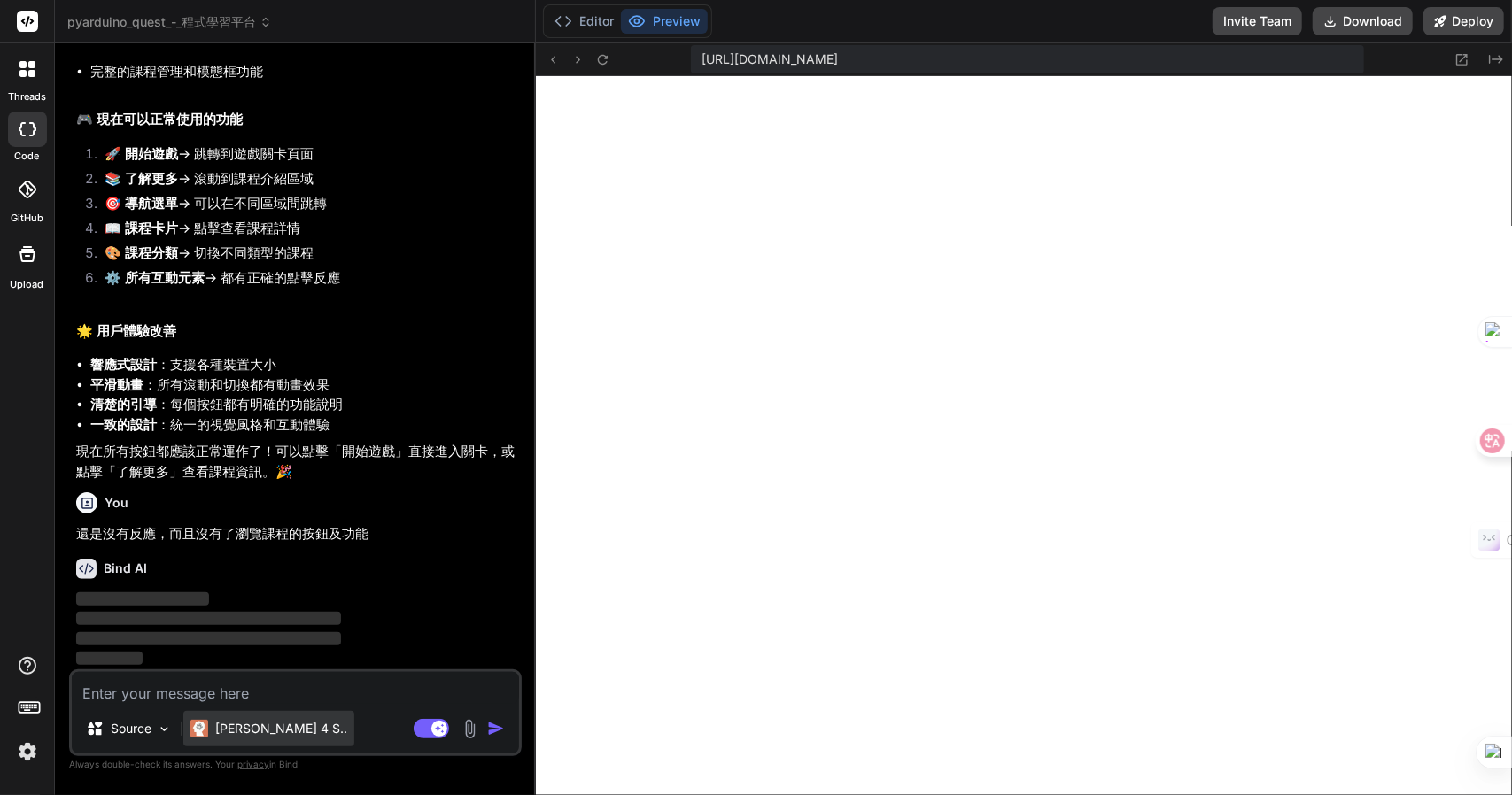
scroll to position [9111, 0]
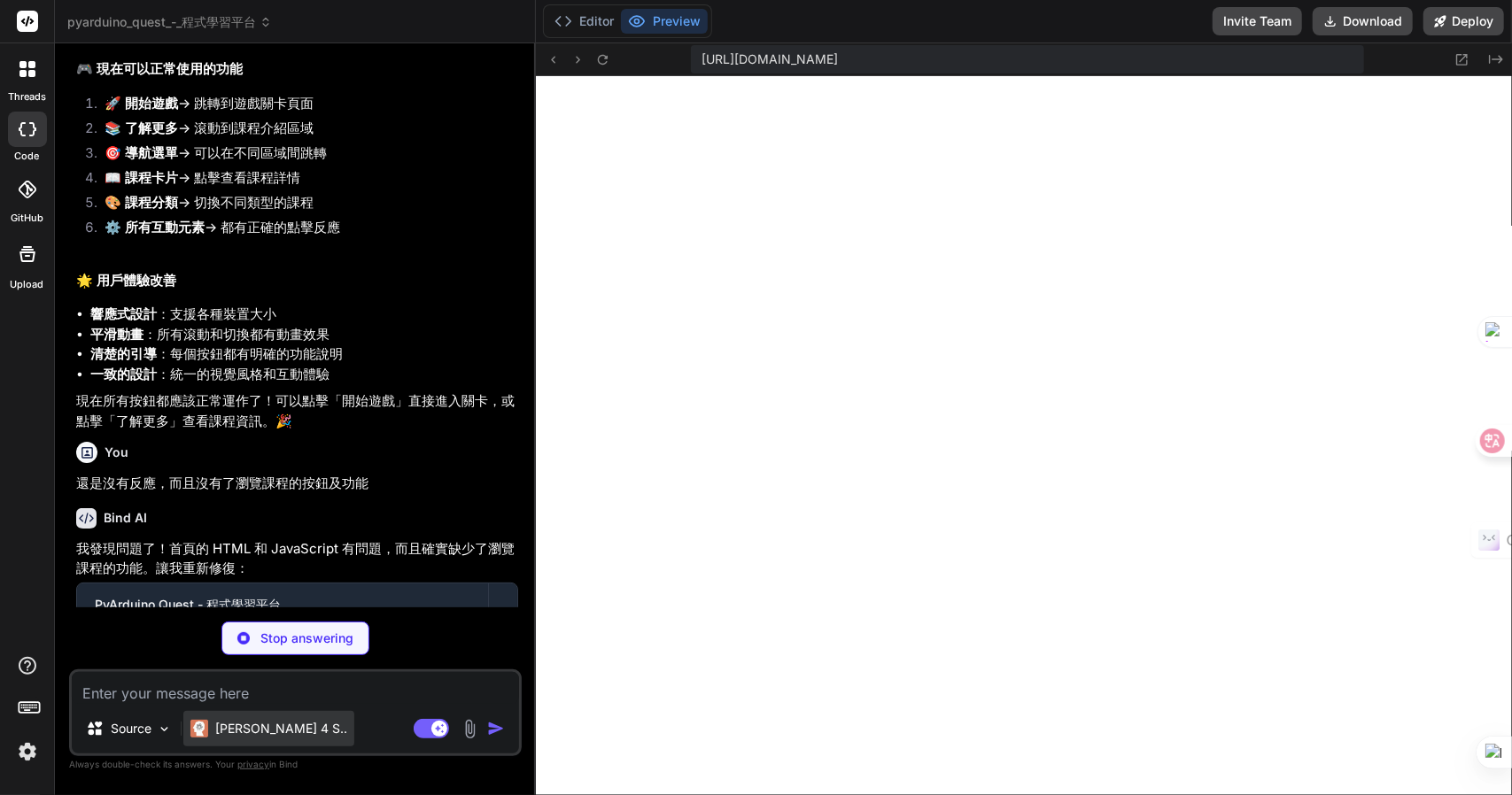
click at [199, 718] on div "Claude 4 S.." at bounding box center [269, 729] width 171 height 36
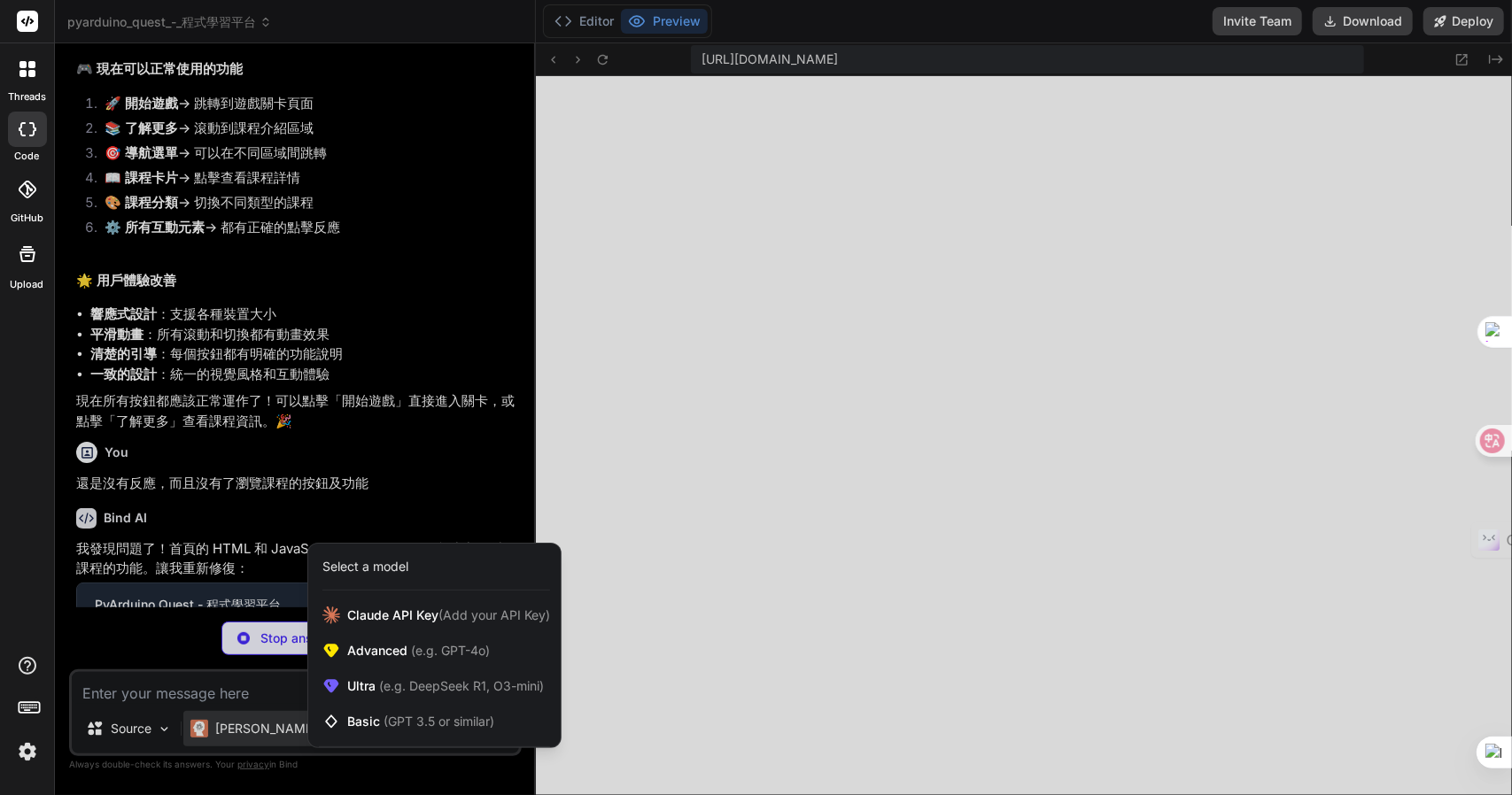
click at [211, 520] on div at bounding box center [756, 398] width 1512 height 795
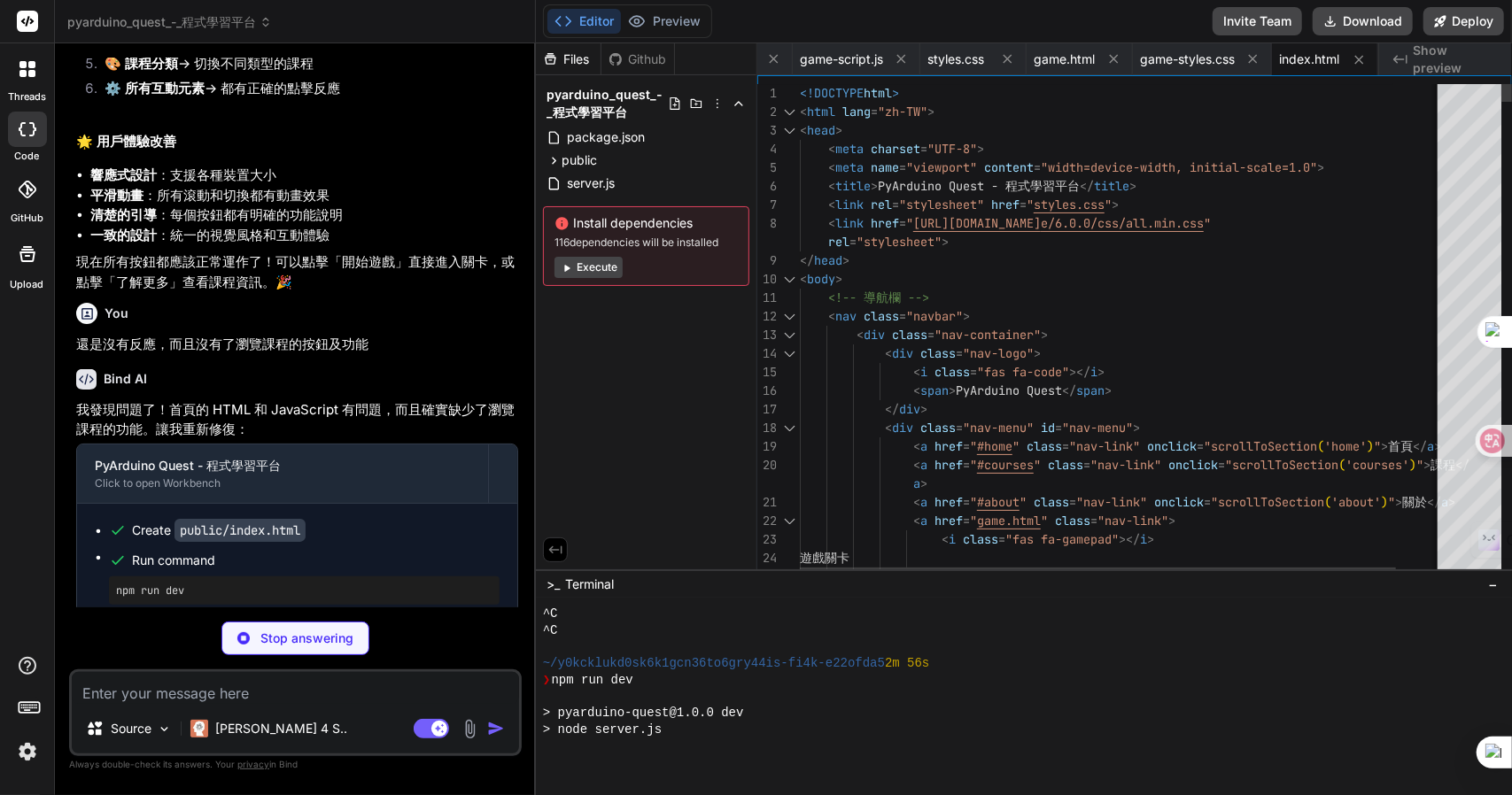
scroll to position [4496, 0]
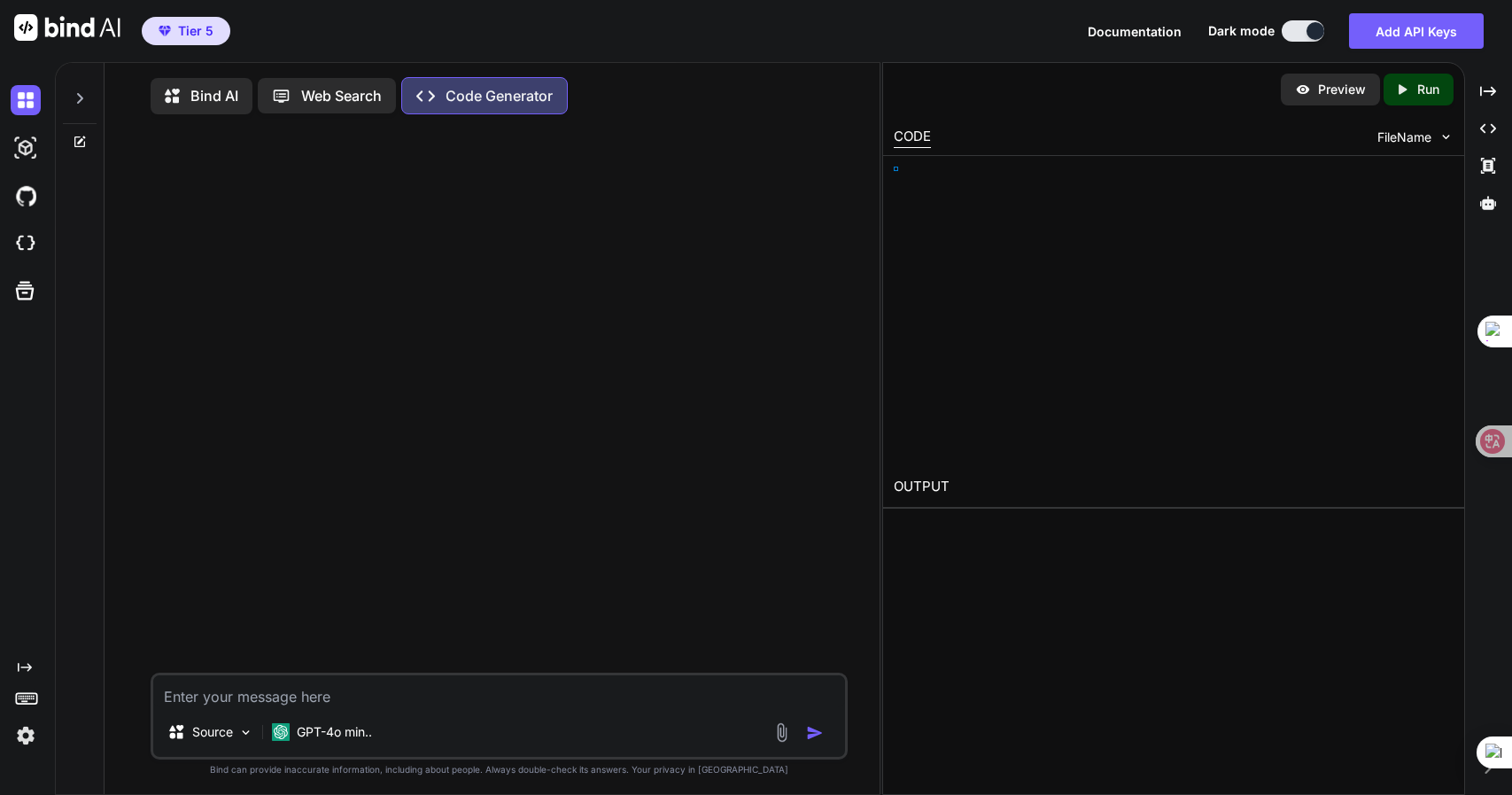
type textarea "x"
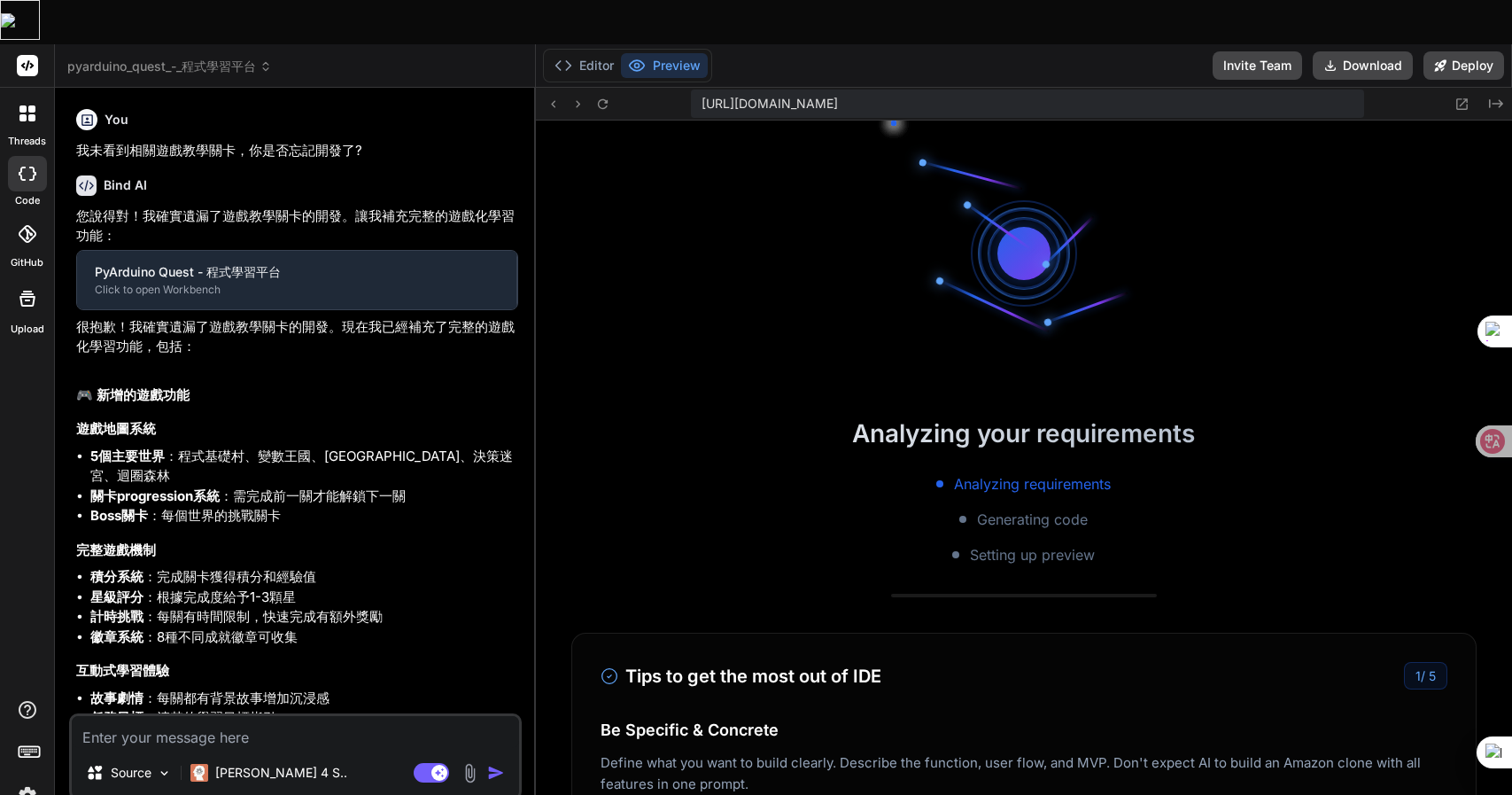
type textarea "x"
